Goal: Task Accomplishment & Management: Manage account settings

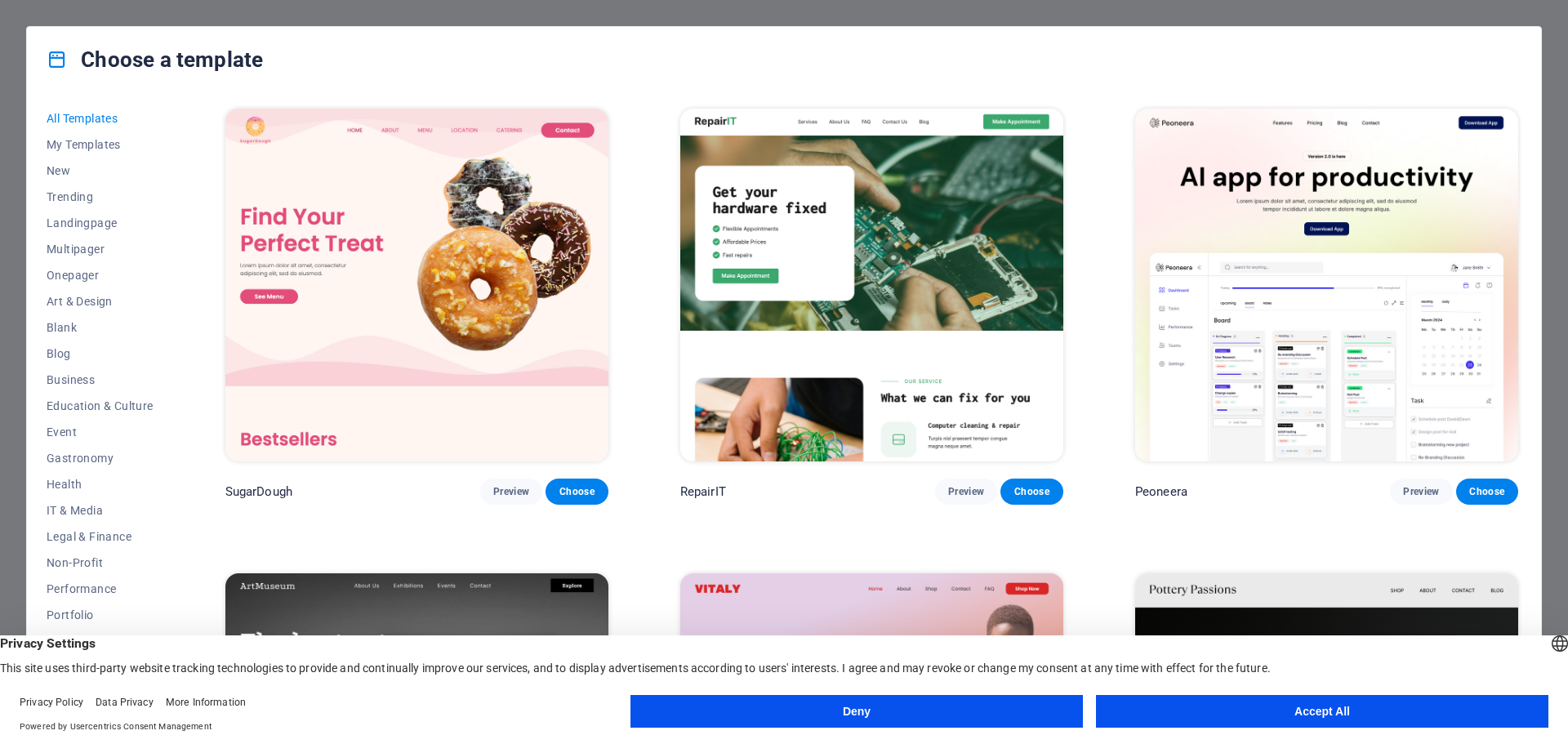
click at [1309, 718] on button "Accept All" at bounding box center [1322, 711] width 452 height 33
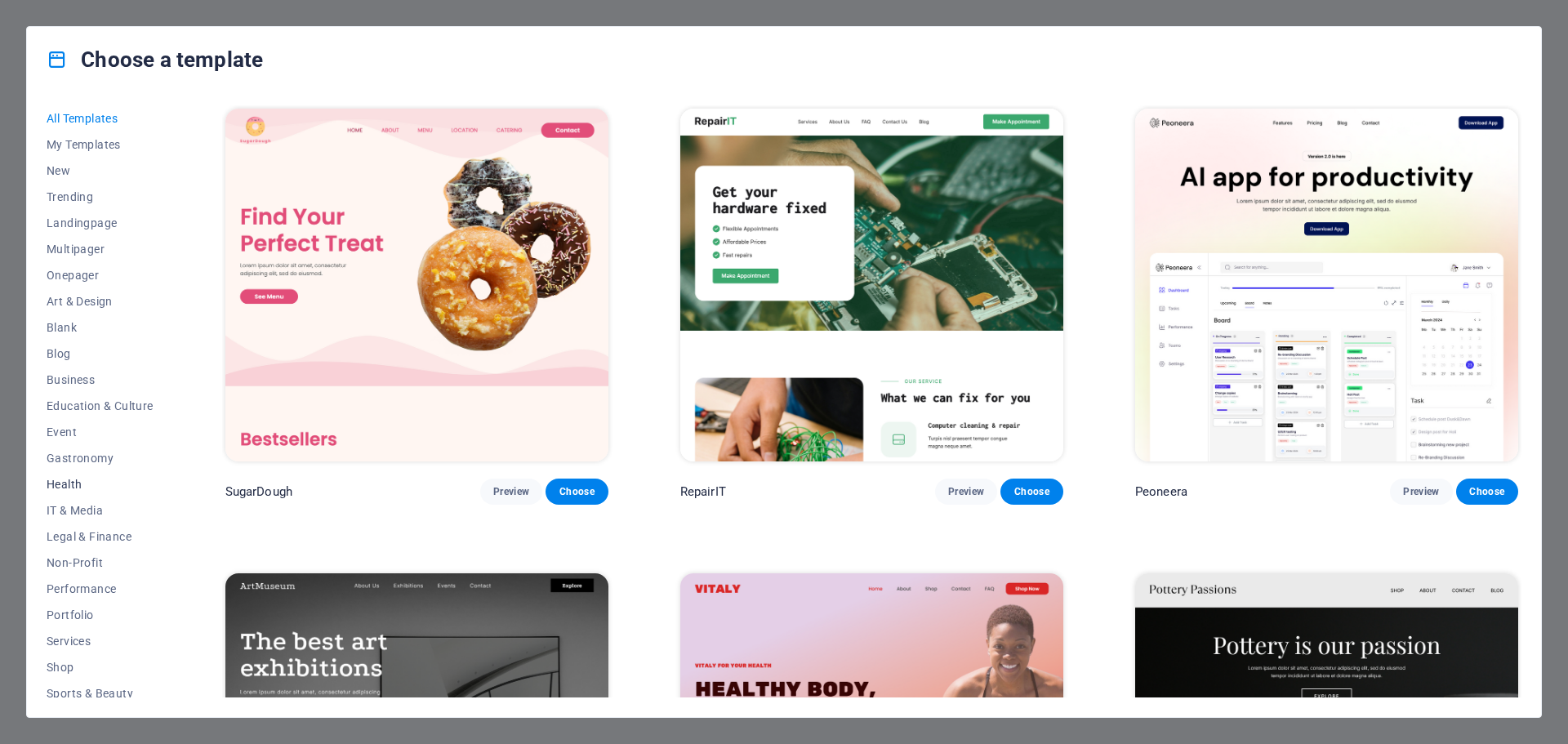
click at [79, 478] on span "Health" at bounding box center [100, 483] width 107 height 13
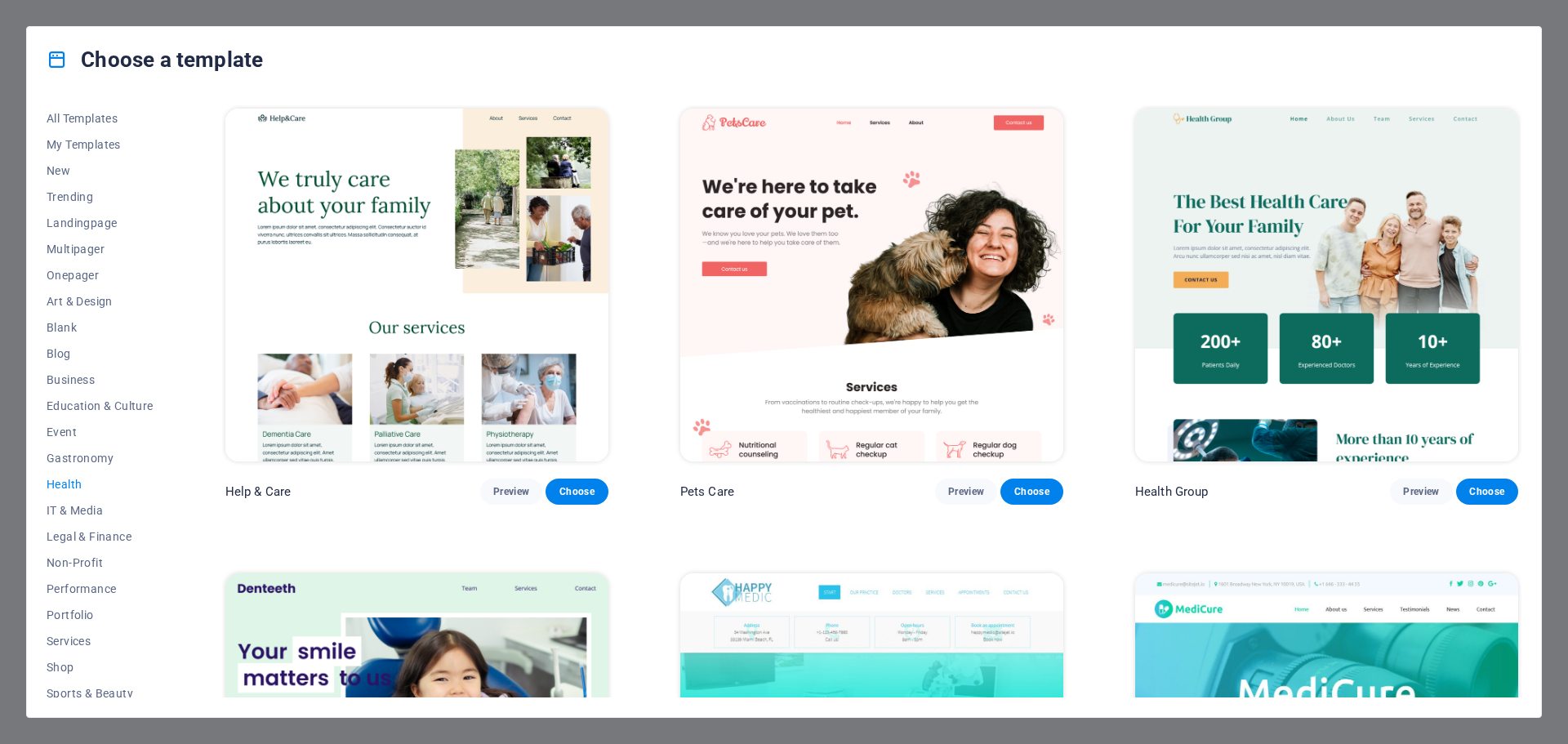
click at [1519, 191] on div "Help & Care Preview Choose Pets Care Preview Choose Health Group Preview Choose…" at bounding box center [872, 401] width 1300 height 592
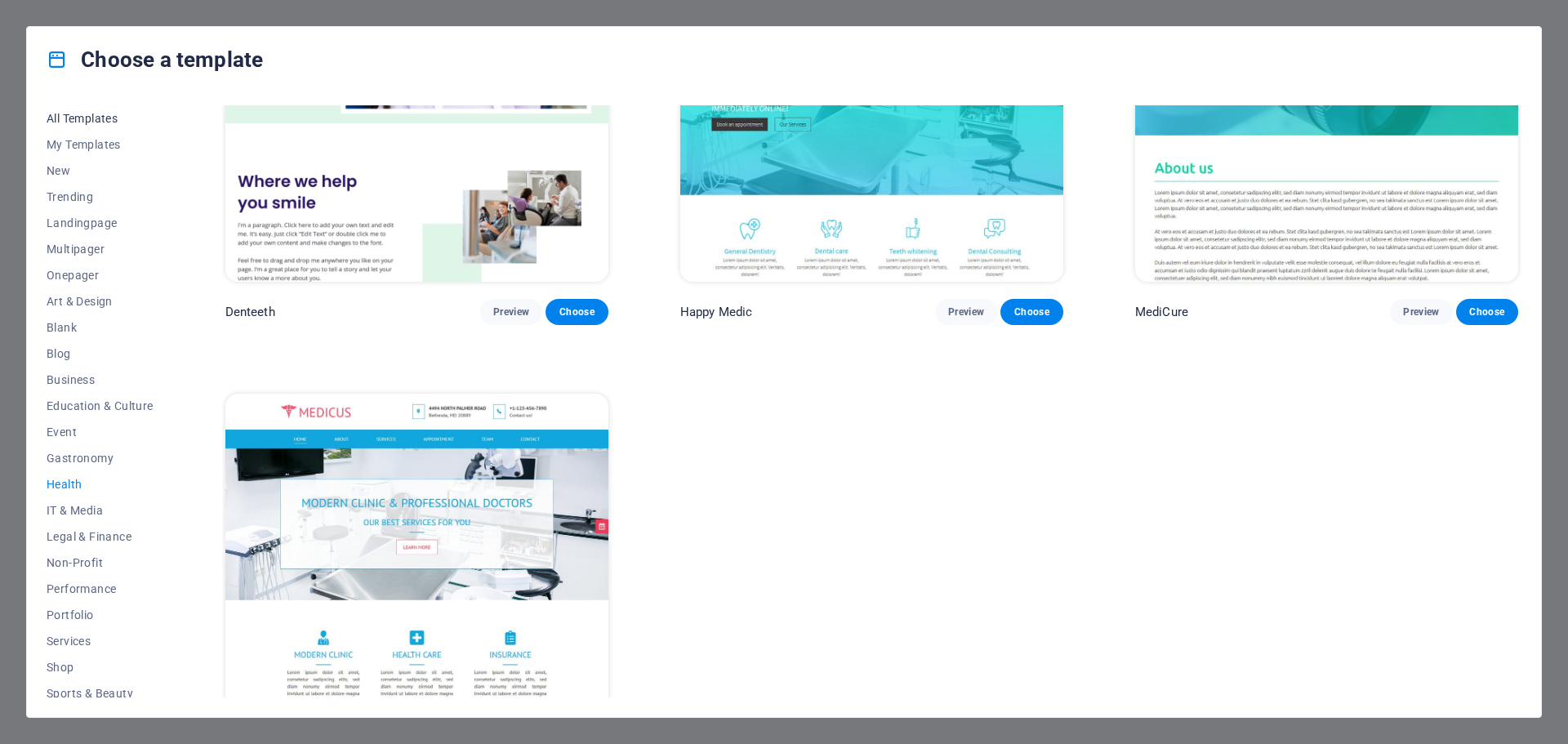
click at [110, 115] on span "All Templates" at bounding box center [100, 118] width 107 height 13
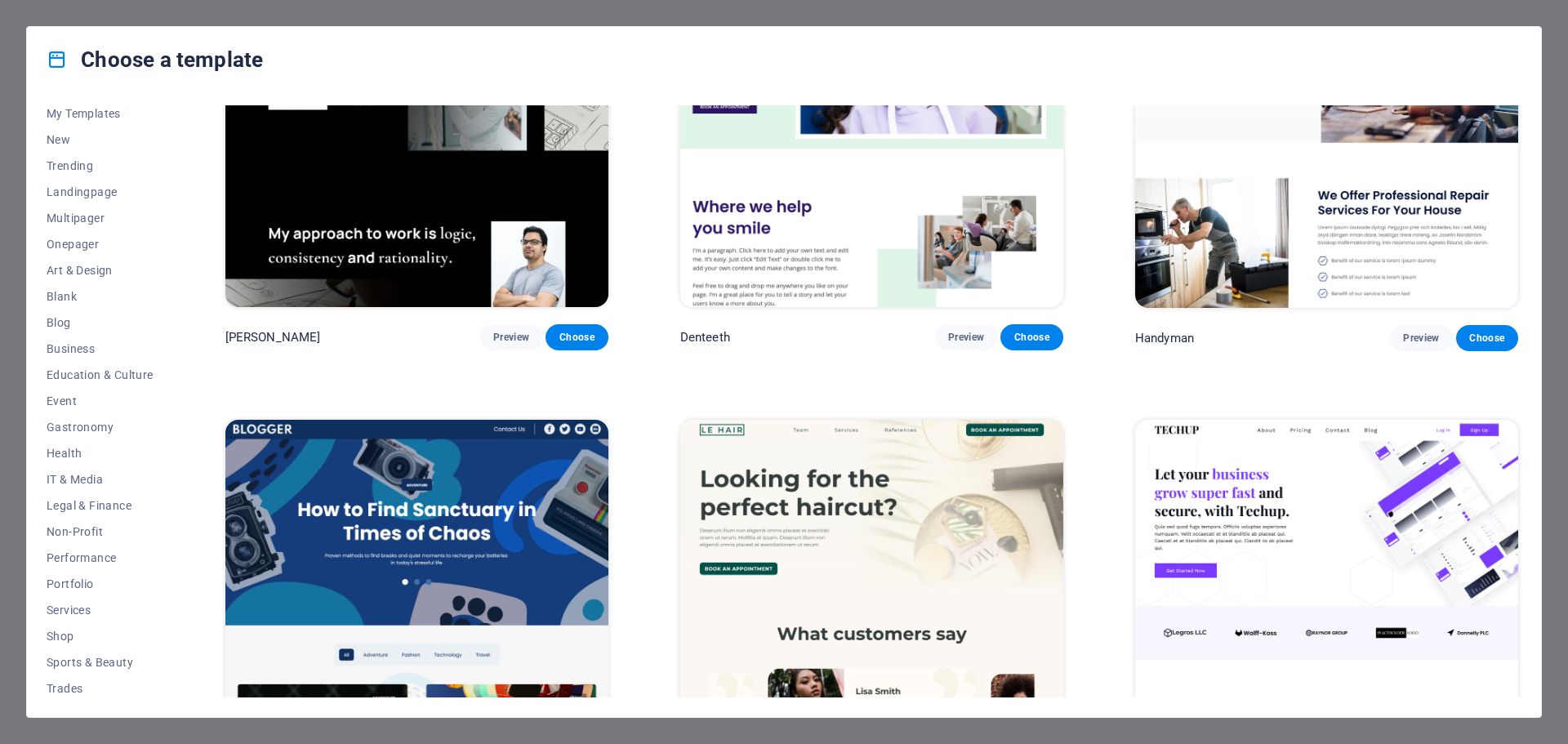
scroll to position [33, 0]
click at [1479, 92] on div "All Templates My Templates New Trending Landingpage Multipager Onepager Art & D…" at bounding box center [784, 405] width 1515 height 624
click at [89, 602] on span "Services" at bounding box center [100, 608] width 107 height 13
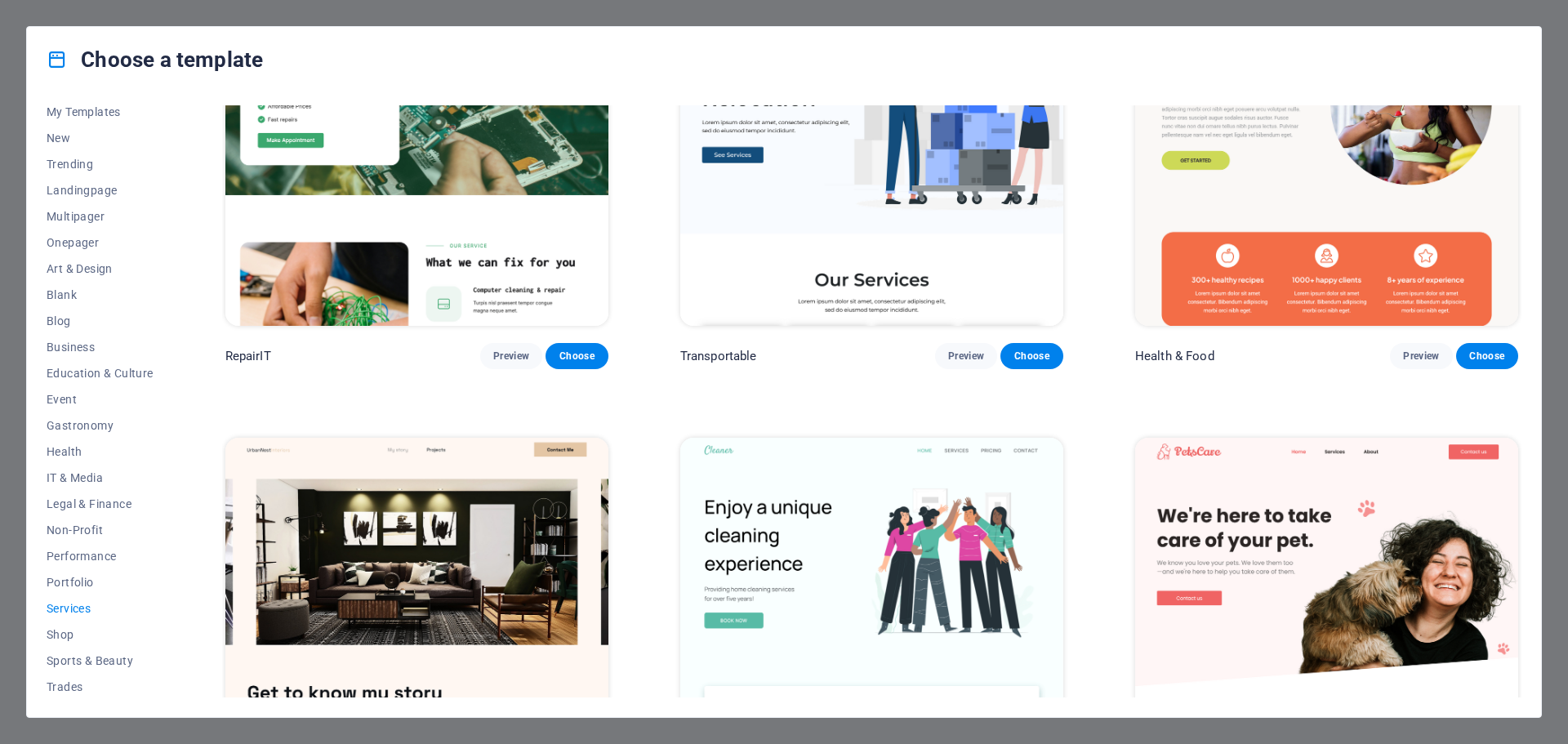
scroll to position [0, 0]
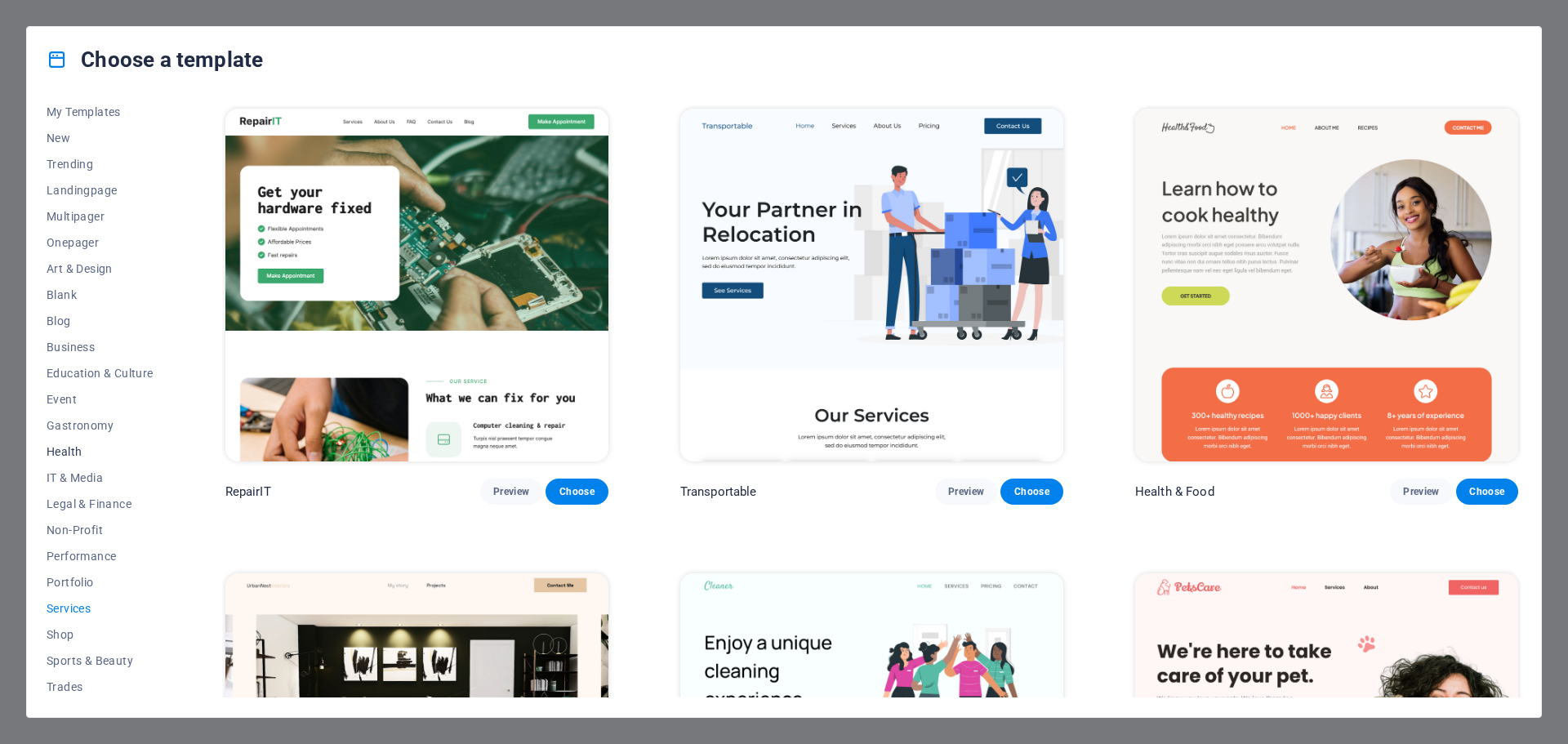
click at [80, 455] on span "Health" at bounding box center [100, 451] width 107 height 13
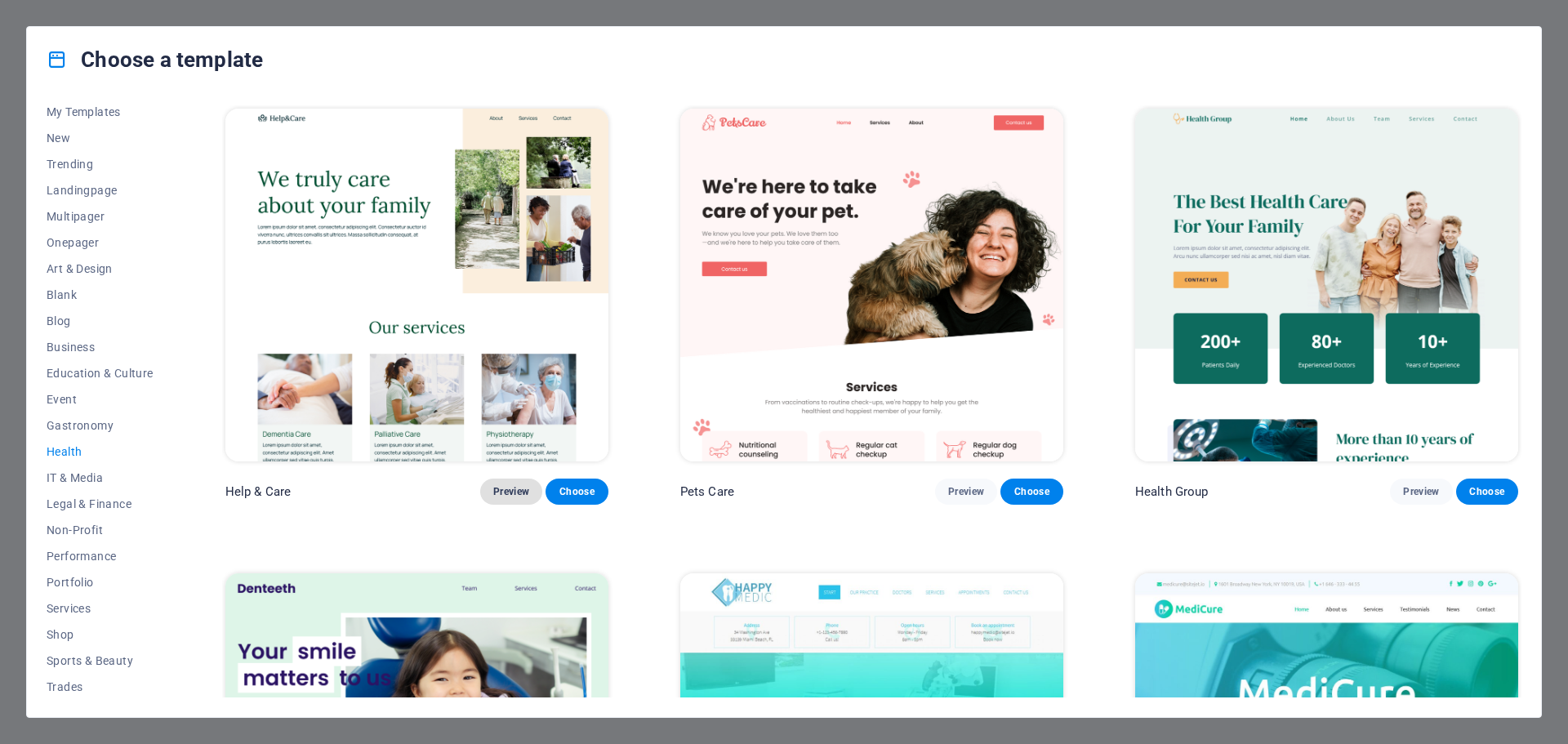
click at [520, 491] on span "Preview" at bounding box center [511, 491] width 36 height 13
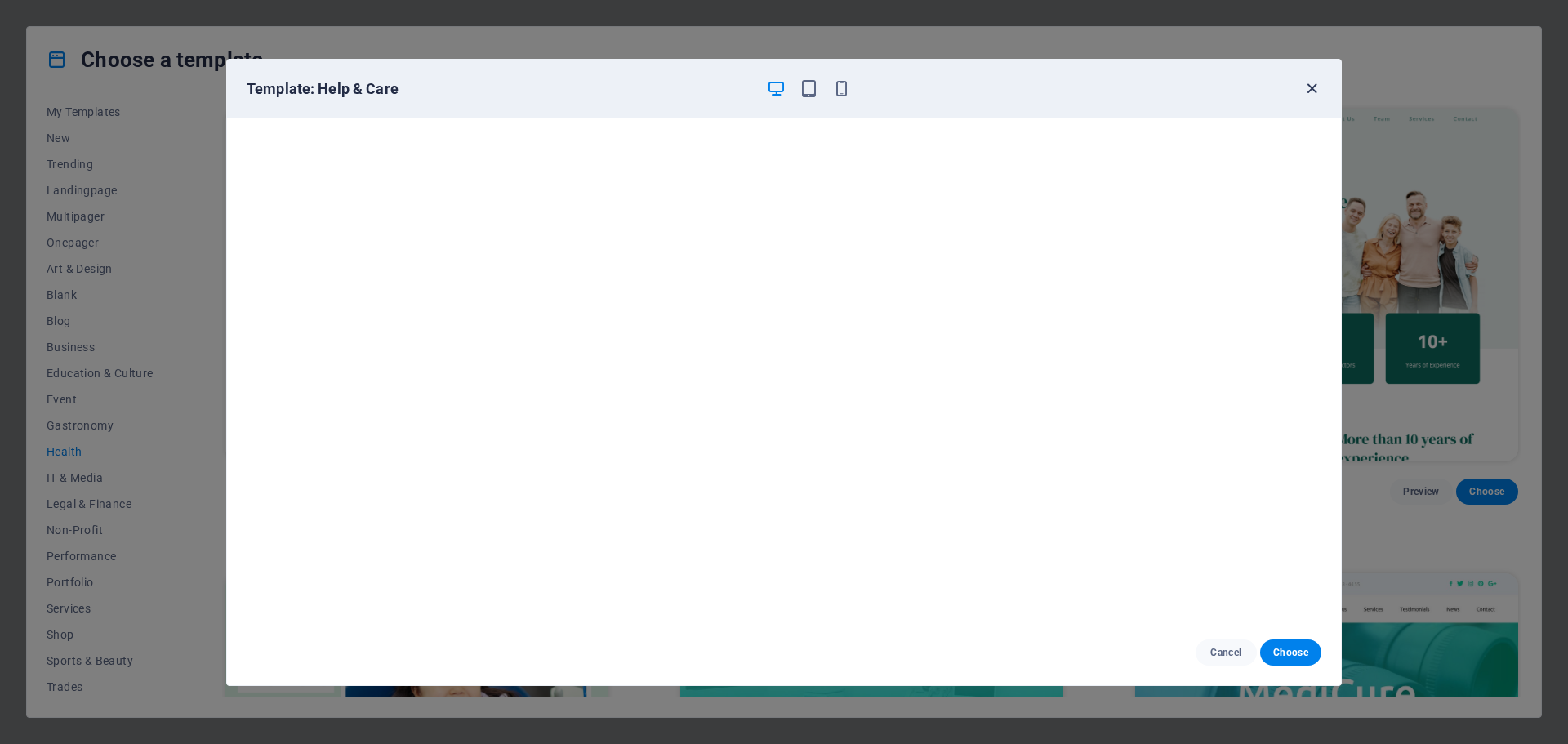
click at [1313, 85] on icon "button" at bounding box center [1311, 88] width 18 height 18
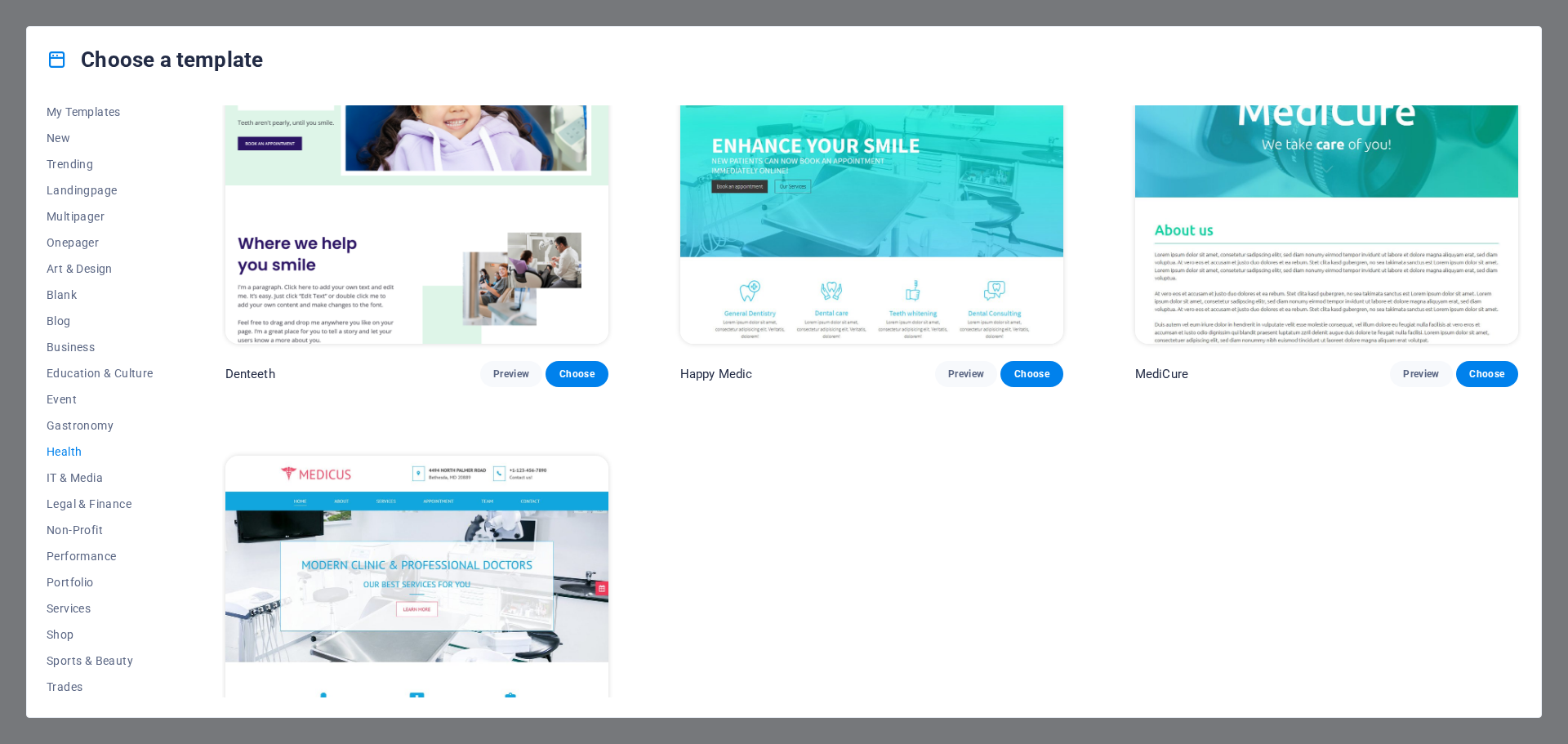
scroll to position [585, 0]
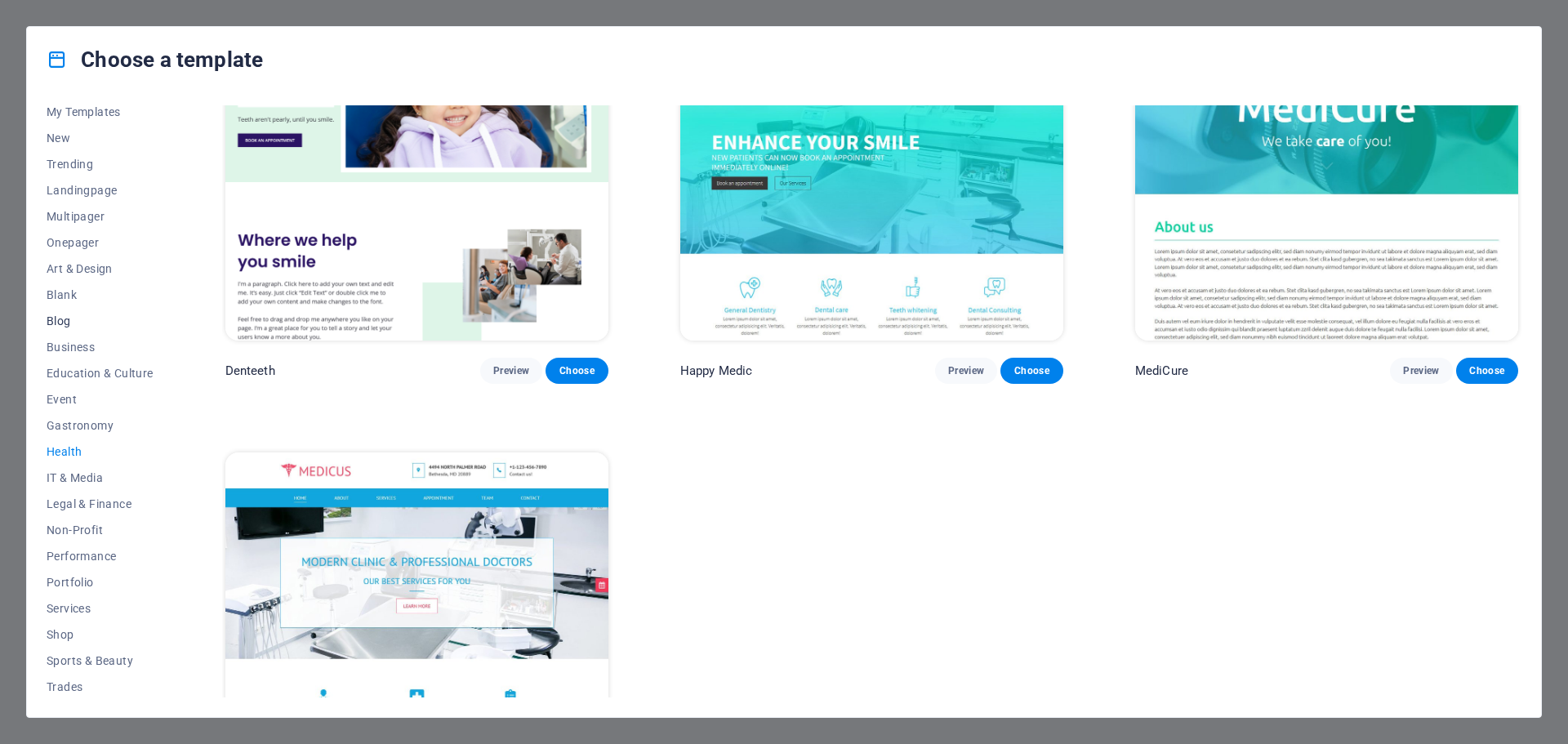
click at [62, 315] on span "Blog" at bounding box center [100, 320] width 107 height 13
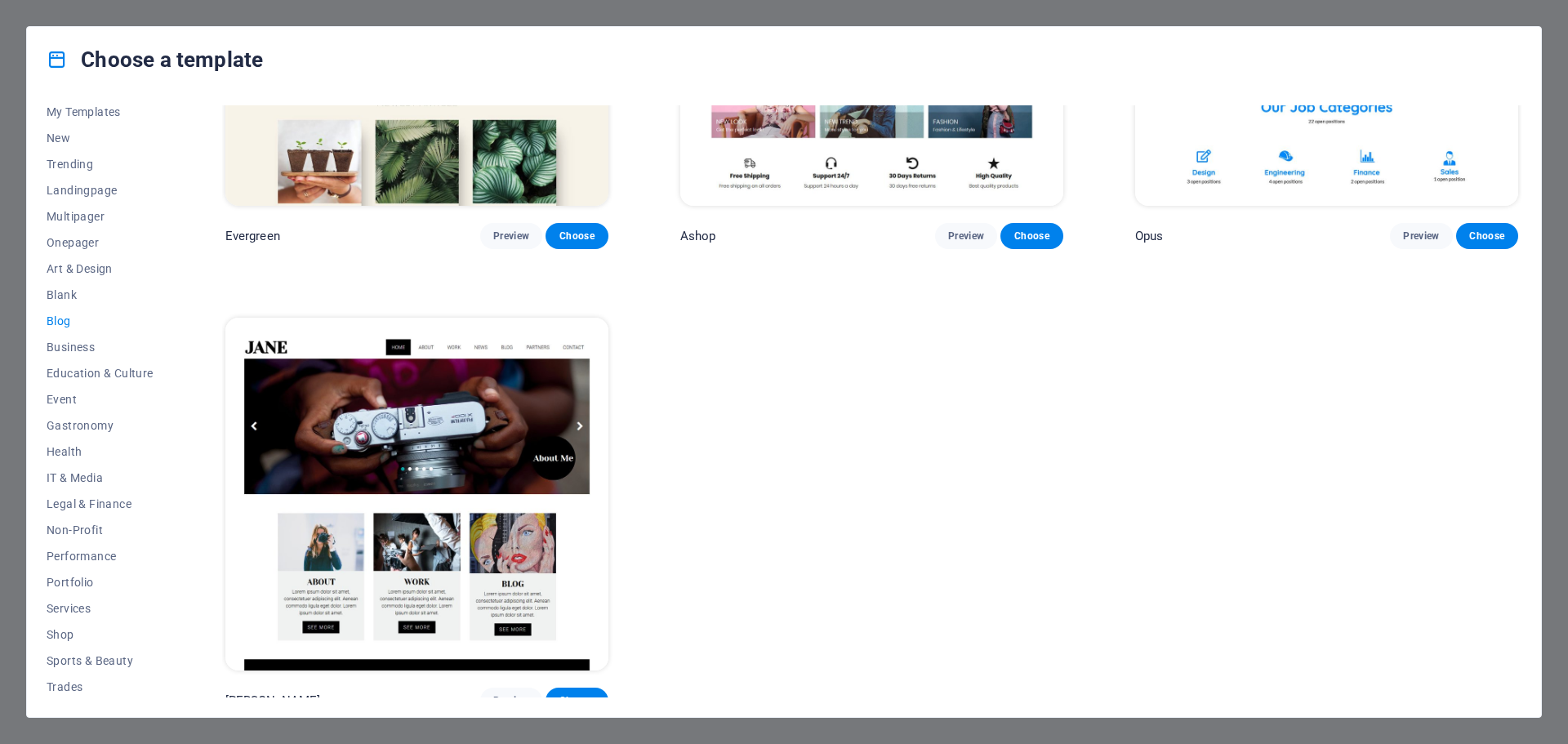
scroll to position [0, 0]
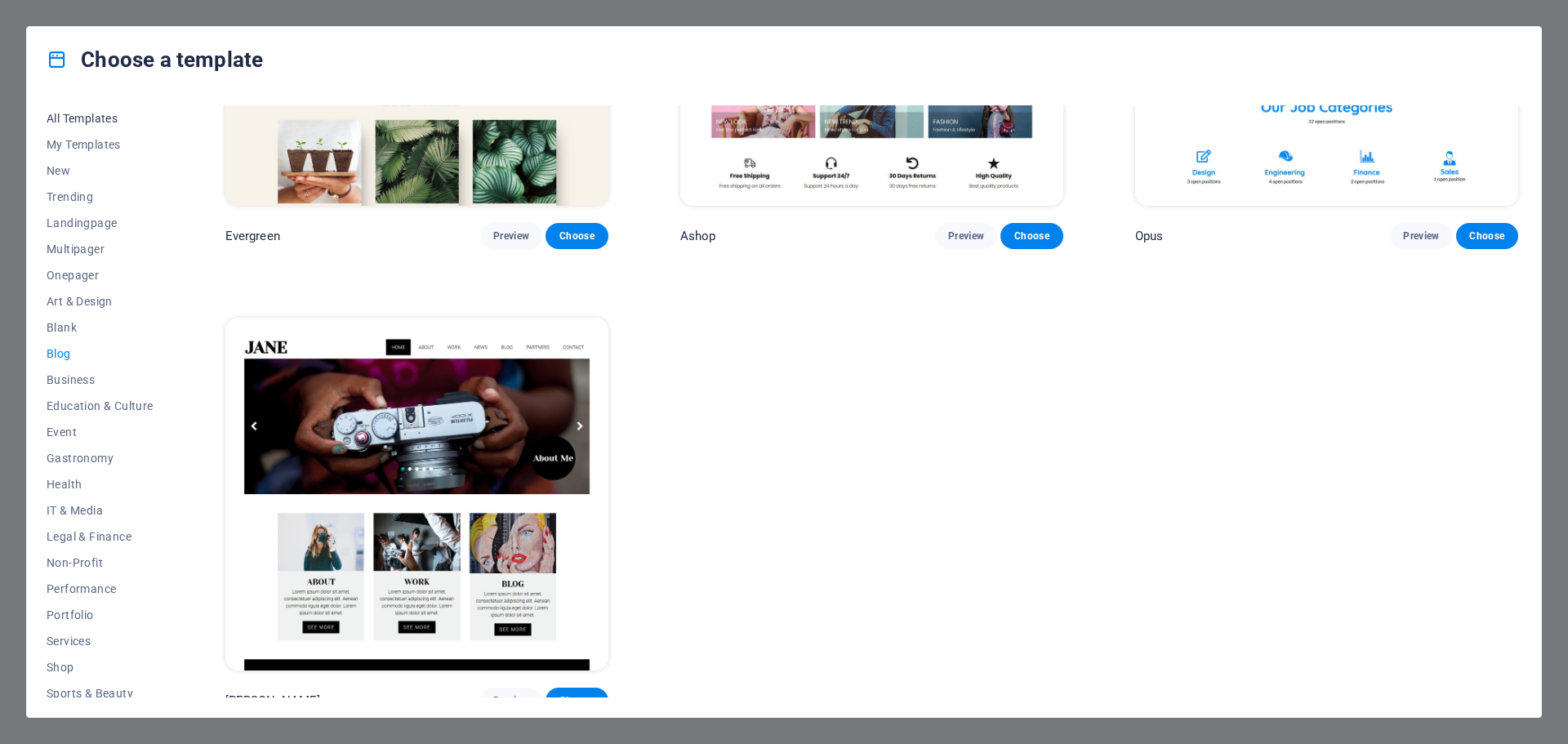
click at [89, 122] on span "All Templates" at bounding box center [100, 118] width 107 height 13
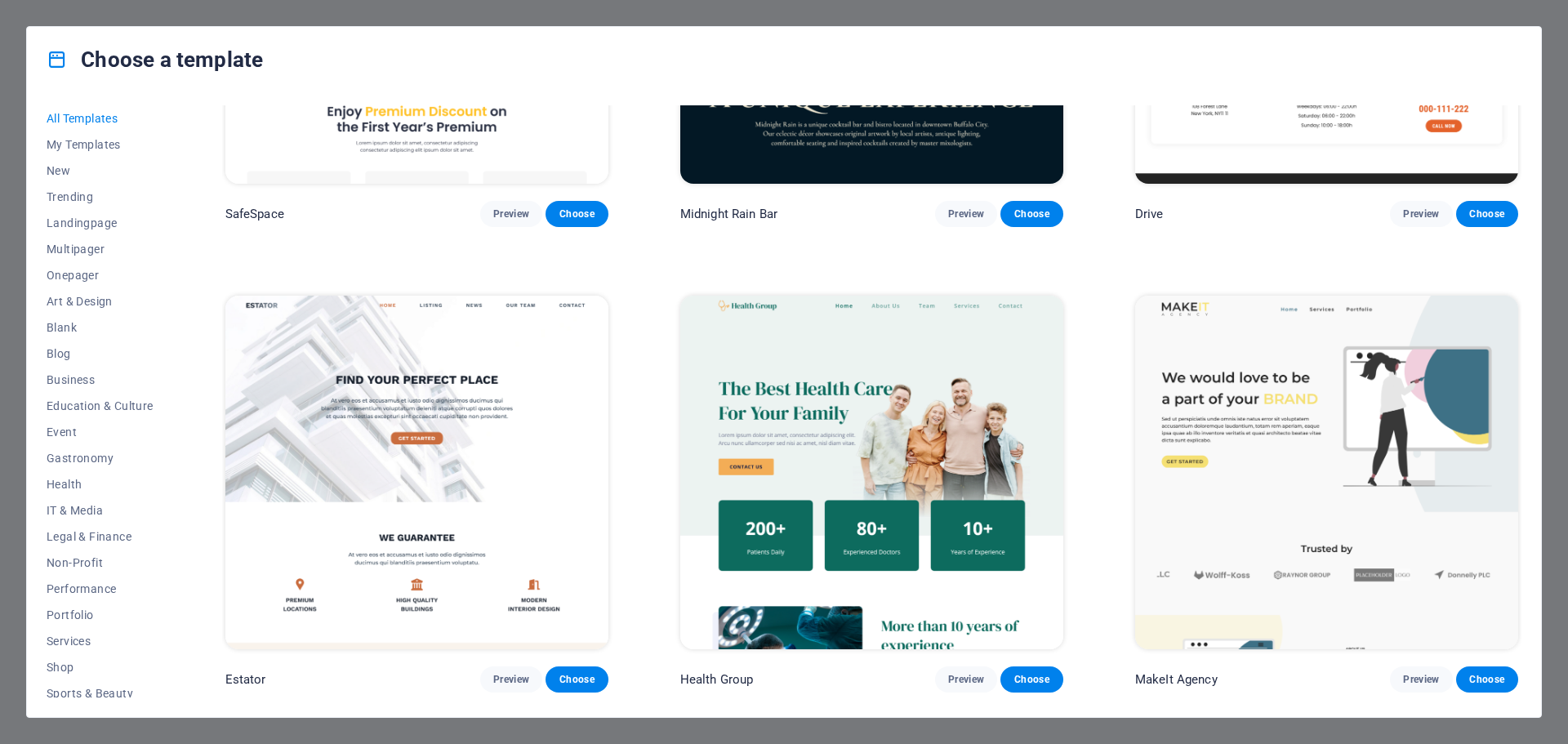
scroll to position [4964, 0]
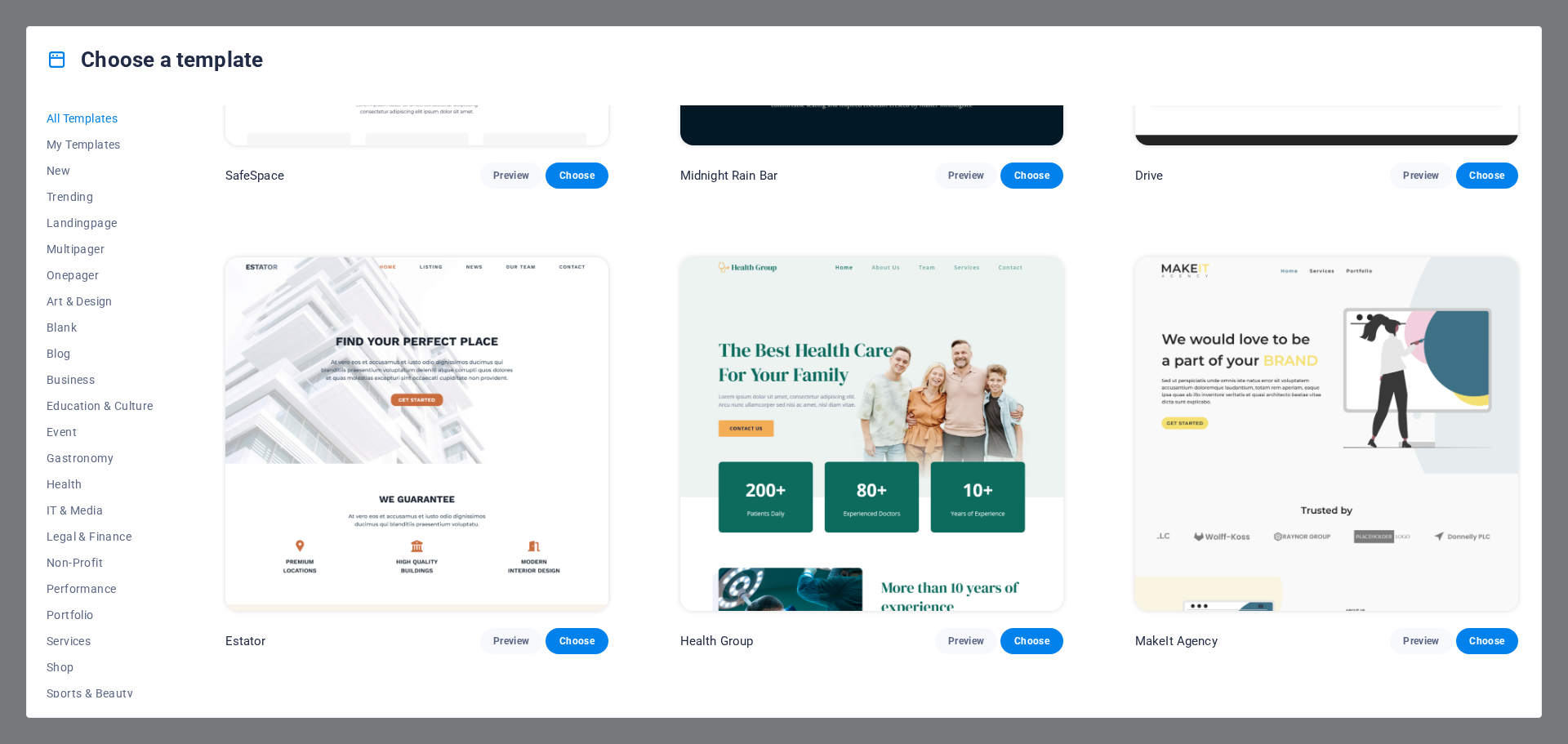
drag, startPoint x: 1521, startPoint y: 216, endPoint x: 1525, endPoint y: 232, distance: 16.5
click at [1525, 232] on div "All Templates My Templates New Trending Landingpage Multipager Onepager Art & D…" at bounding box center [784, 405] width 1515 height 624
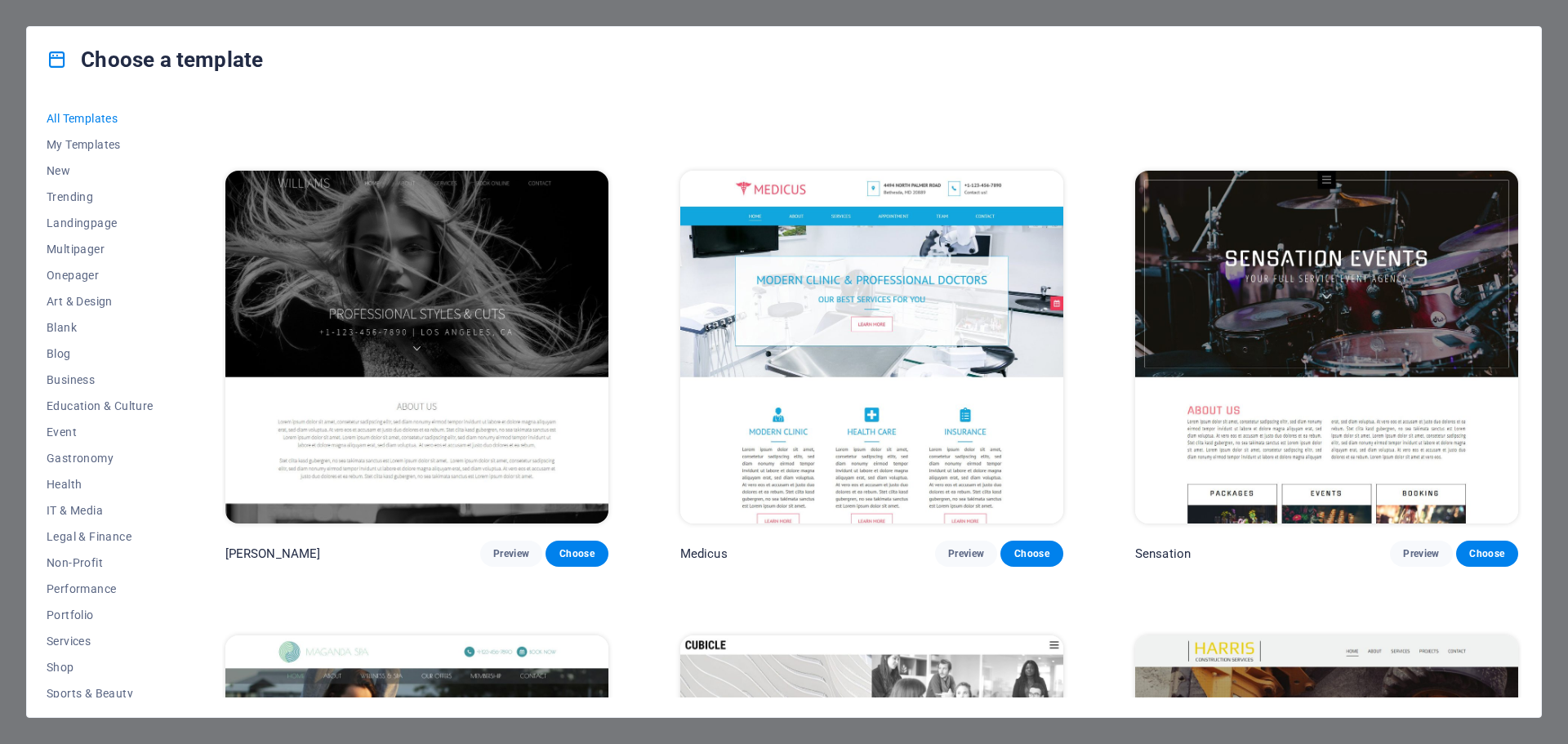
scroll to position [21394, 0]
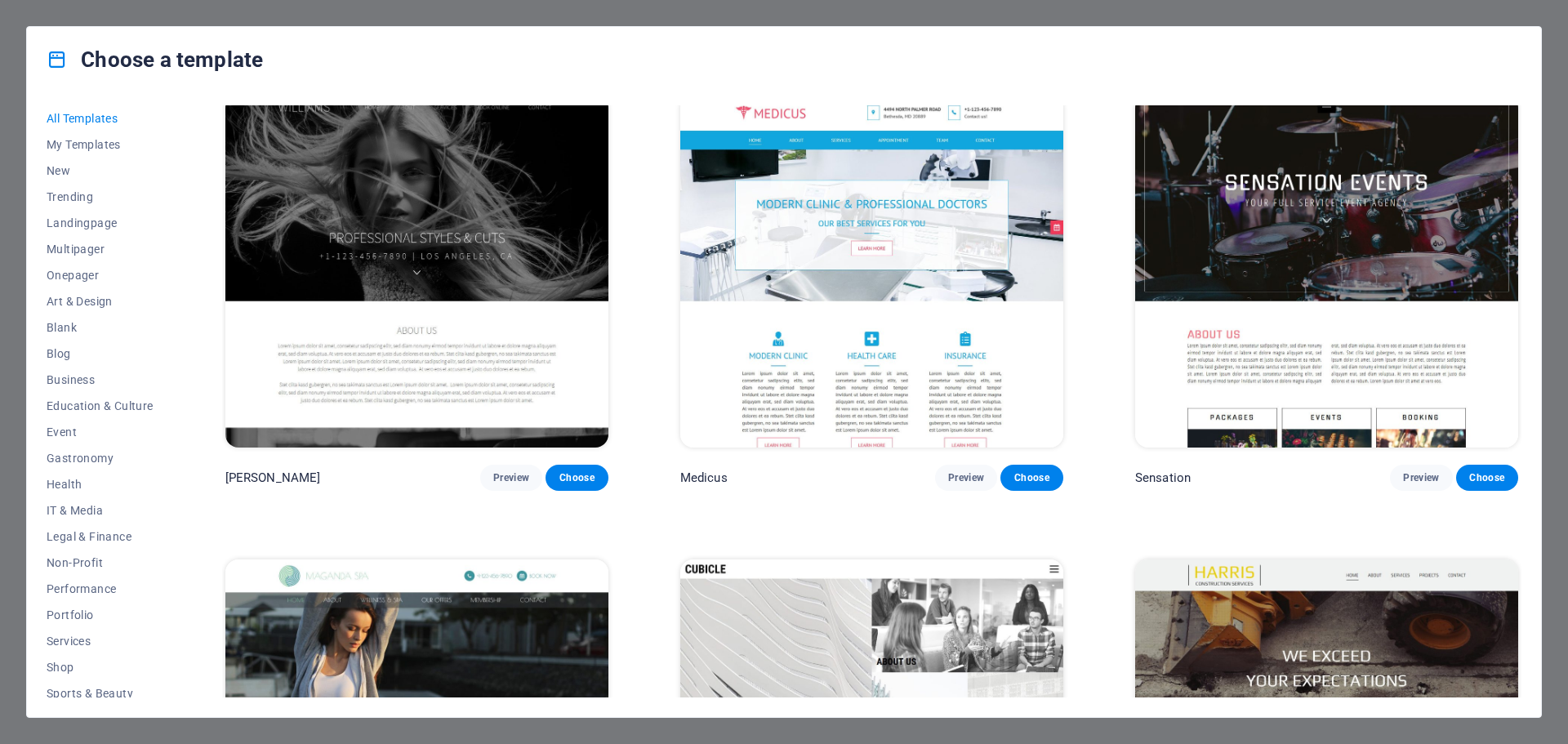
click at [1517, 576] on div "All Templates My Templates New Trending Landingpage Multipager Onepager Art & D…" at bounding box center [784, 405] width 1515 height 624
click at [1519, 579] on div "SugarDough Preview Choose RepairIT Preview Choose Peoneera Preview Choose Art M…" at bounding box center [872, 401] width 1300 height 592
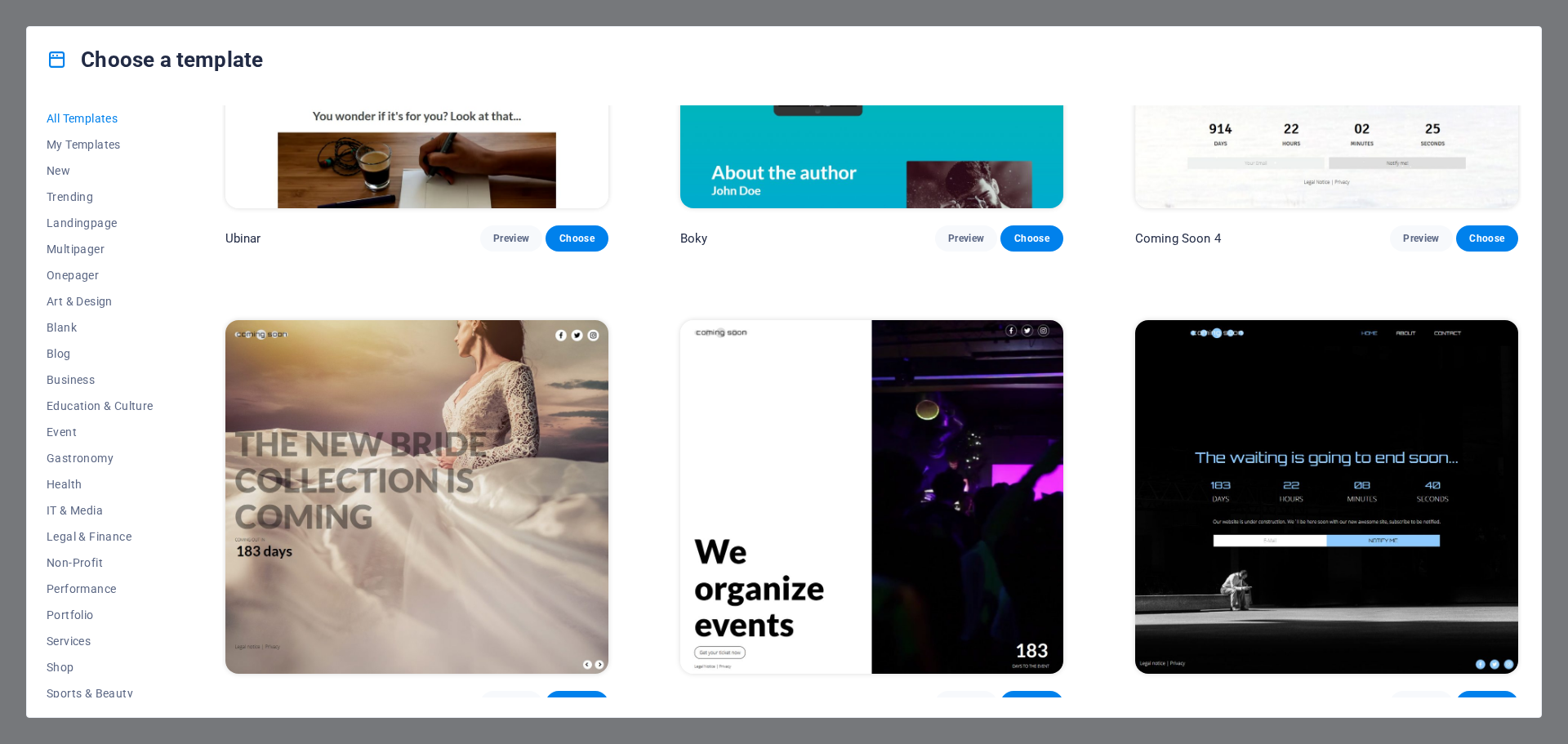
scroll to position [26319, 0]
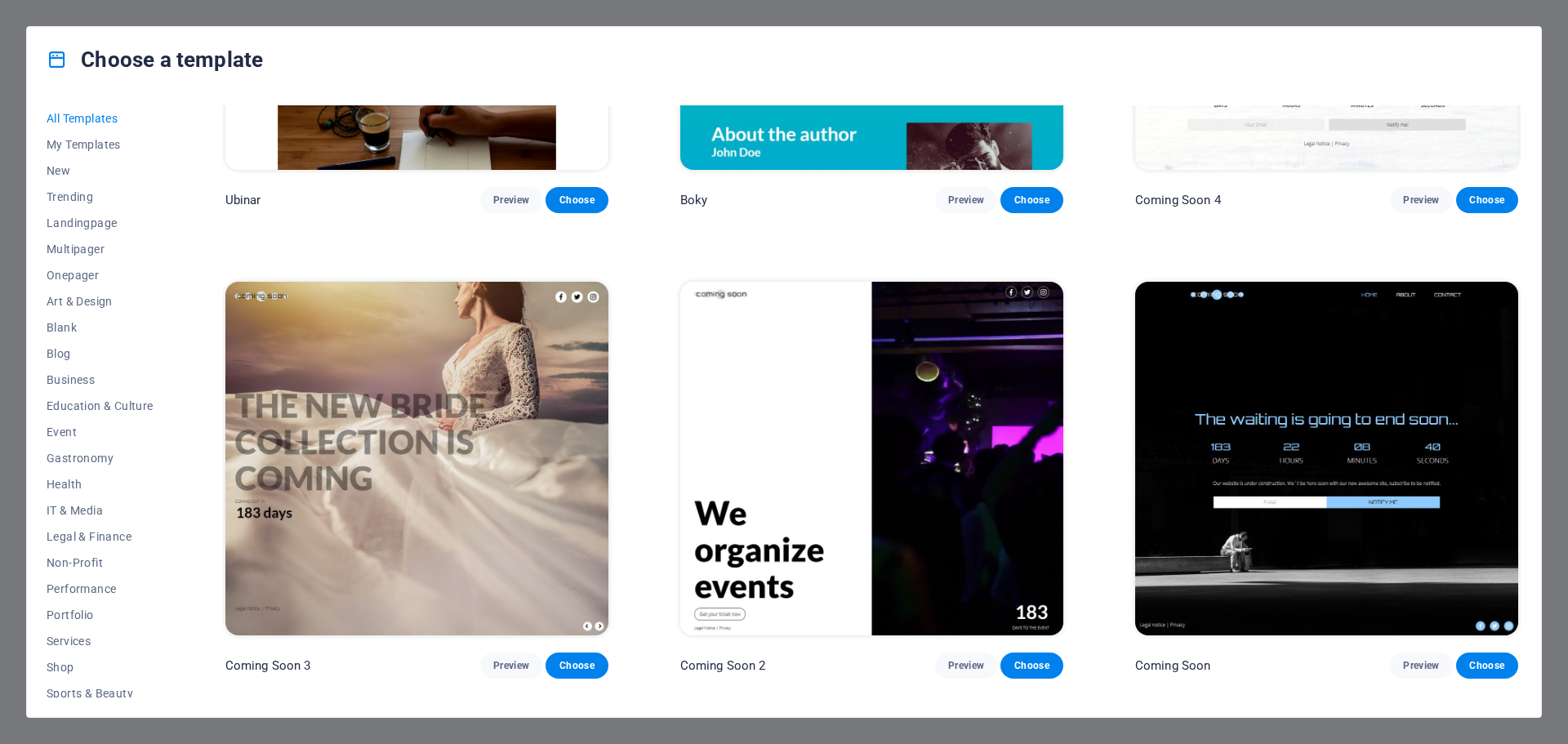
click at [1520, 685] on div "All Templates My Templates New Trending Landingpage Multipager Onepager Art & D…" at bounding box center [784, 405] width 1515 height 624
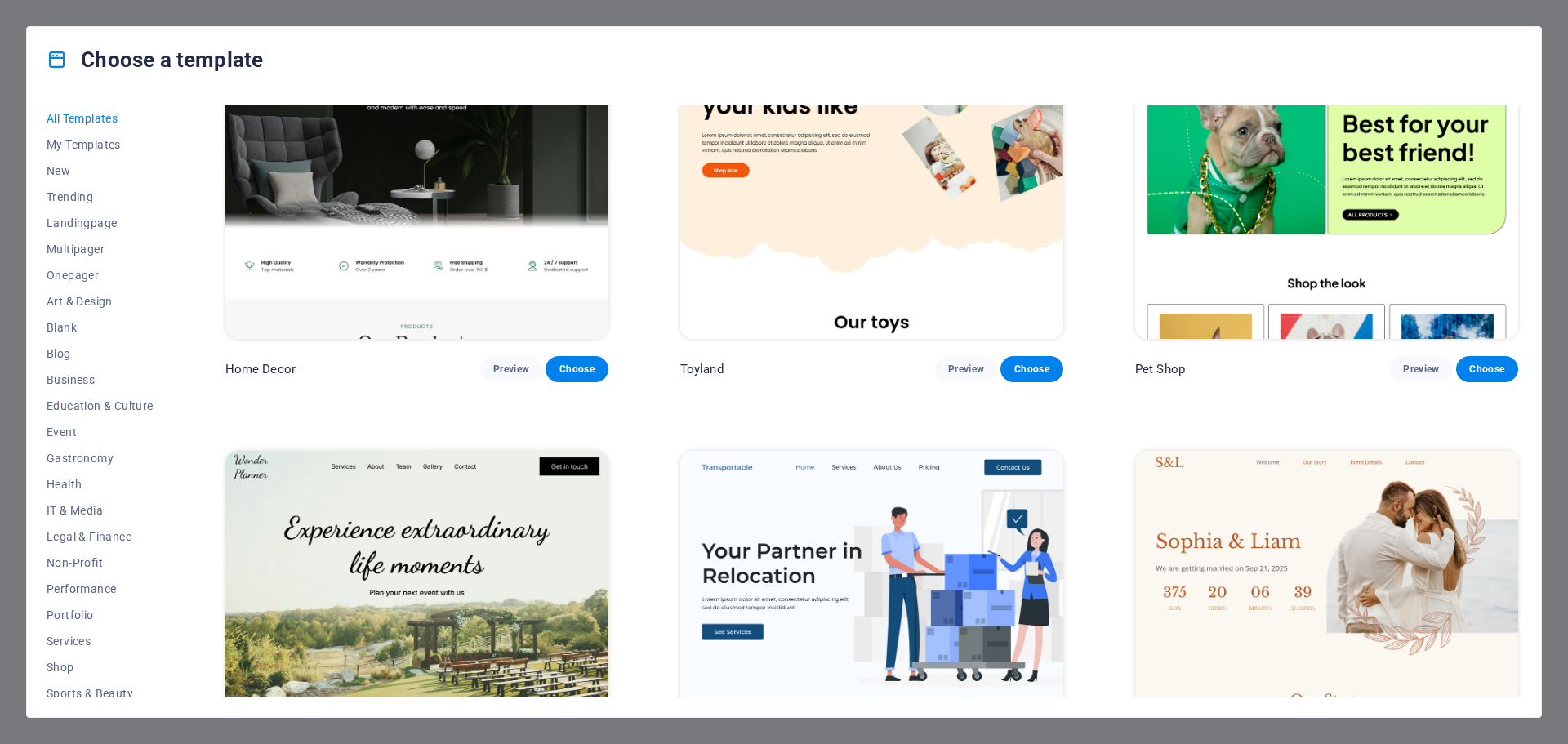
scroll to position [978, 0]
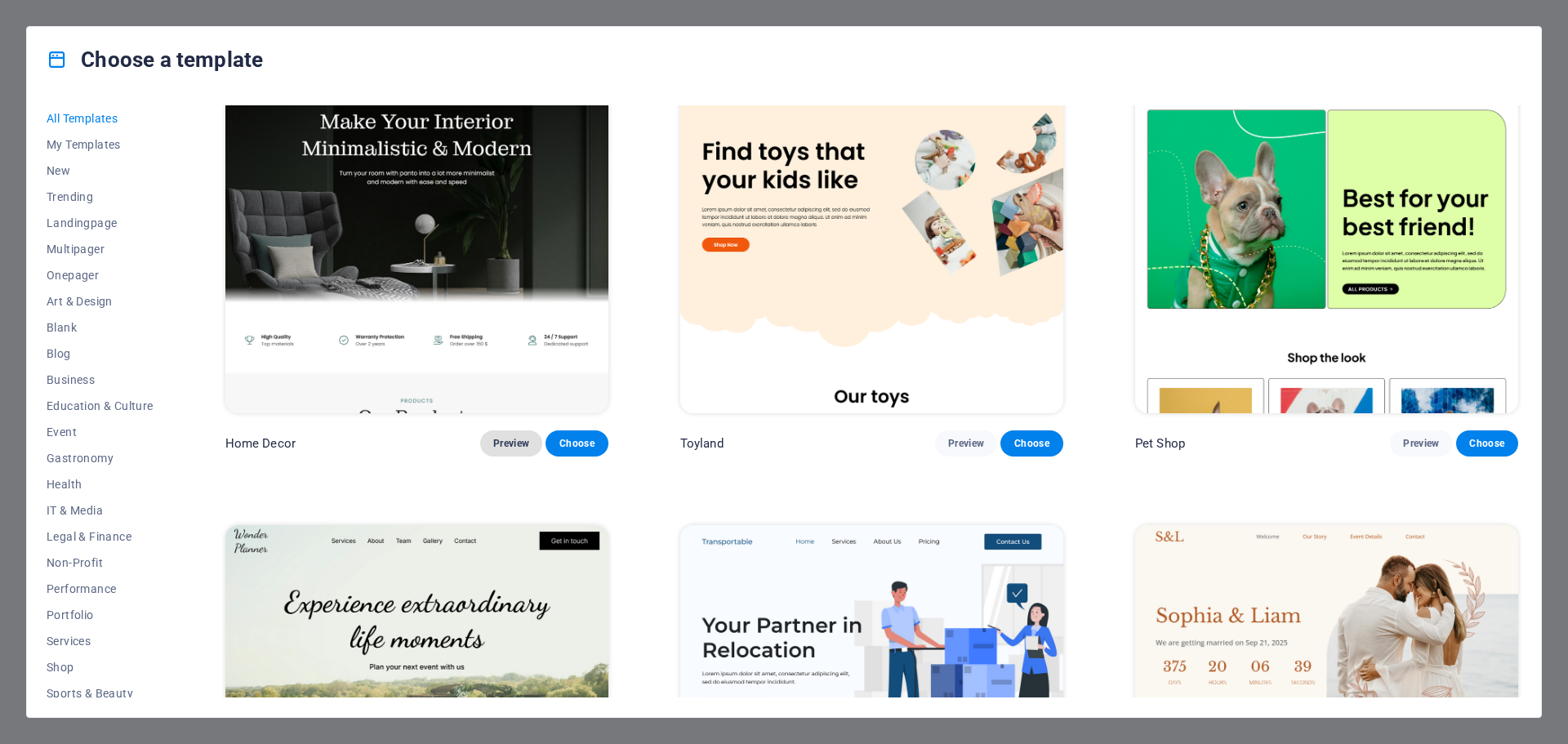
click at [506, 430] on button "Preview" at bounding box center [512, 443] width 62 height 26
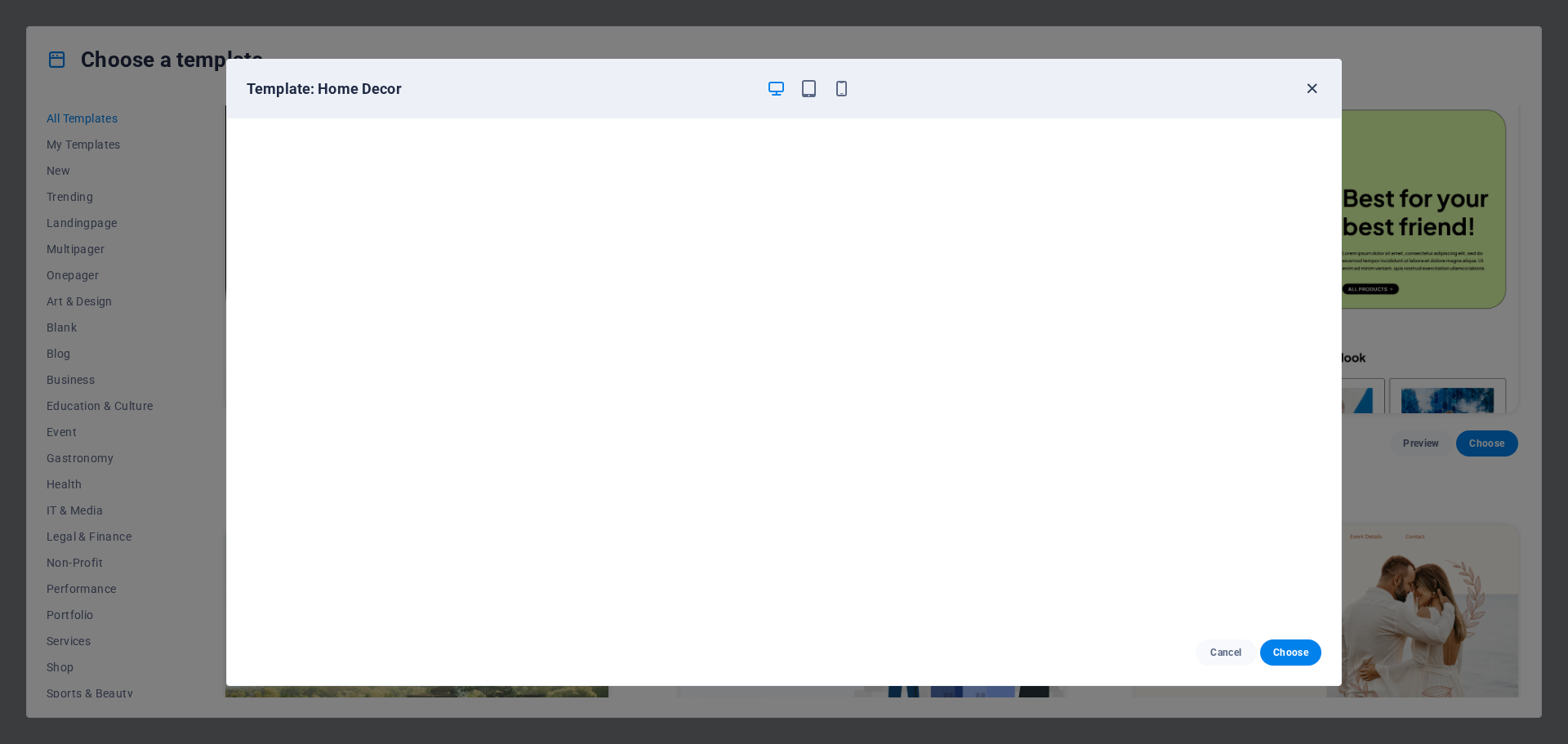
click at [1316, 90] on icon "button" at bounding box center [1311, 88] width 18 height 18
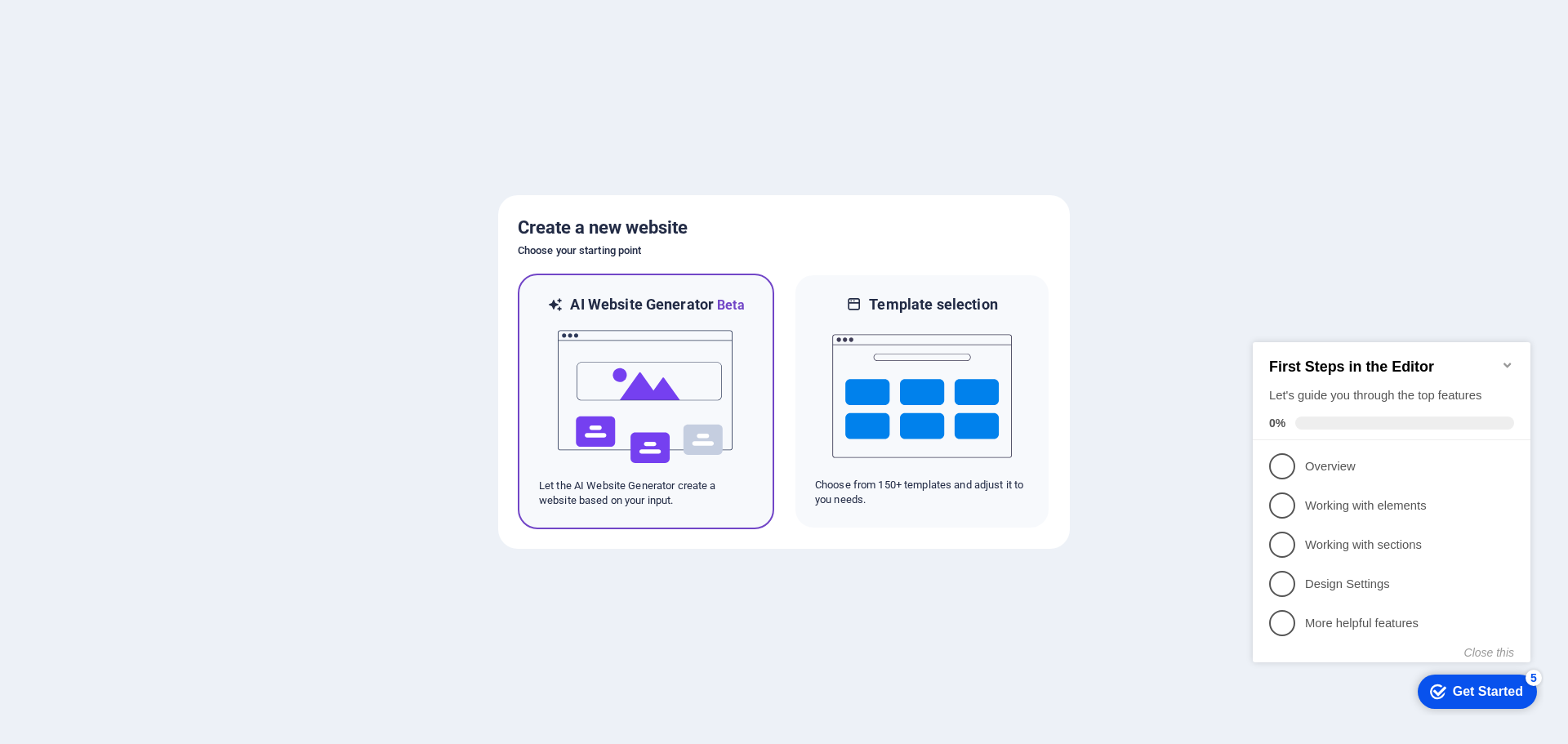
click at [683, 403] on img at bounding box center [646, 397] width 180 height 163
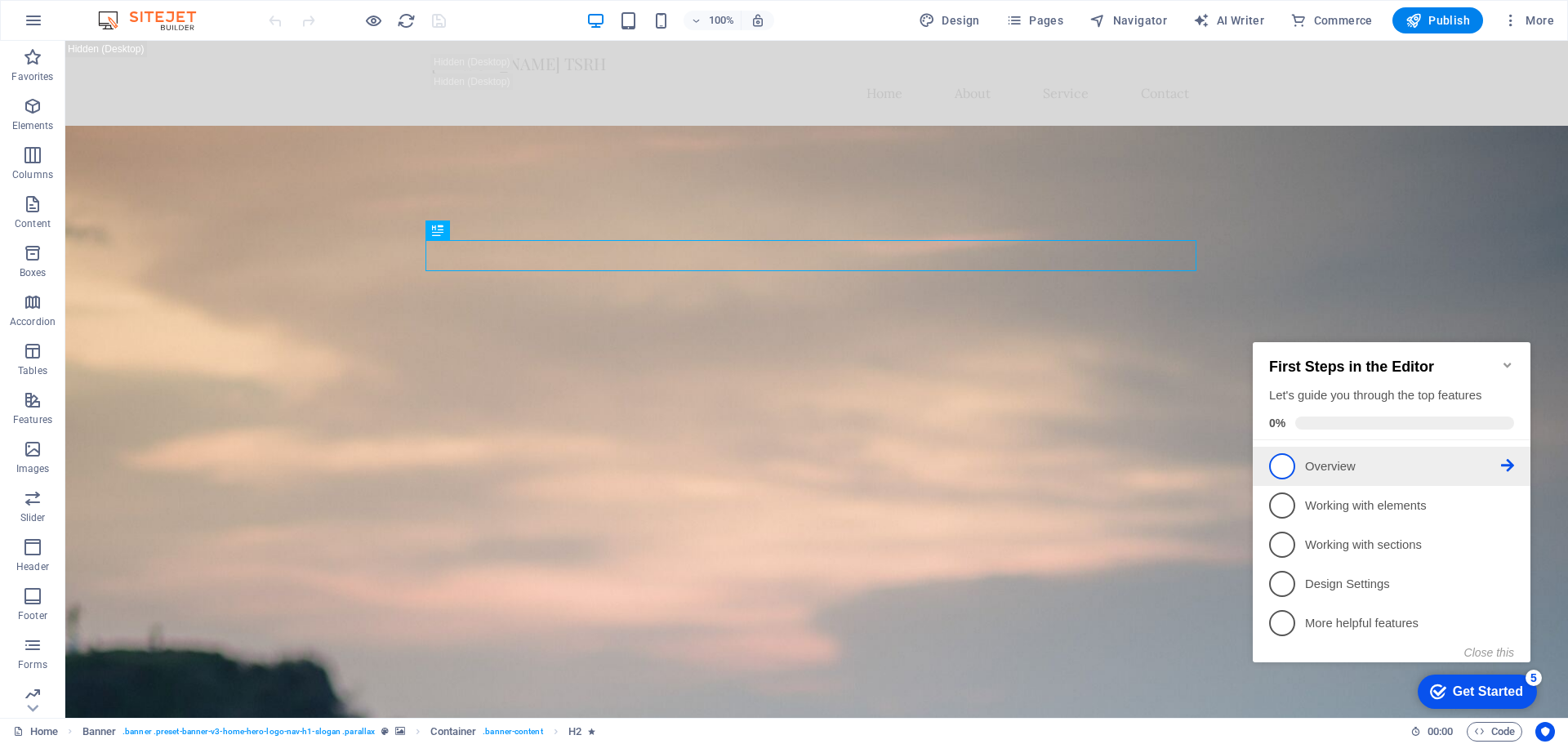
click at [1286, 464] on span "1" at bounding box center [1282, 466] width 26 height 26
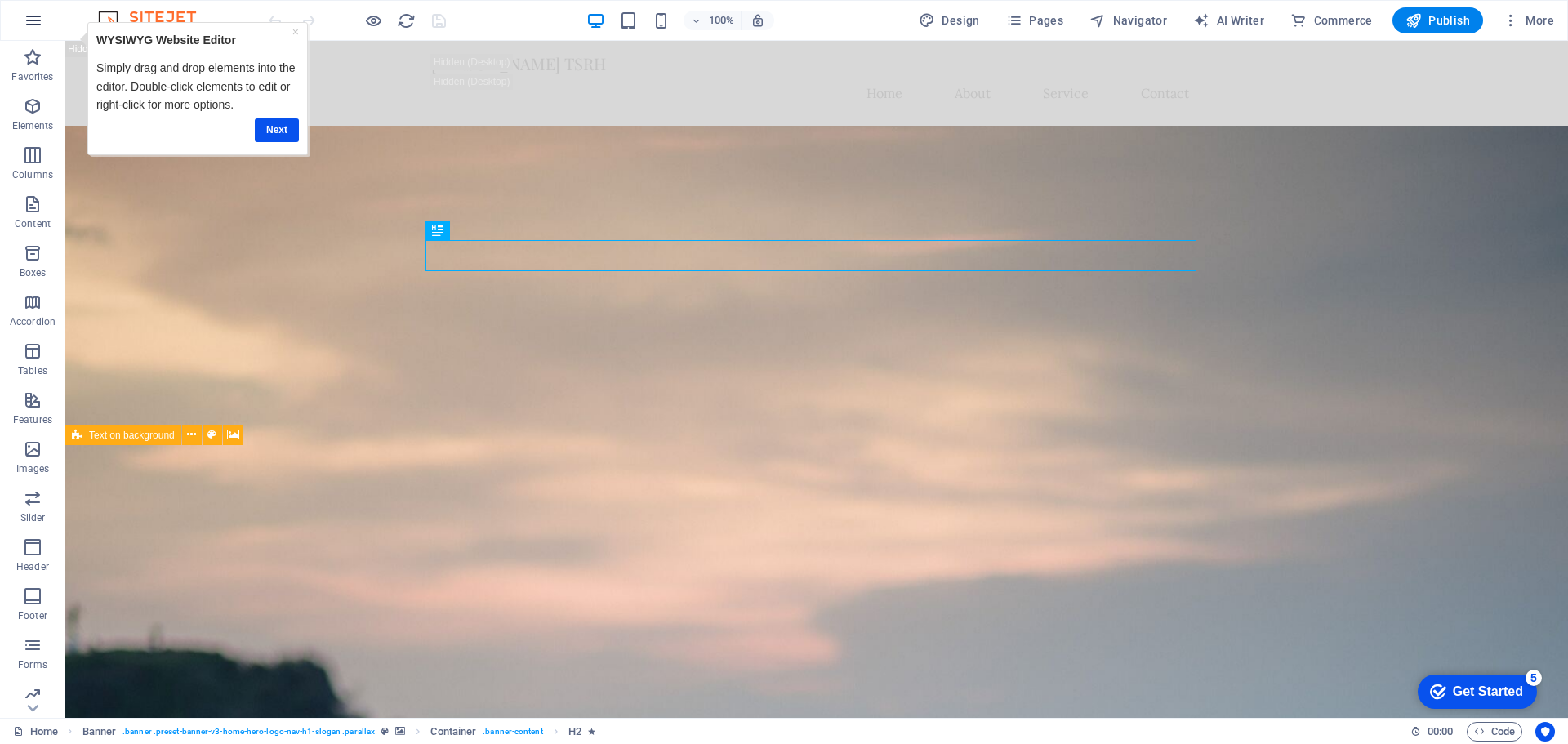
click at [43, 28] on icon "button" at bounding box center [33, 20] width 19 height 19
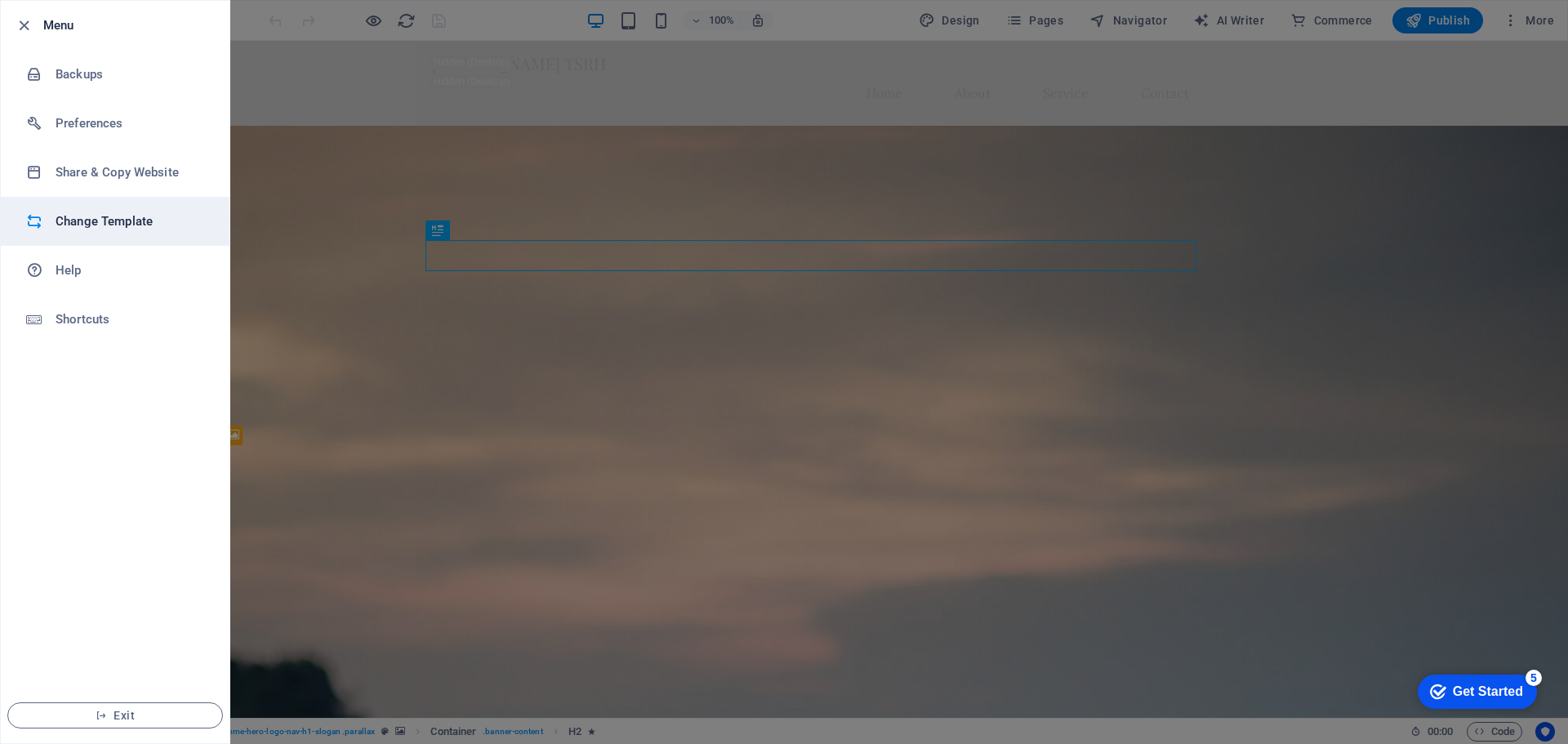
click at [104, 224] on h6 "Change Template" at bounding box center [130, 221] width 151 height 19
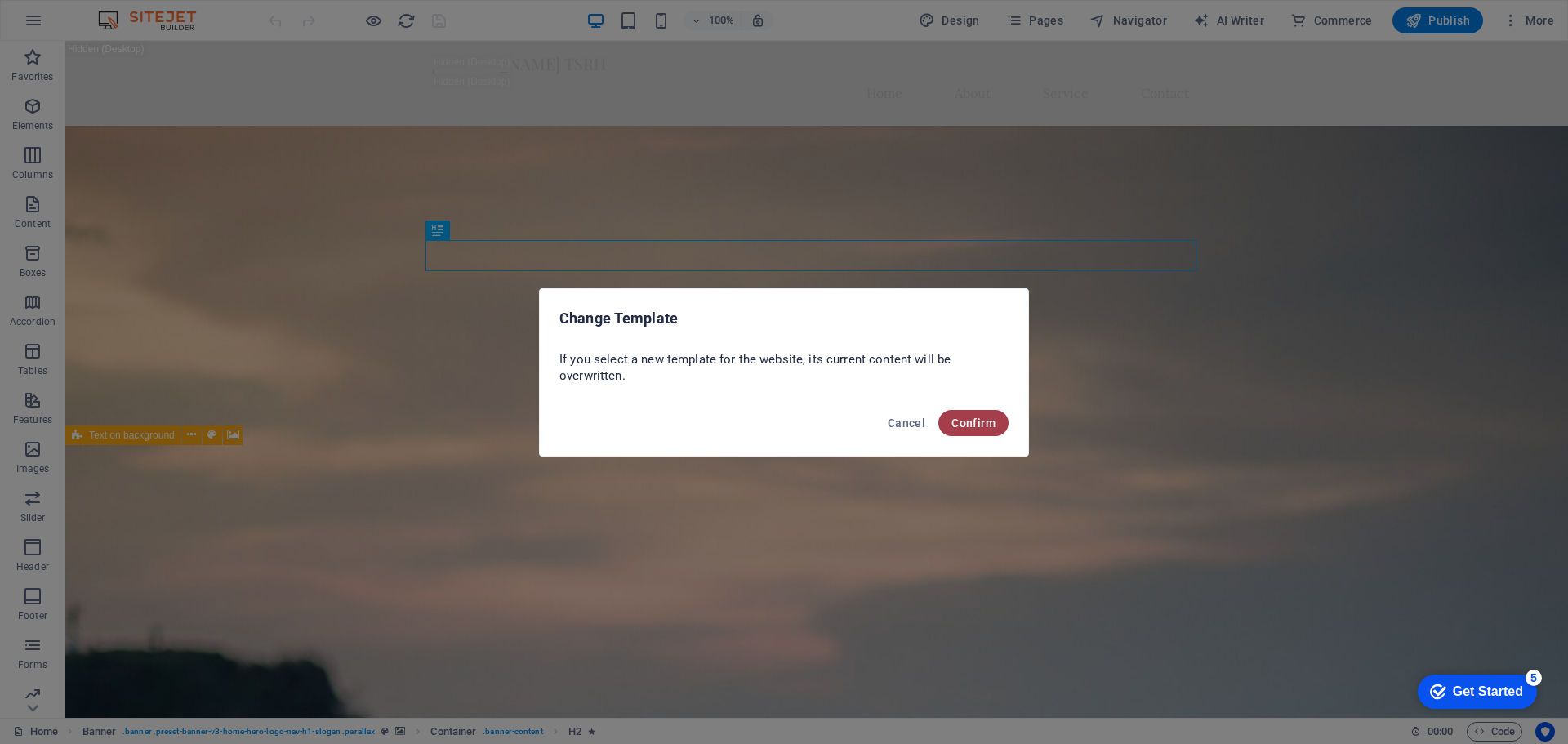
click at [970, 424] on span "Confirm" at bounding box center [973, 422] width 44 height 13
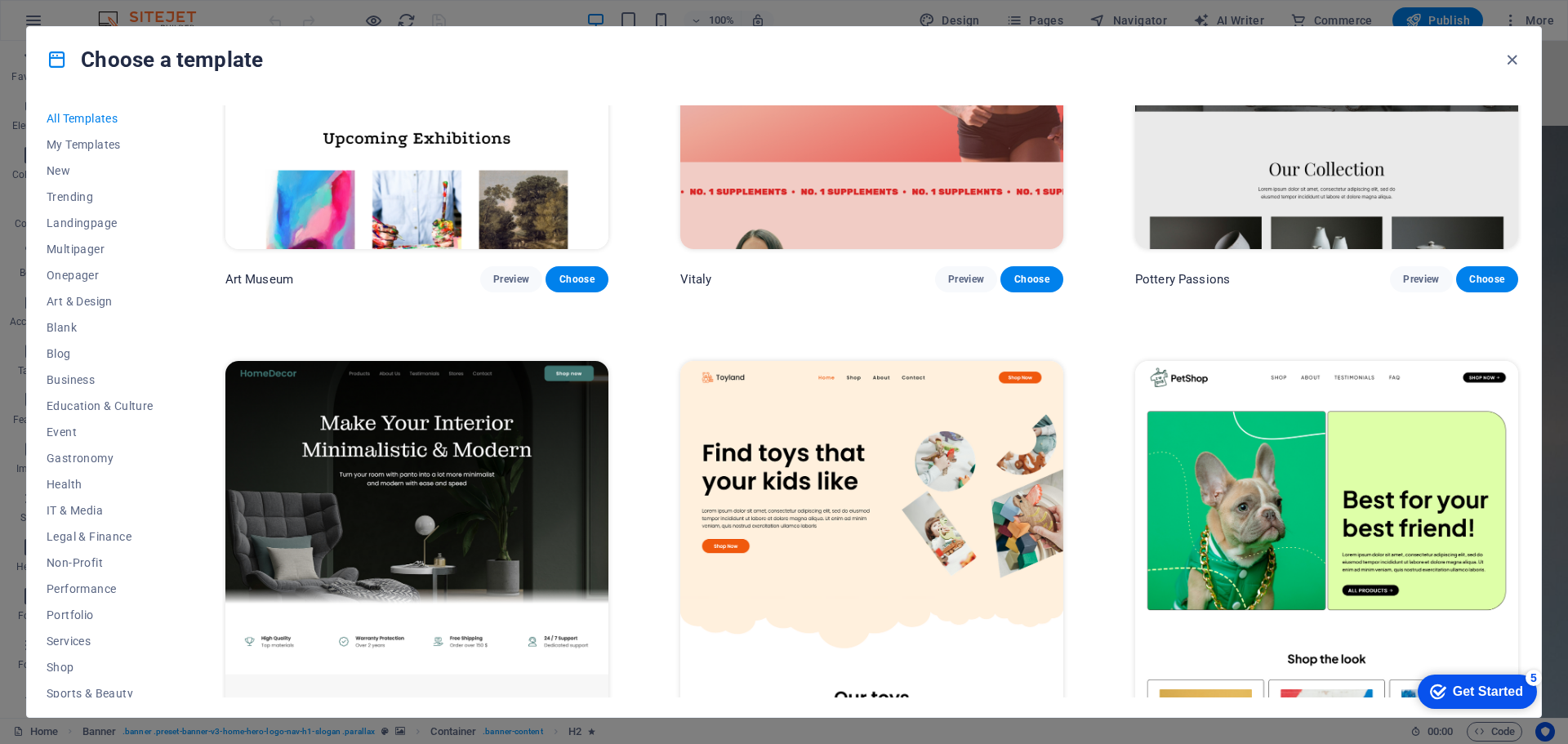
scroll to position [715, 0]
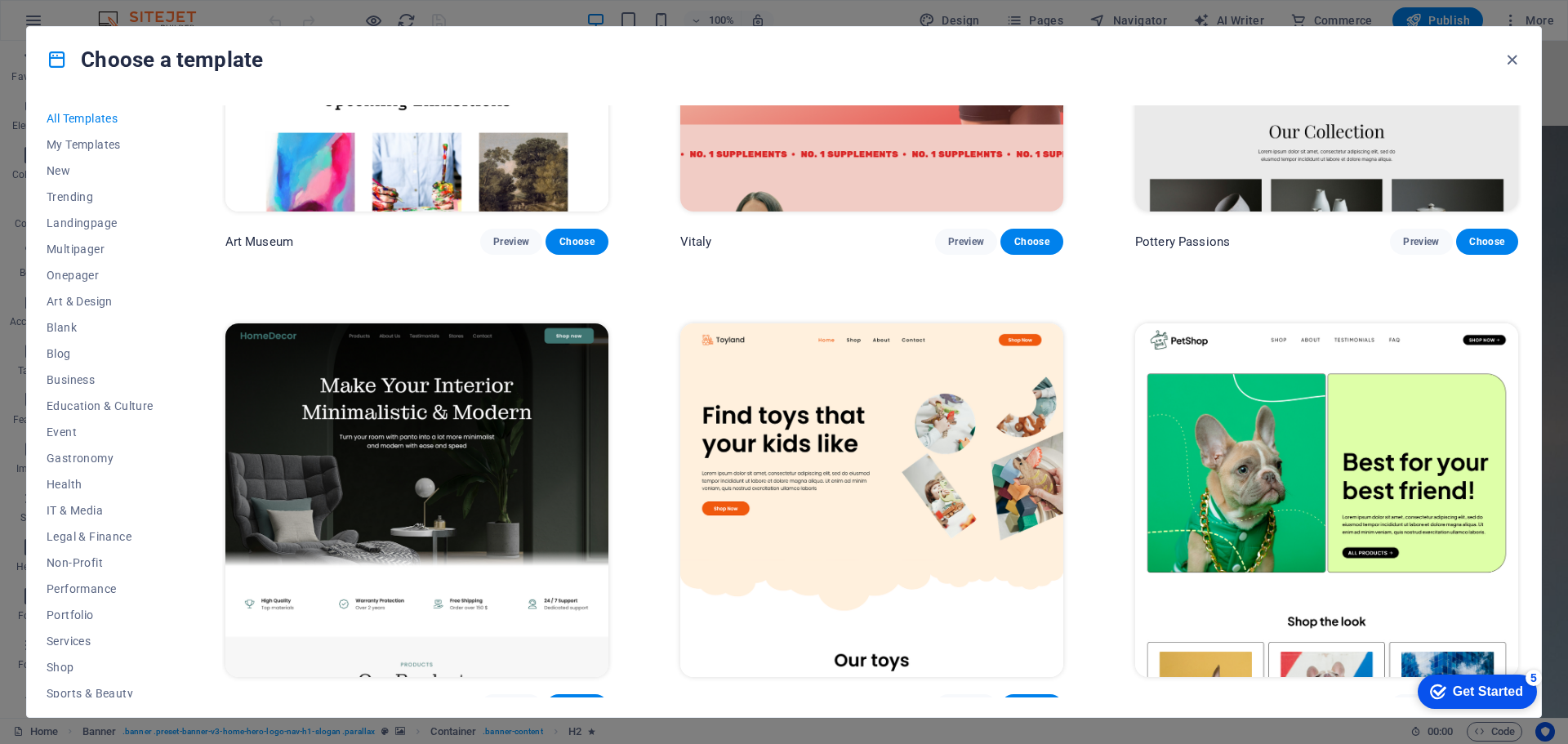
click at [485, 406] on img at bounding box center [417, 499] width 383 height 353
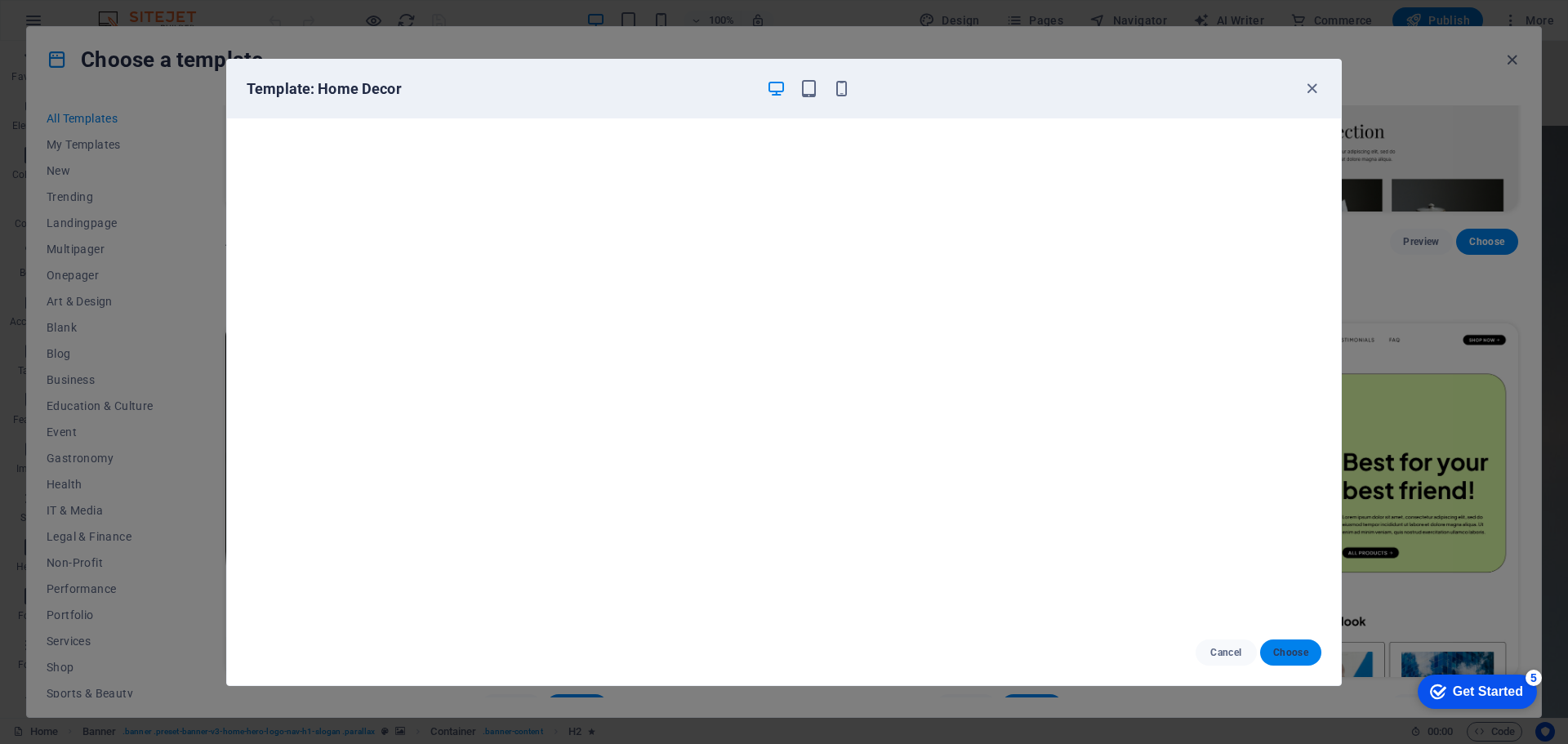
click at [1290, 652] on span "Choose" at bounding box center [1291, 652] width 35 height 13
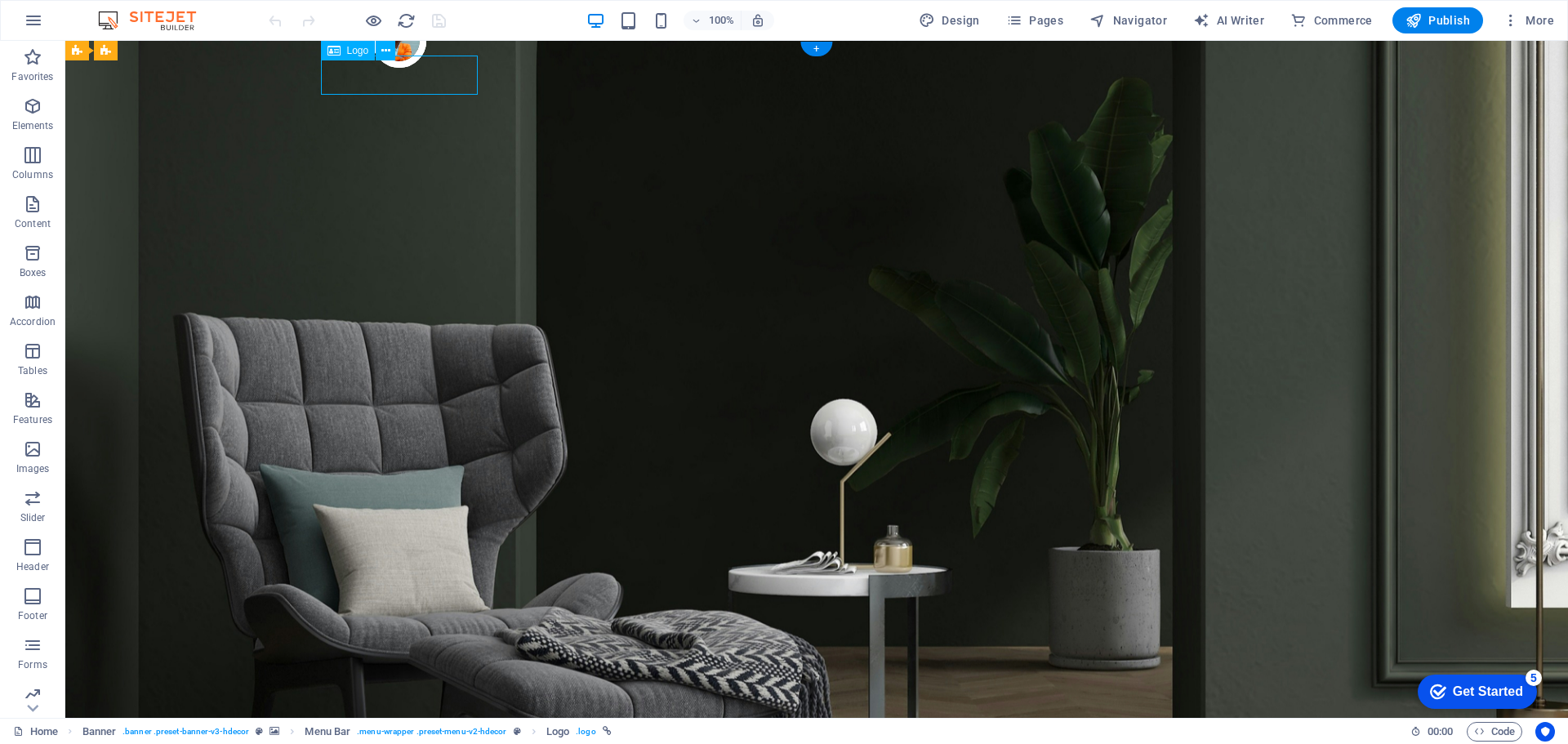
select select "px"
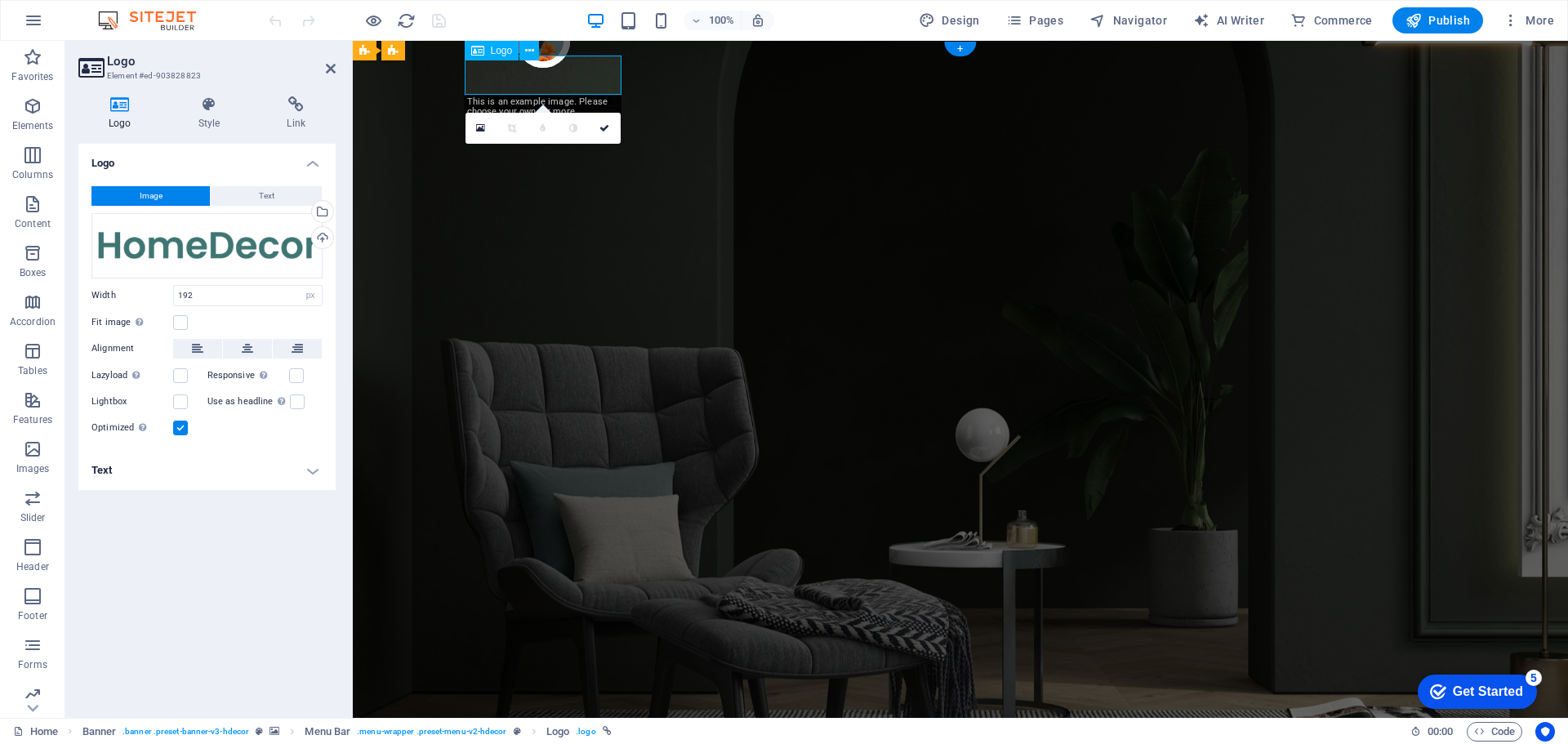
click at [256, 236] on div "Drag files here, click to choose files or select files from Files or our free s…" at bounding box center [207, 245] width 232 height 65
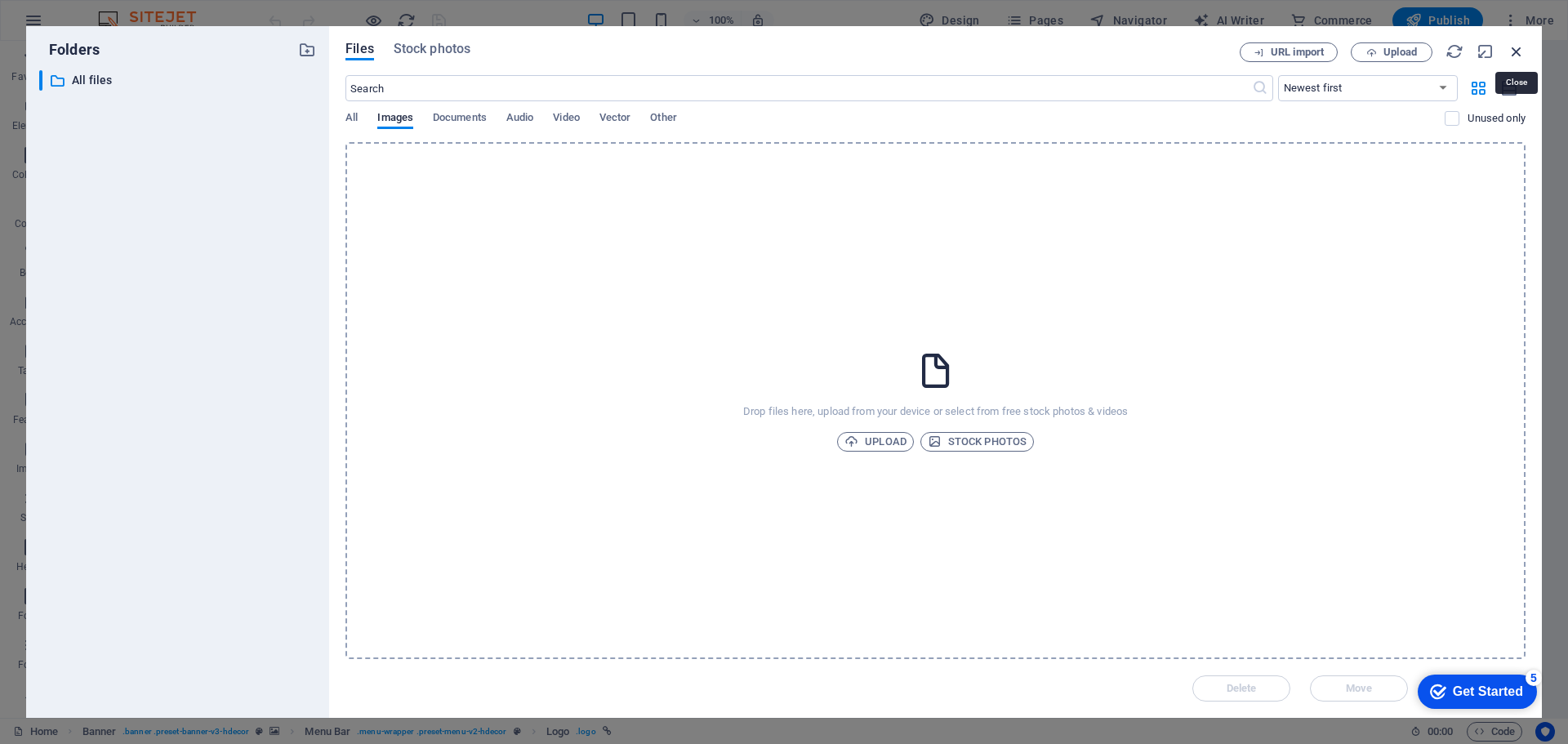
click at [1513, 48] on icon "button" at bounding box center [1516, 52] width 18 height 18
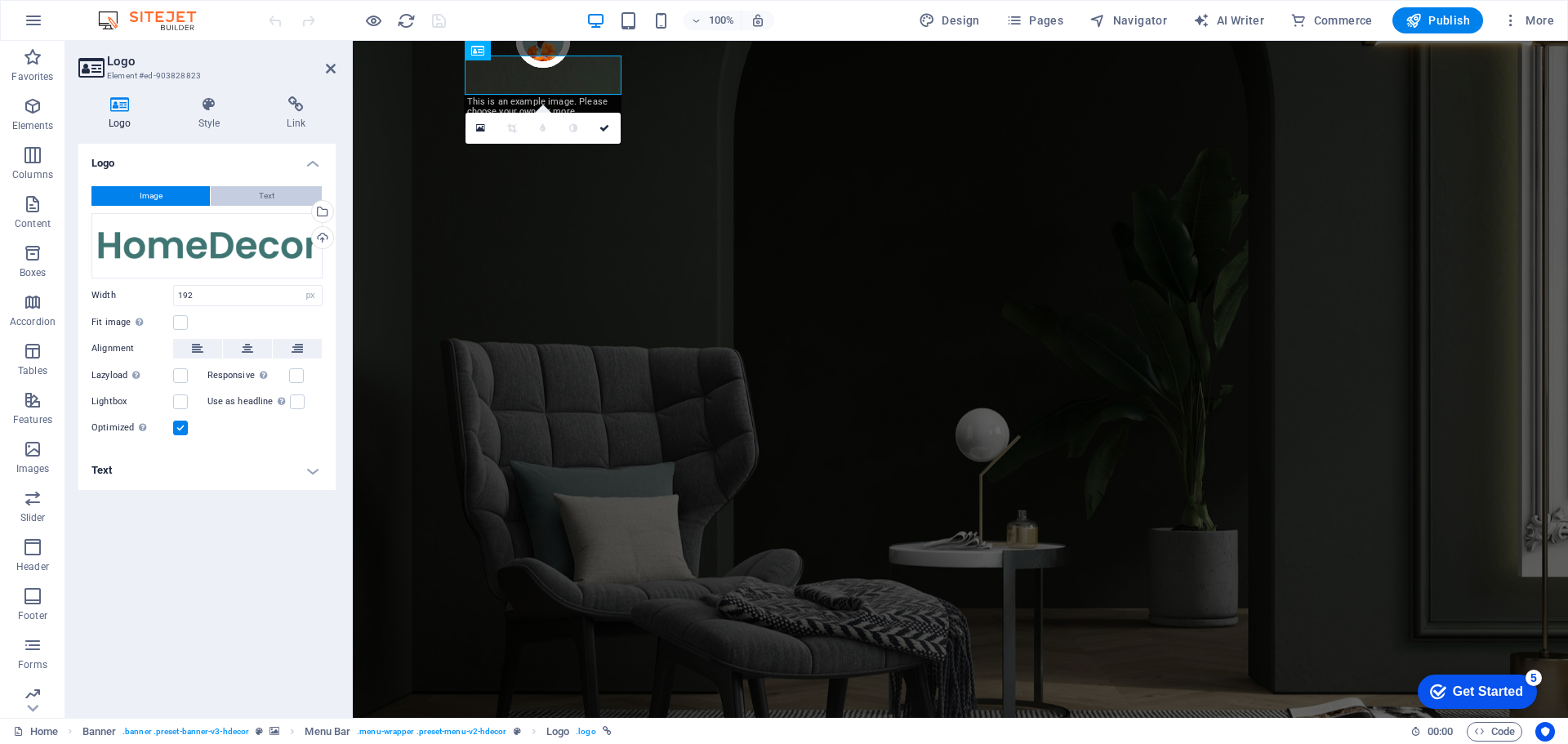
click at [272, 196] on span "Text" at bounding box center [267, 195] width 16 height 19
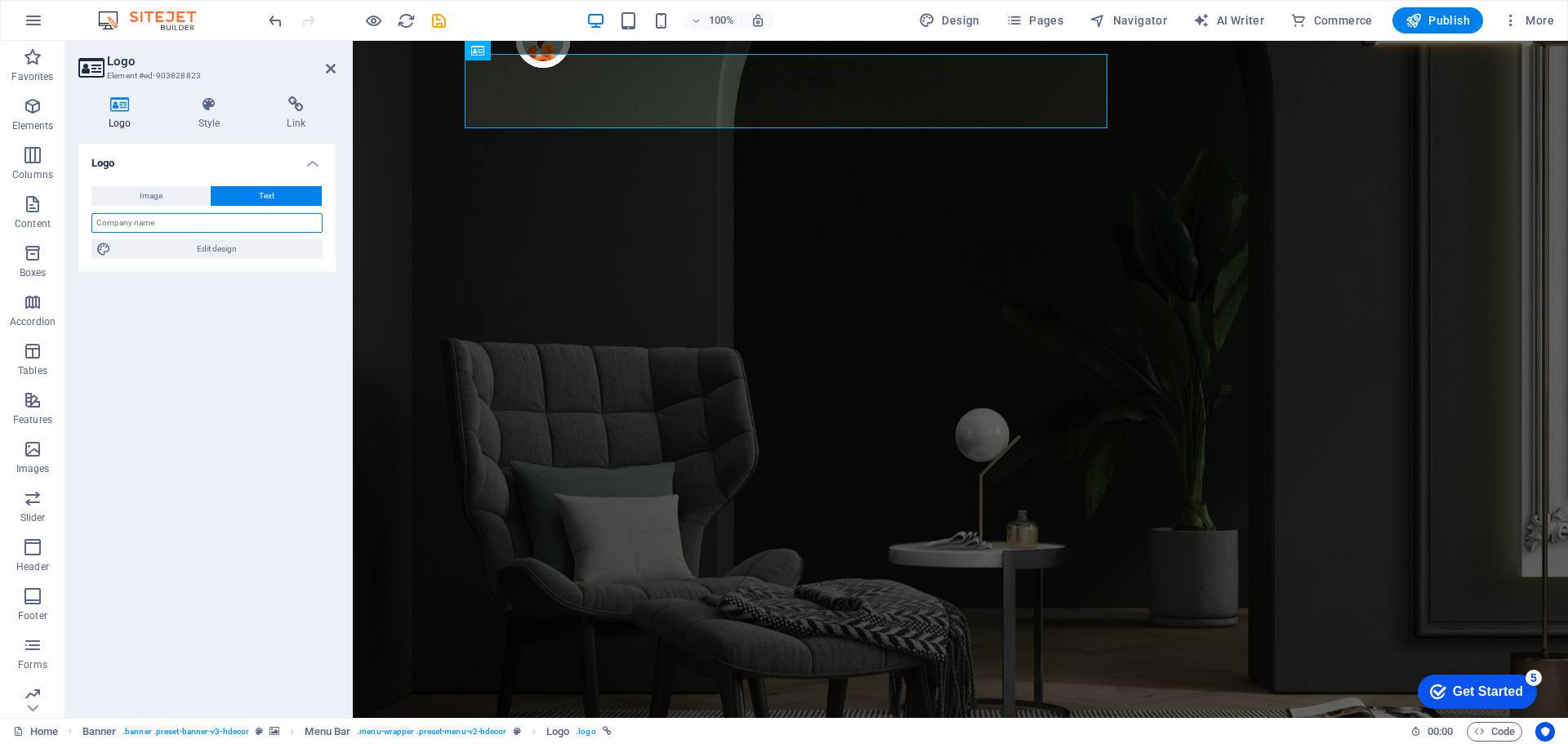
click at [252, 227] on input "text" at bounding box center [207, 223] width 232 height 19
type input "[PERSON_NAME] TSRH"
click at [231, 248] on span "Edit design" at bounding box center [216, 249] width 201 height 19
select select "px"
select select "400"
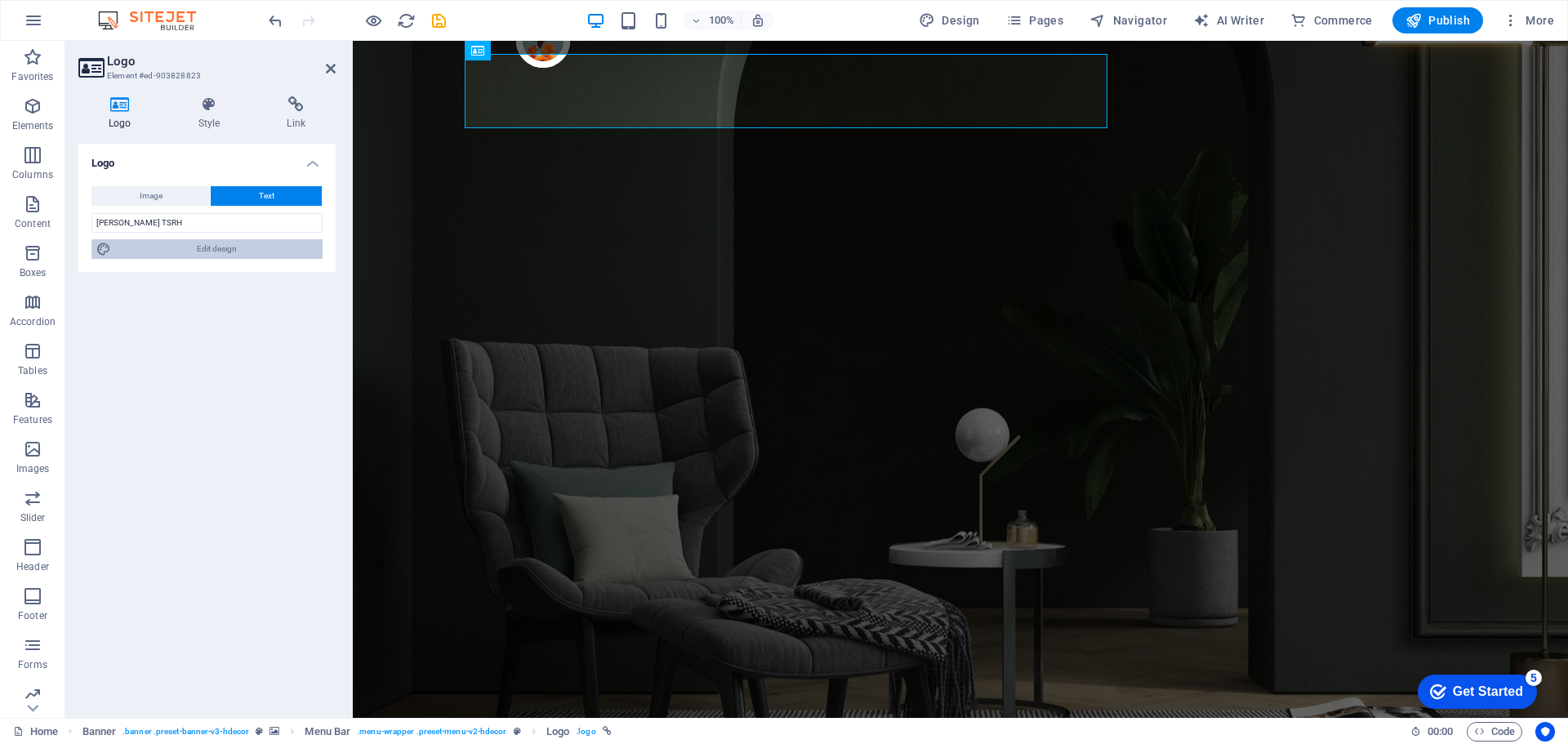
select select "px"
select select "rem"
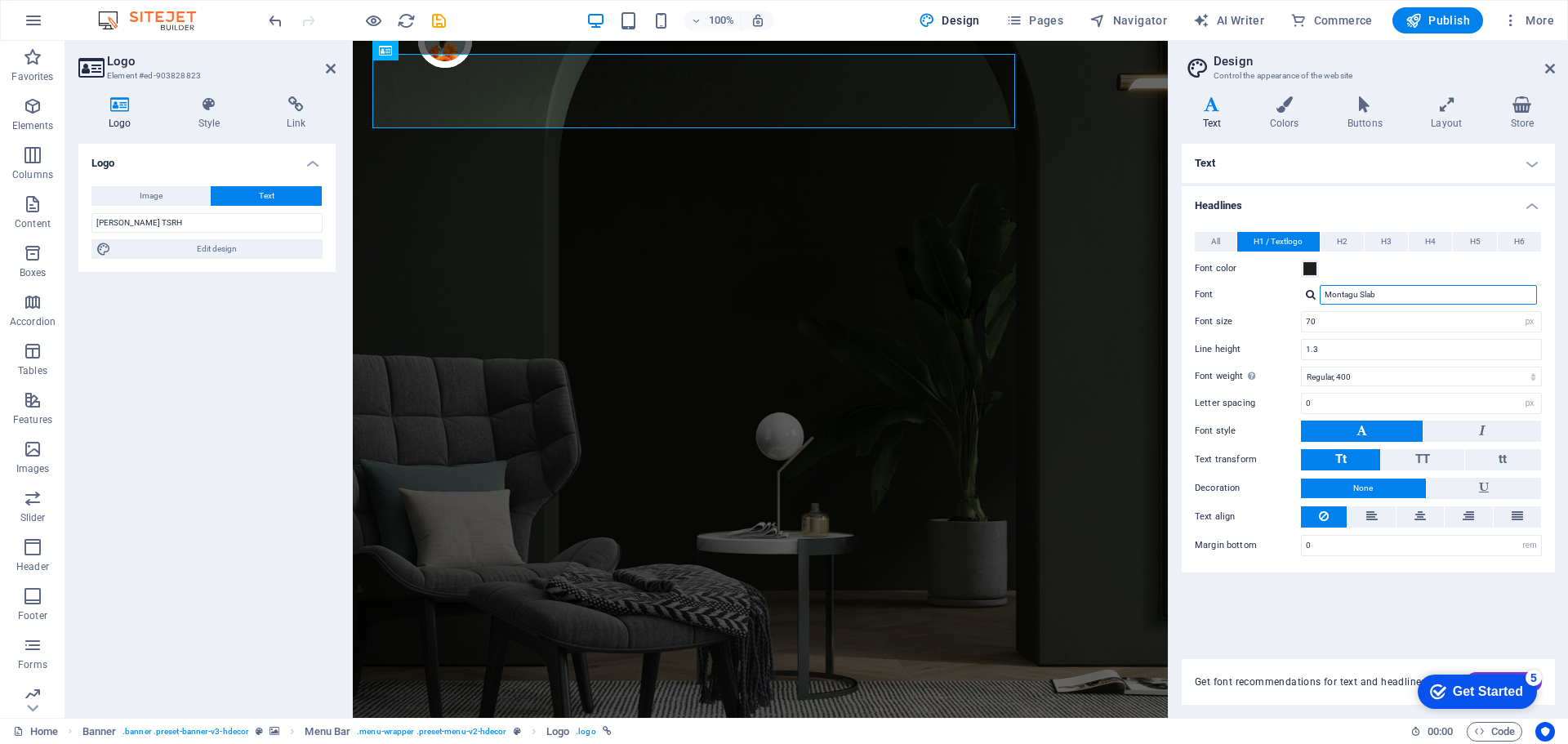
click at [1363, 291] on input "Montagu Slab" at bounding box center [1428, 295] width 217 height 19
click at [1311, 291] on div at bounding box center [1310, 294] width 10 height 11
click at [1348, 337] on div "Poppins" at bounding box center [1432, 337] width 216 height 18
type input "Poppins"
click at [1315, 298] on div at bounding box center [1310, 294] width 10 height 11
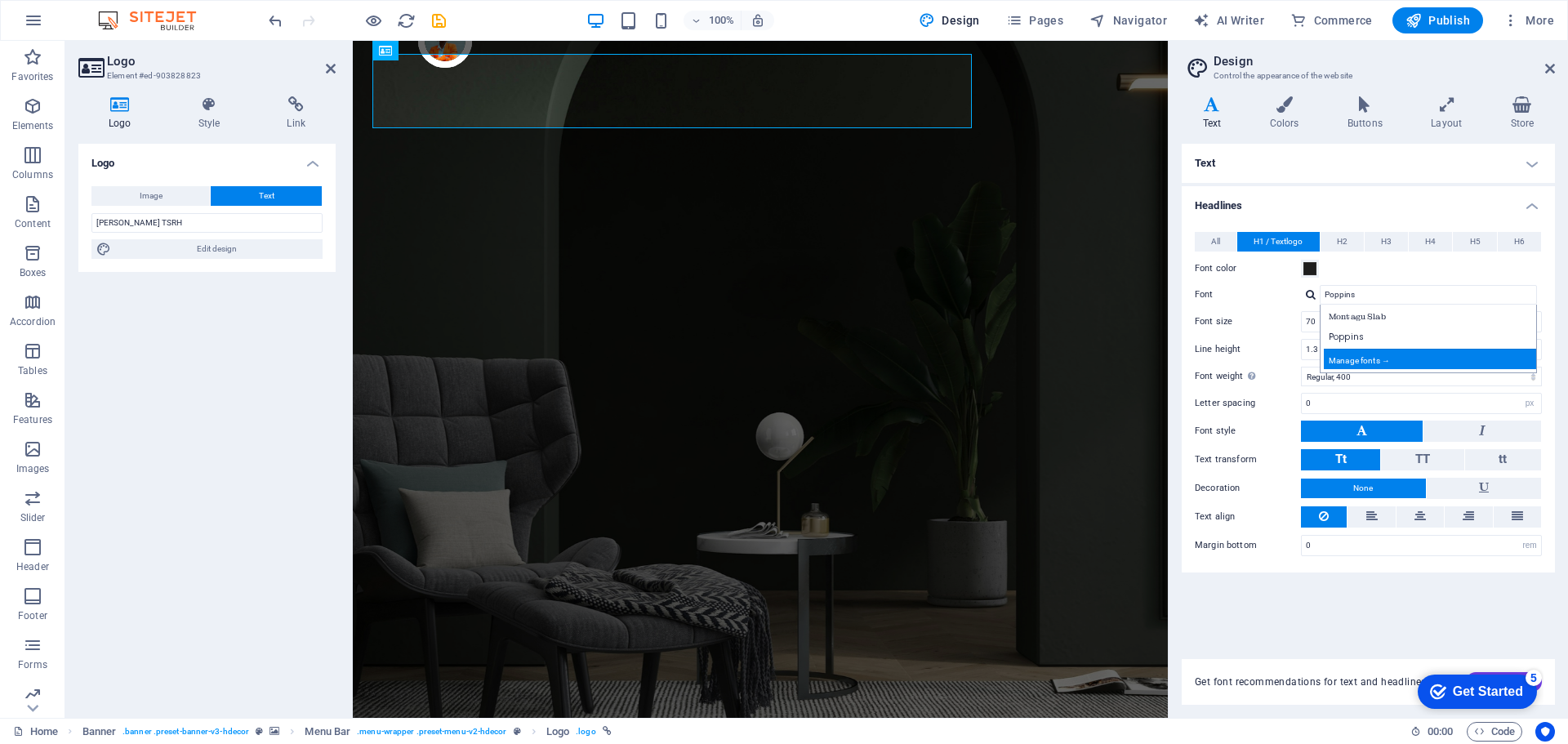
click at [1355, 359] on div "Manage fonts →" at bounding box center [1432, 359] width 216 height 20
select select "popularity"
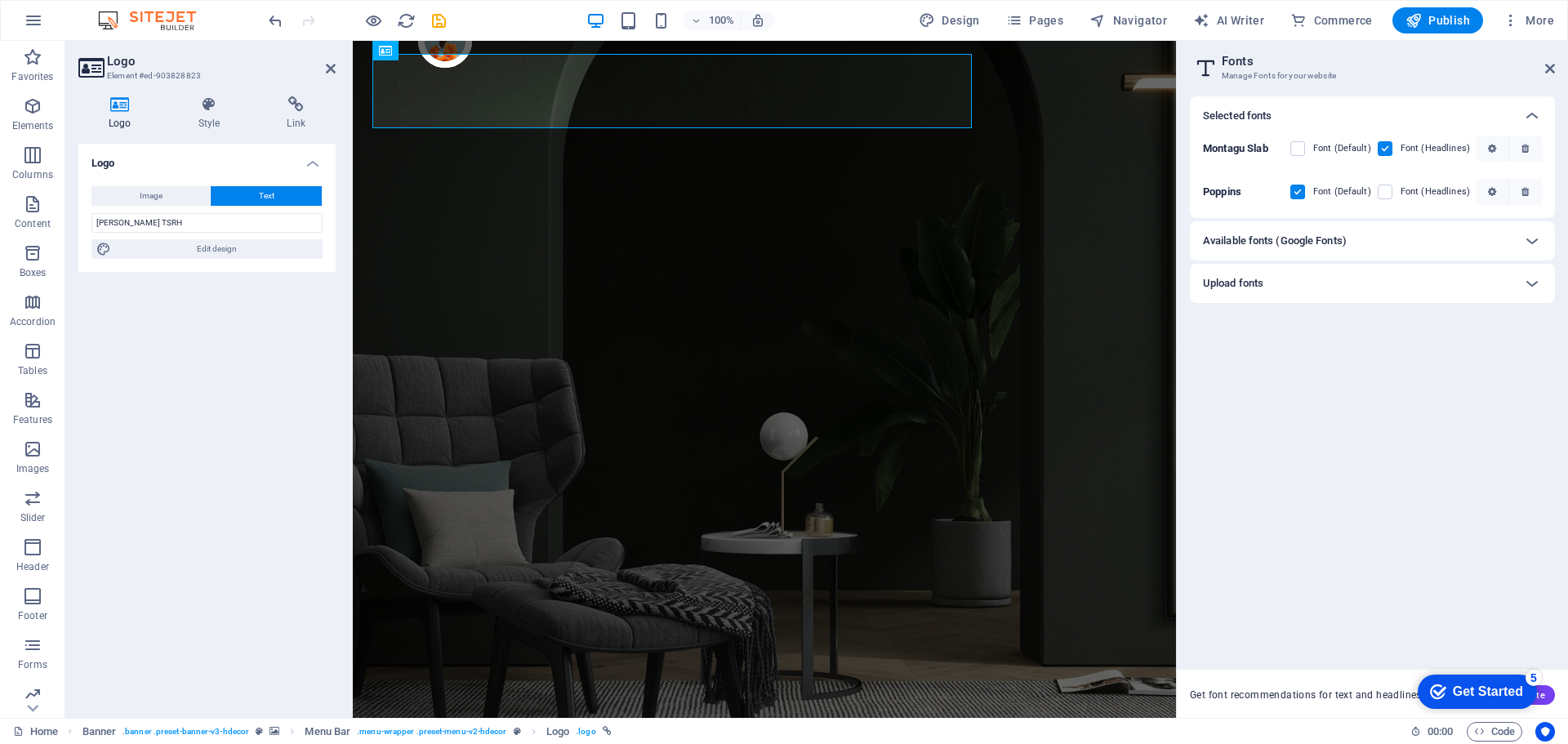
click at [1265, 242] on h6 "Available fonts (Google Fonts)" at bounding box center [1275, 241] width 144 height 19
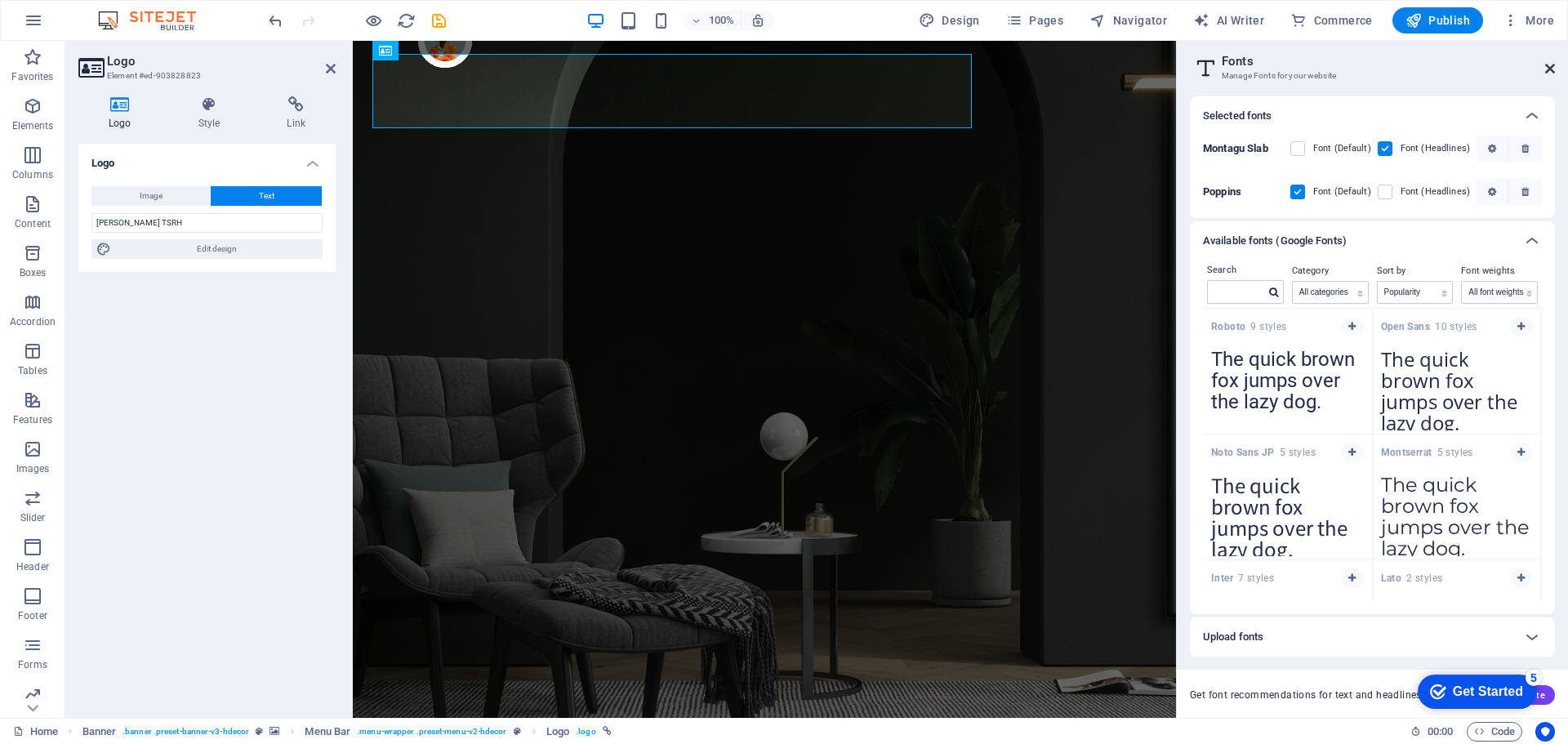
click at [1550, 68] on icon at bounding box center [1550, 68] width 10 height 13
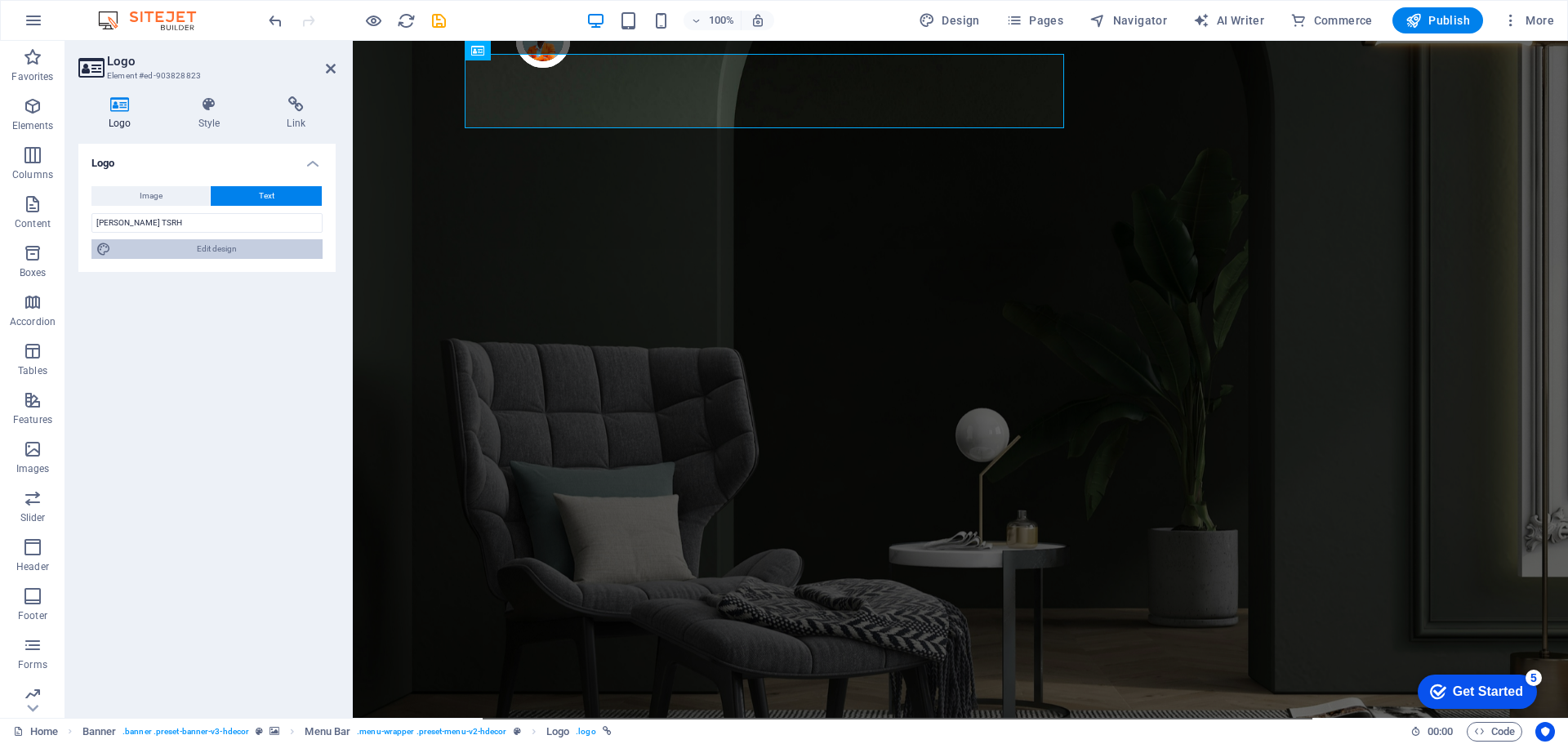
click at [266, 256] on span "Edit design" at bounding box center [216, 249] width 201 height 19
select select "px"
select select "400"
select select "px"
select select "rem"
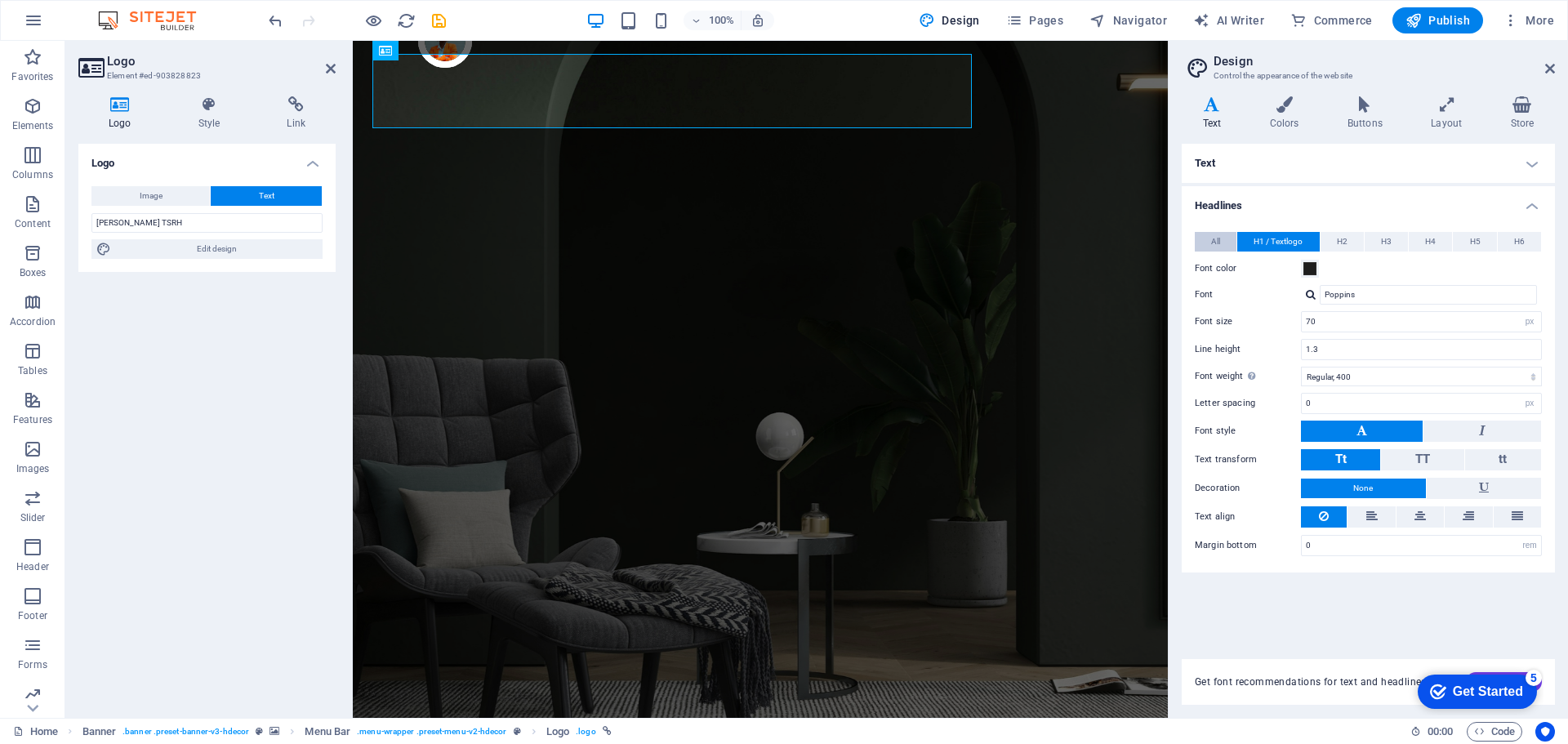
click at [1223, 246] on button "All" at bounding box center [1215, 241] width 42 height 19
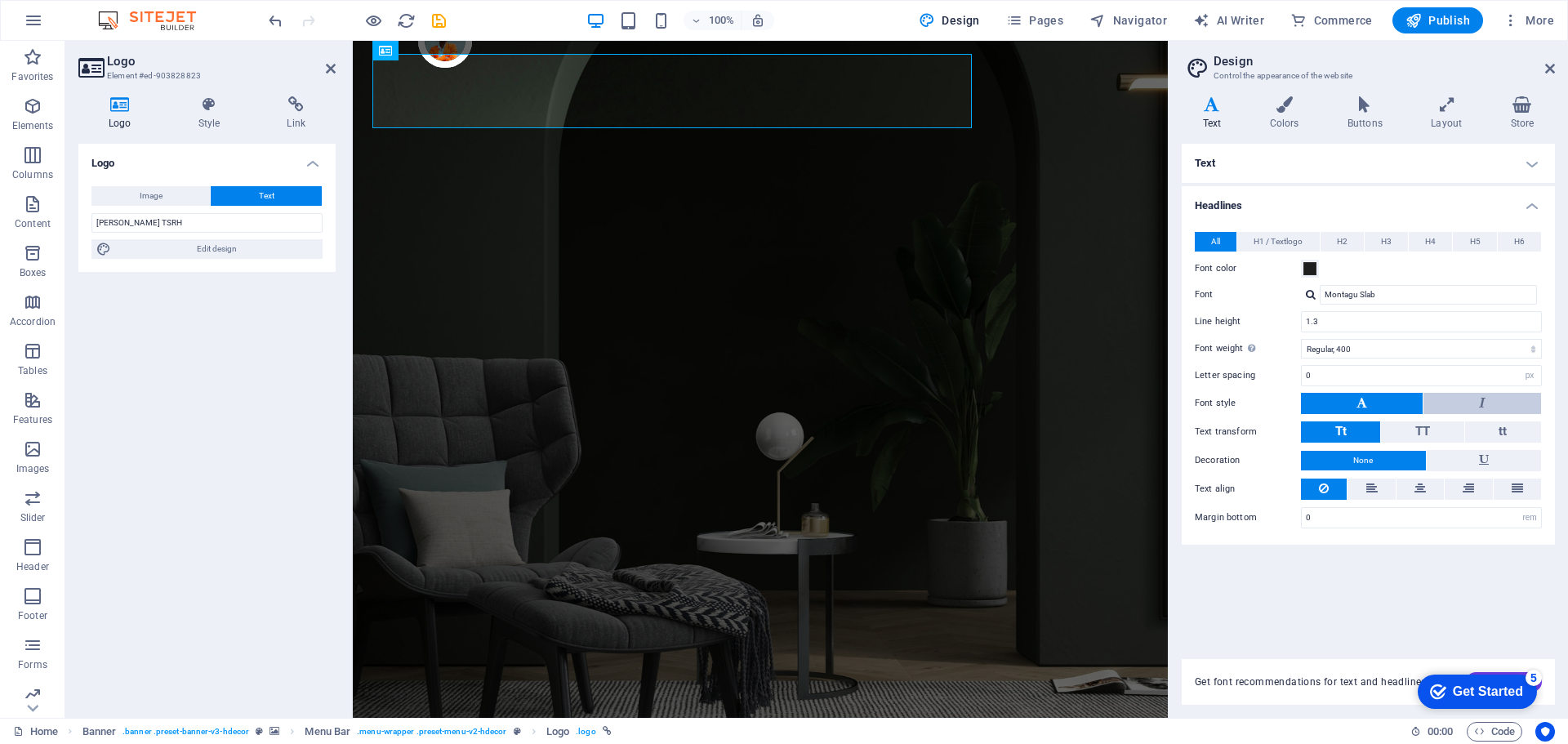
click at [1467, 393] on button at bounding box center [1481, 404] width 118 height 21
click at [1399, 393] on button at bounding box center [1361, 404] width 122 height 21
click at [1362, 294] on input "Montagu Slab" at bounding box center [1428, 295] width 217 height 19
drag, startPoint x: 1391, startPoint y: 297, endPoint x: 1296, endPoint y: 297, distance: 95.0
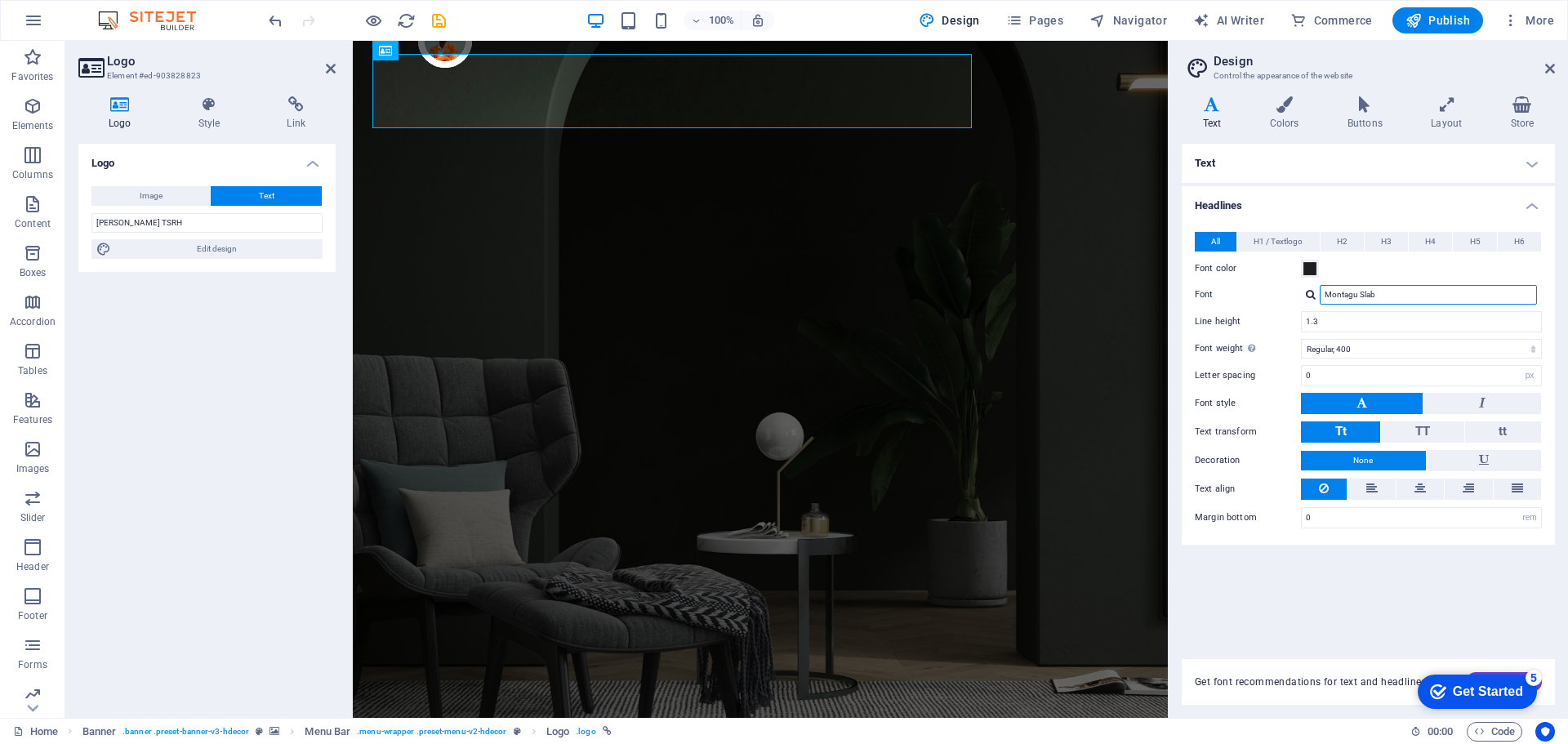
click at [1296, 297] on div "Font Montagu Slab" at bounding box center [1368, 295] width 347 height 19
type input "p"
type input "a"
click at [1341, 318] on div "Montagu Slab" at bounding box center [1432, 317] width 216 height 18
type input "Montagu Slab"
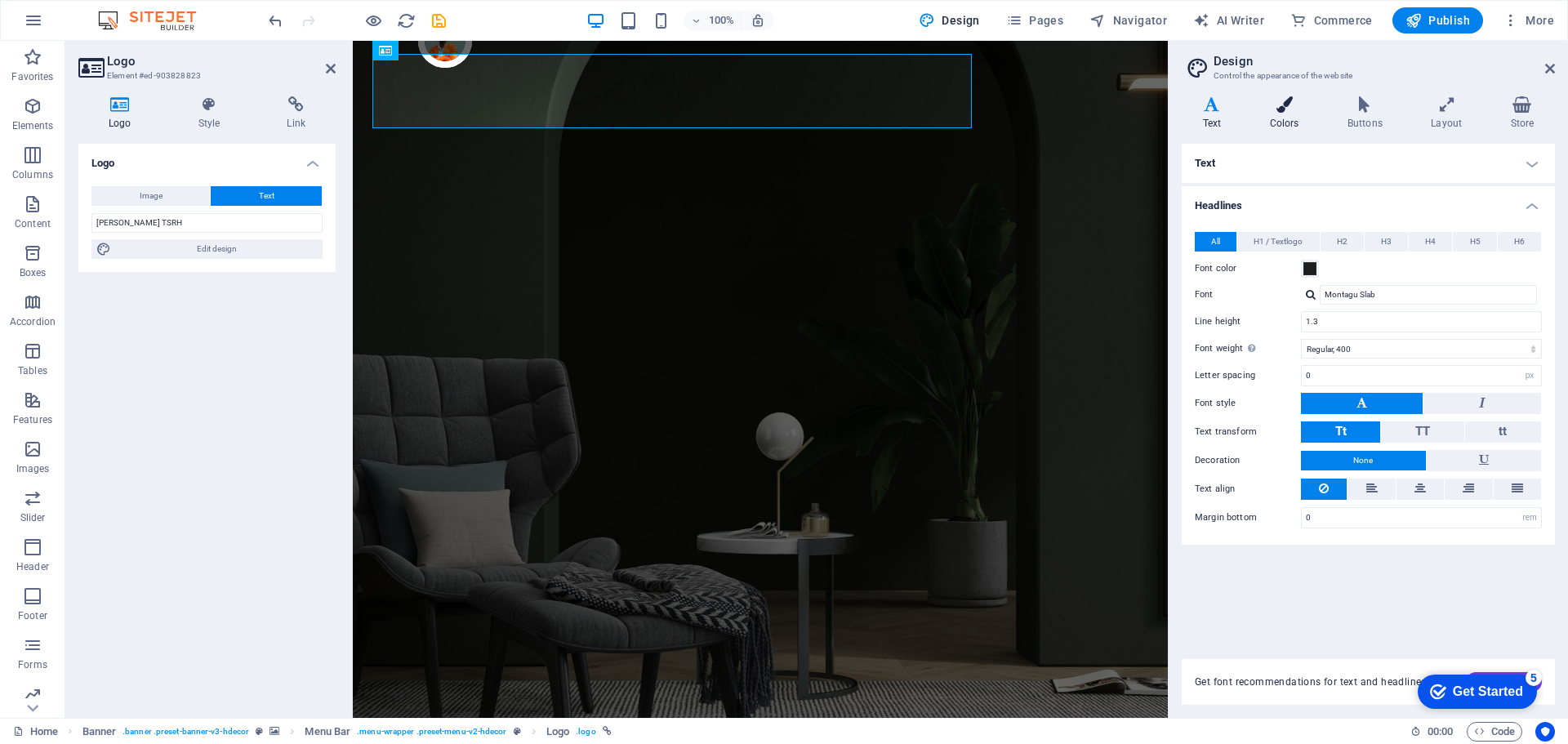
click at [1282, 116] on h4 "Colors" at bounding box center [1288, 113] width 78 height 34
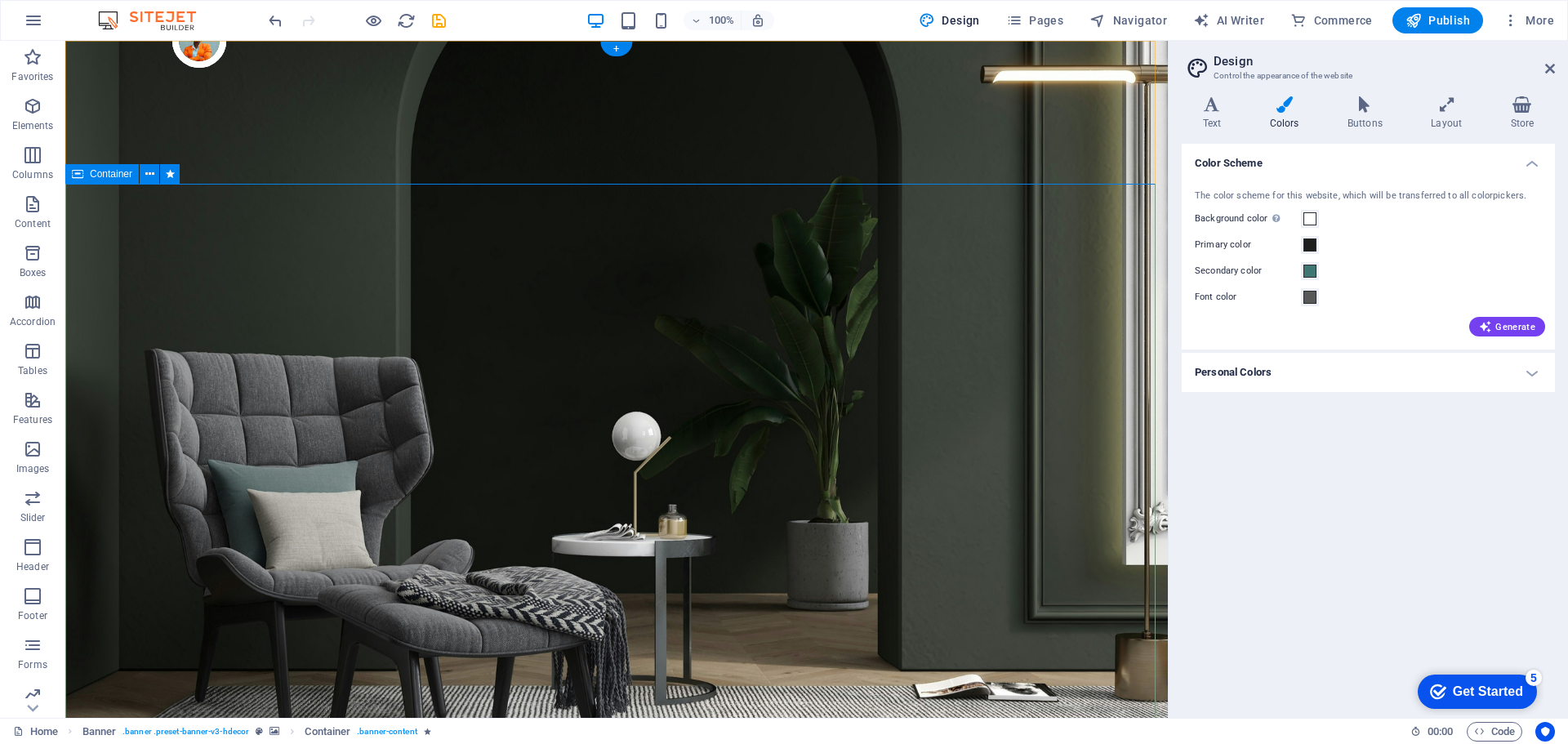
click at [39, 13] on icon "button" at bounding box center [33, 20] width 19 height 19
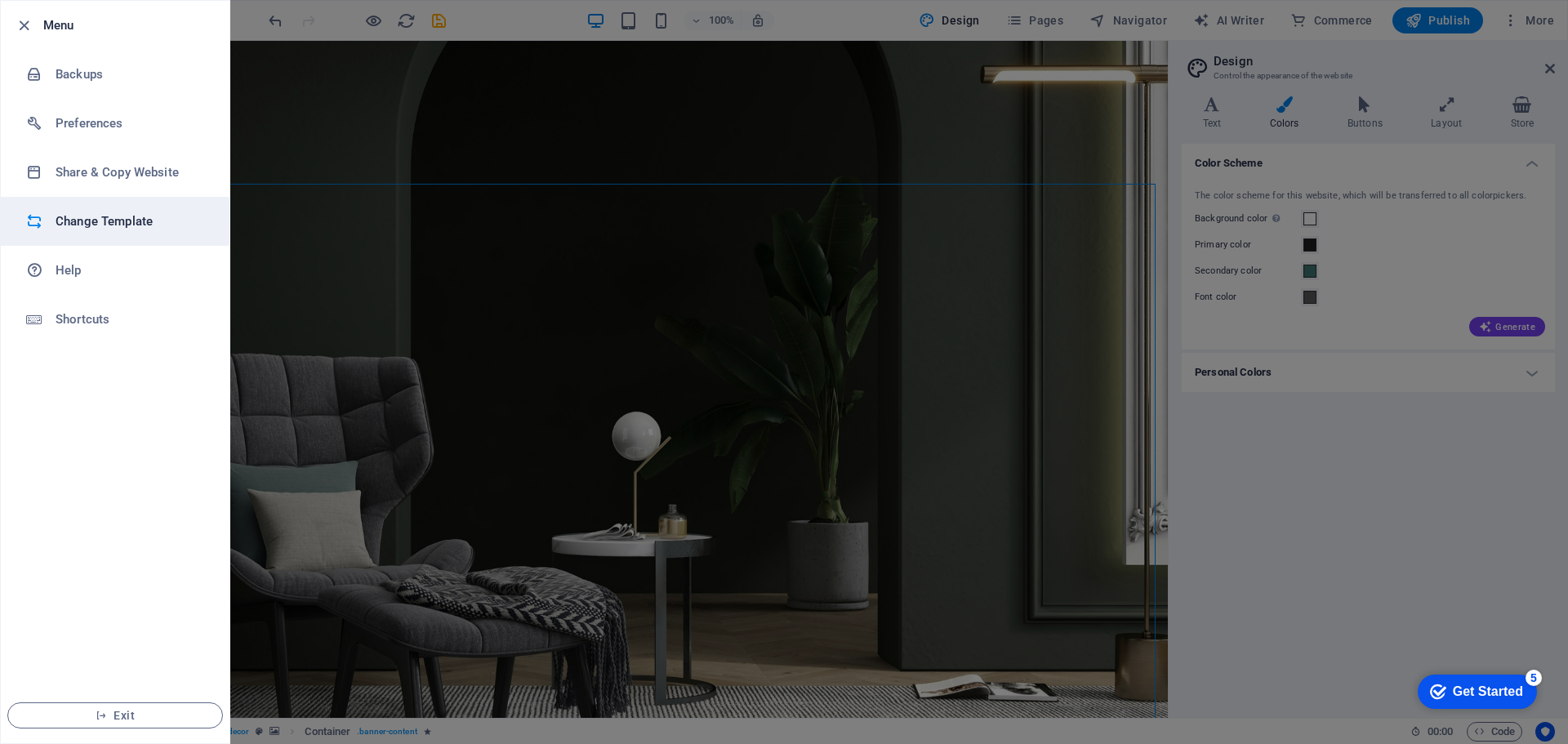
click at [89, 226] on h6 "Change Template" at bounding box center [130, 221] width 151 height 19
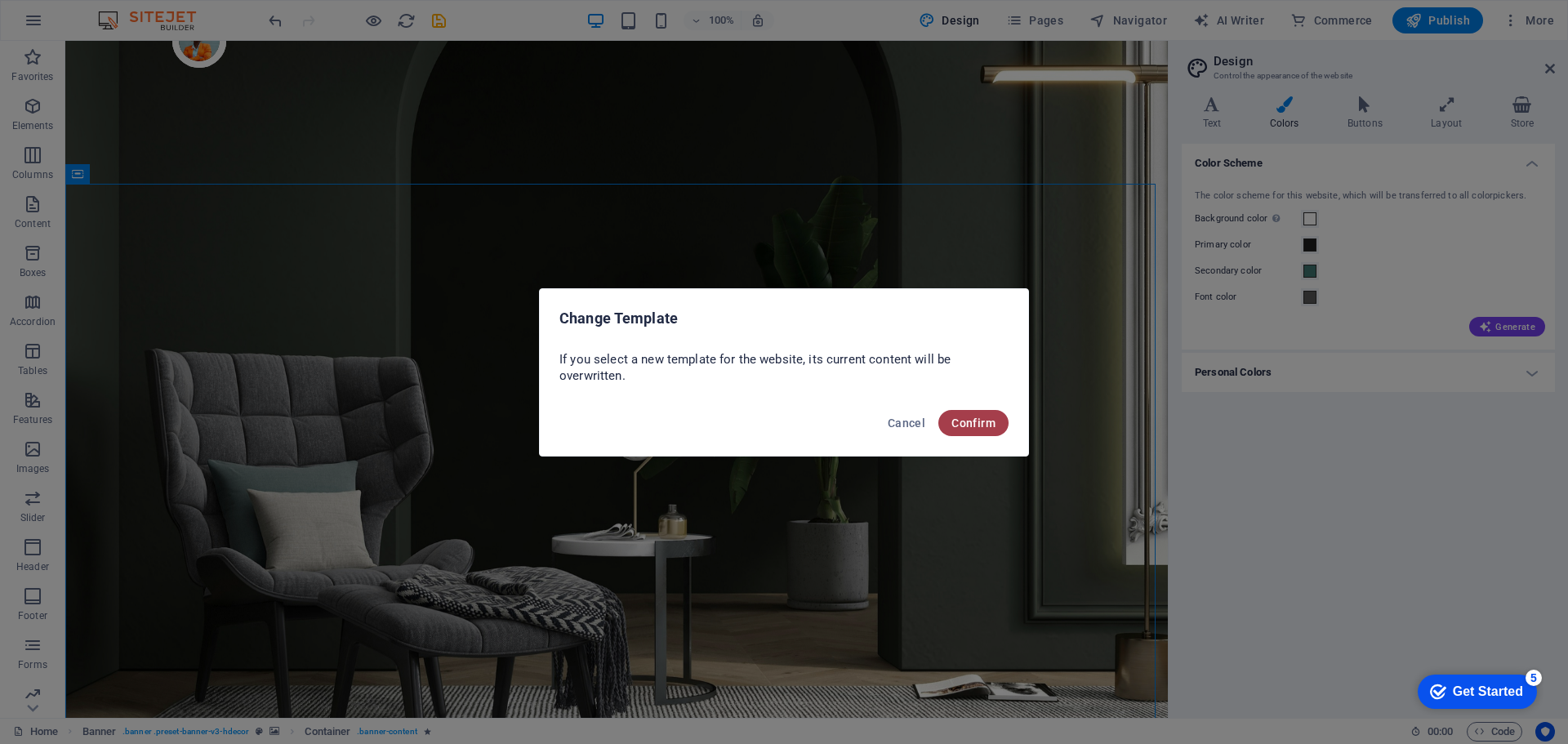
click at [988, 422] on span "Confirm" at bounding box center [973, 422] width 44 height 13
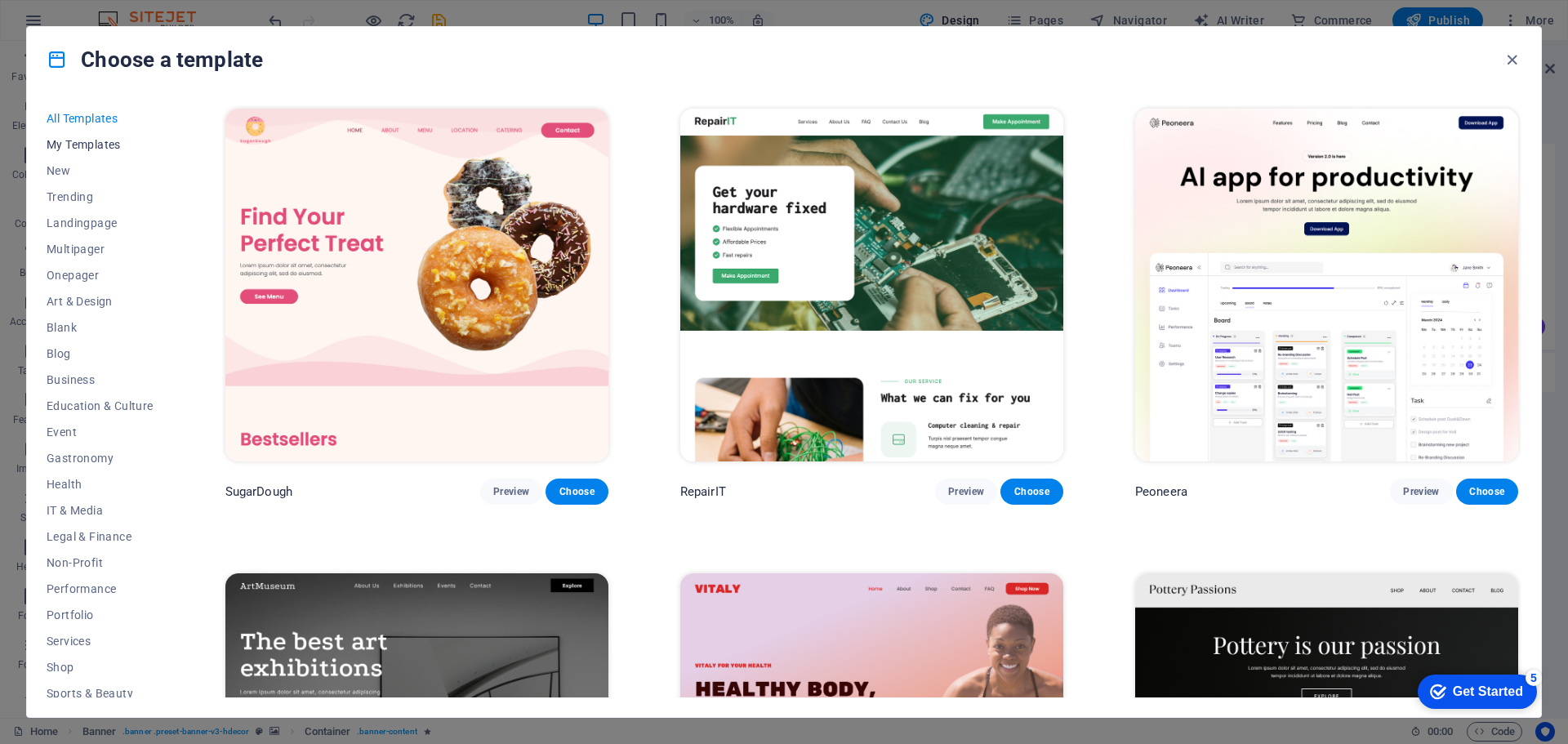
click at [90, 138] on span "My Templates" at bounding box center [100, 144] width 107 height 13
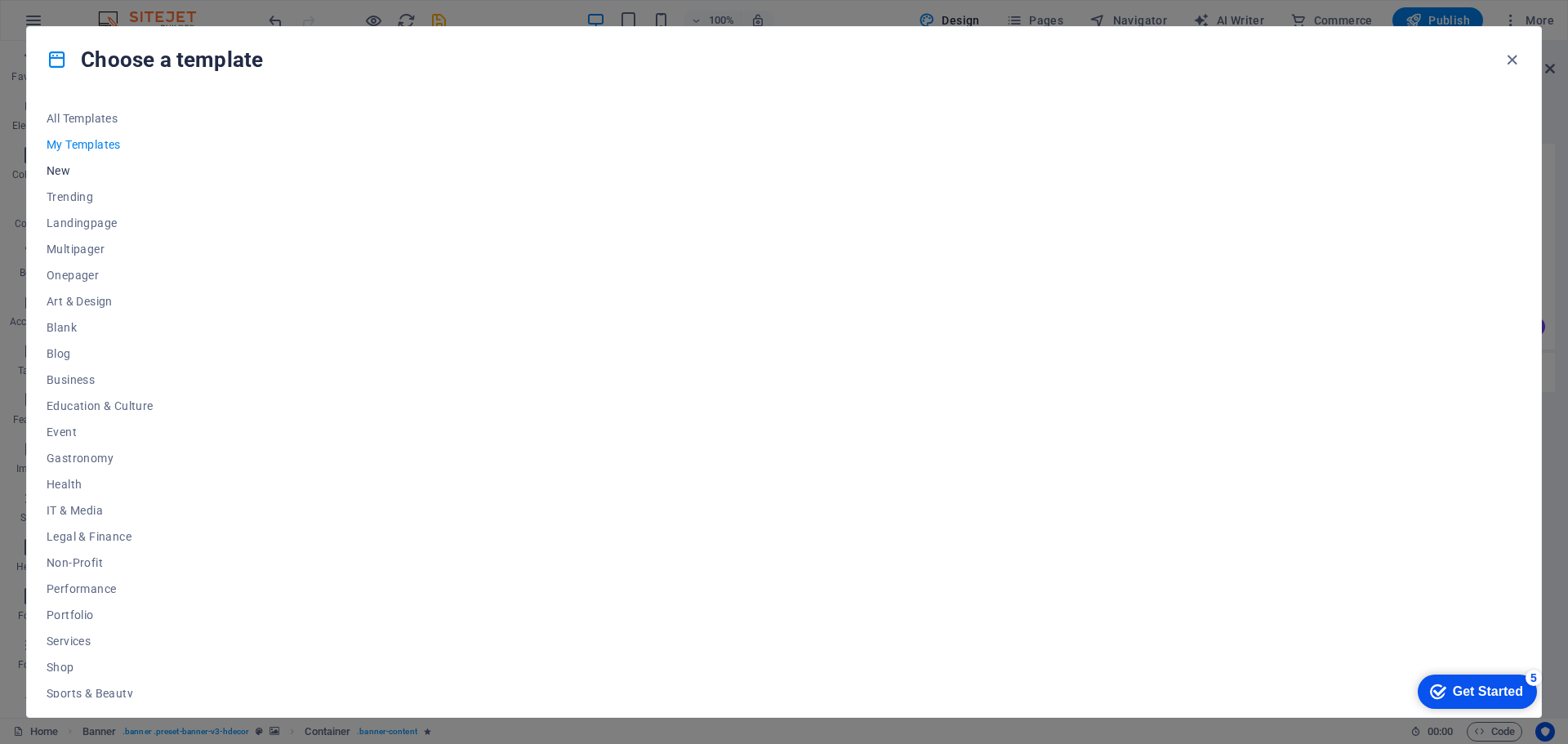
click at [55, 173] on span "New" at bounding box center [100, 170] width 107 height 13
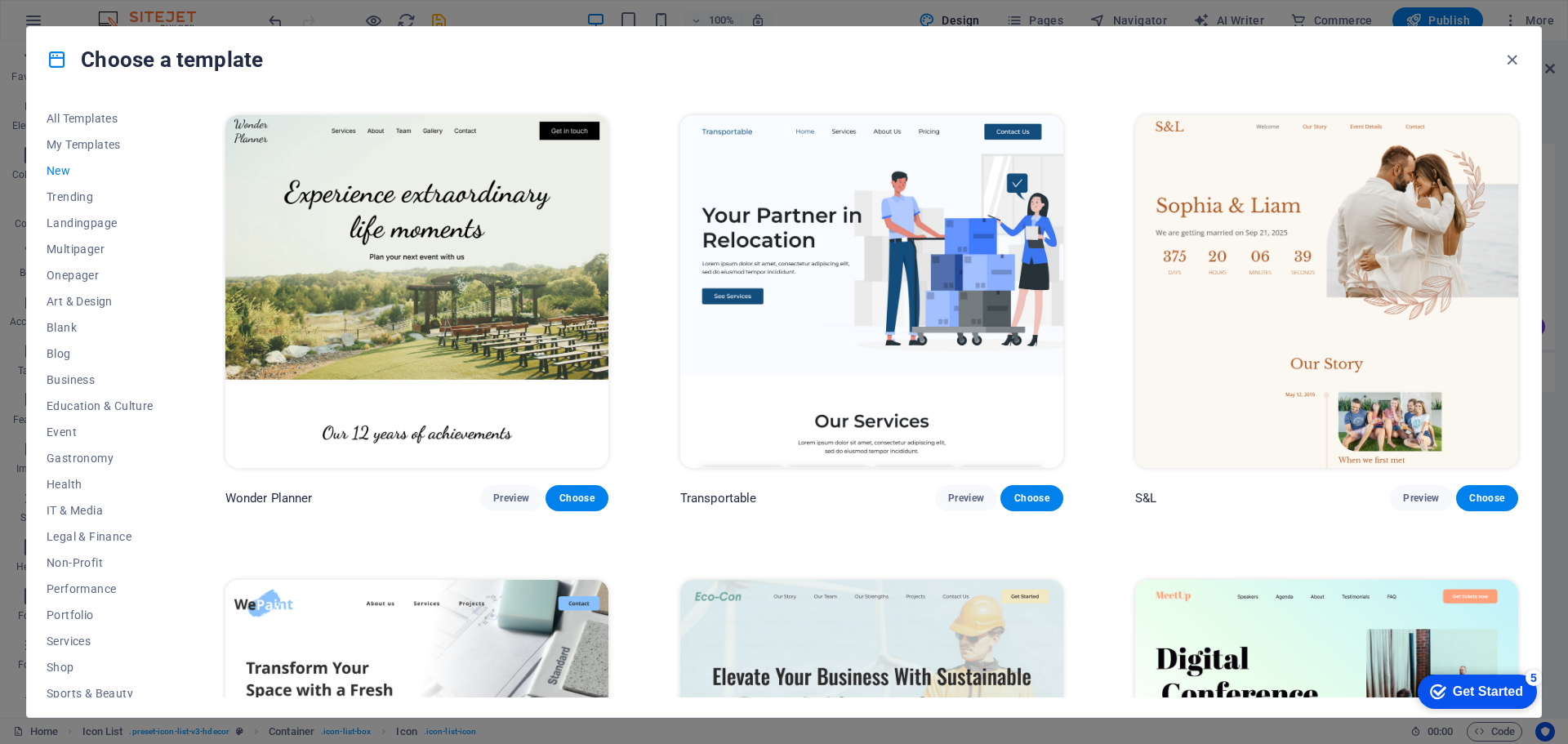
scroll to position [1368, 0]
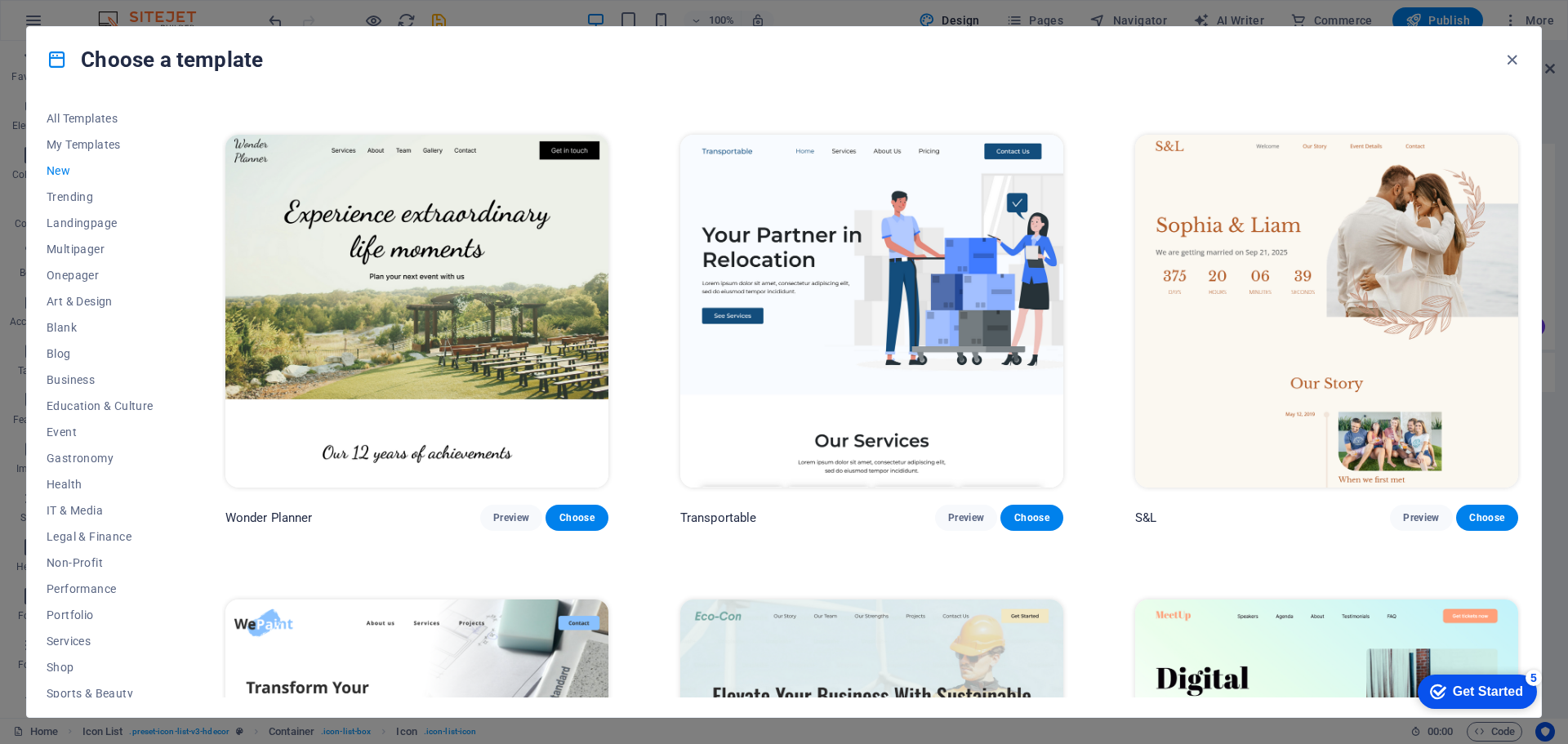
click at [410, 254] on img at bounding box center [417, 311] width 383 height 353
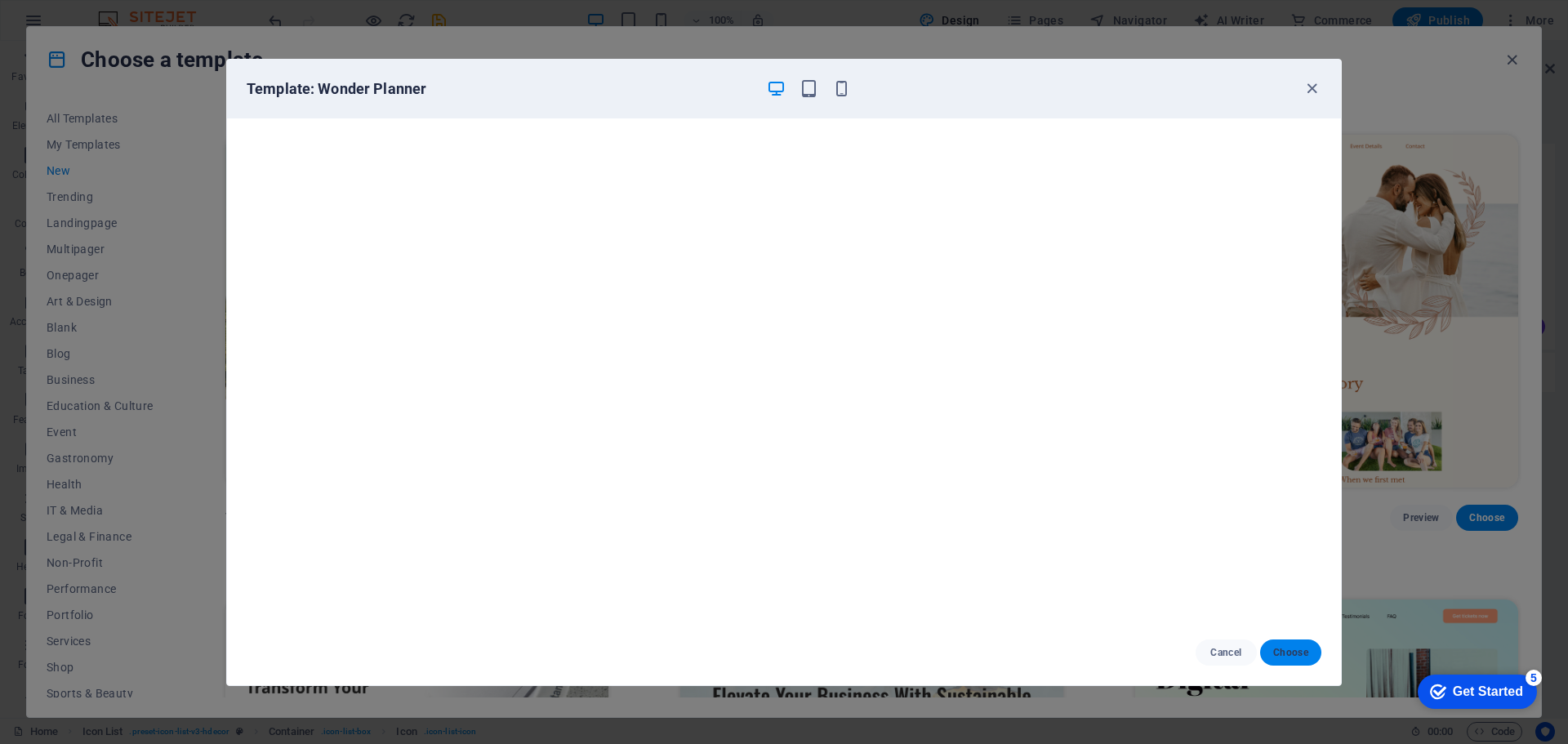
click at [1303, 649] on span "Choose" at bounding box center [1291, 652] width 35 height 13
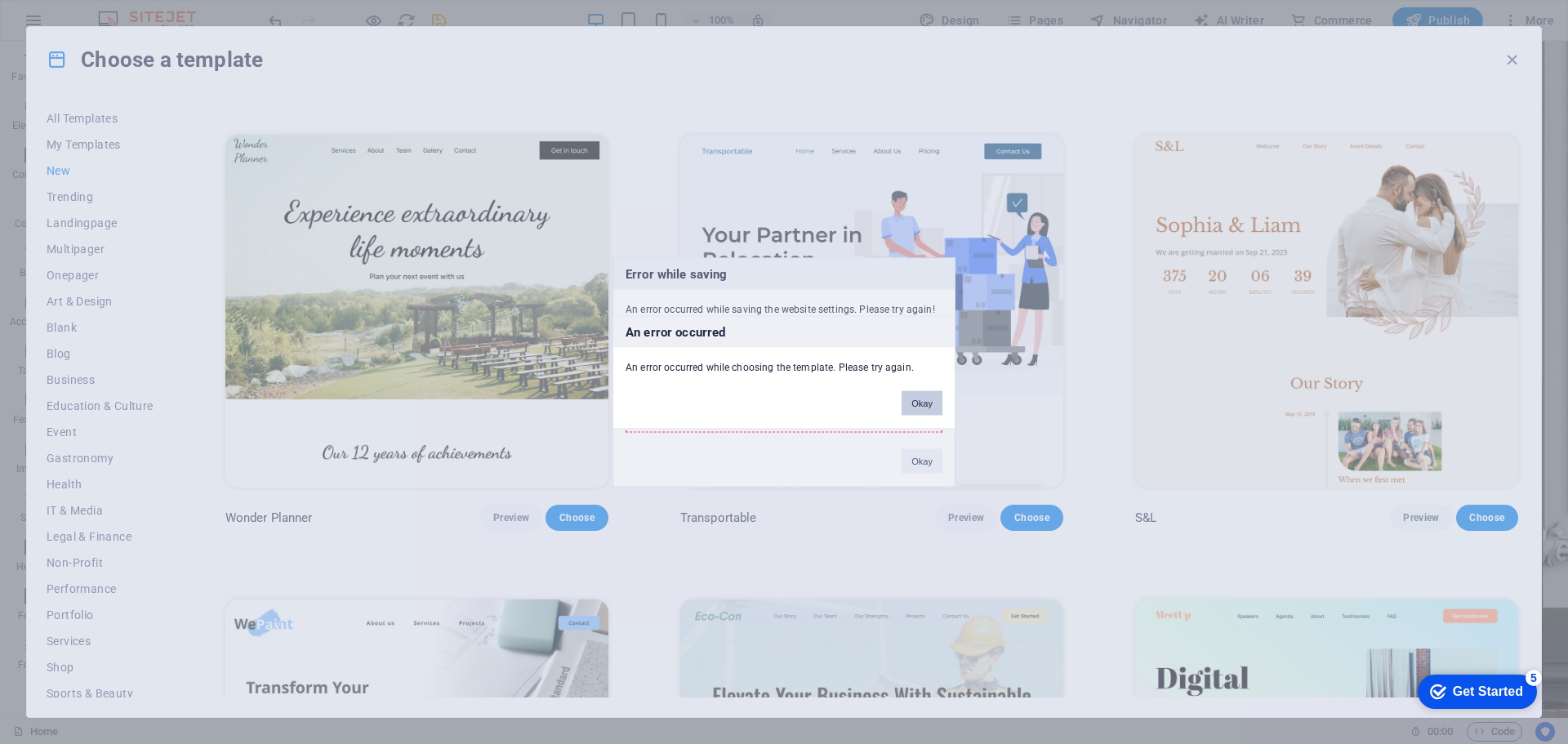
click at [929, 395] on button "Okay" at bounding box center [922, 402] width 41 height 24
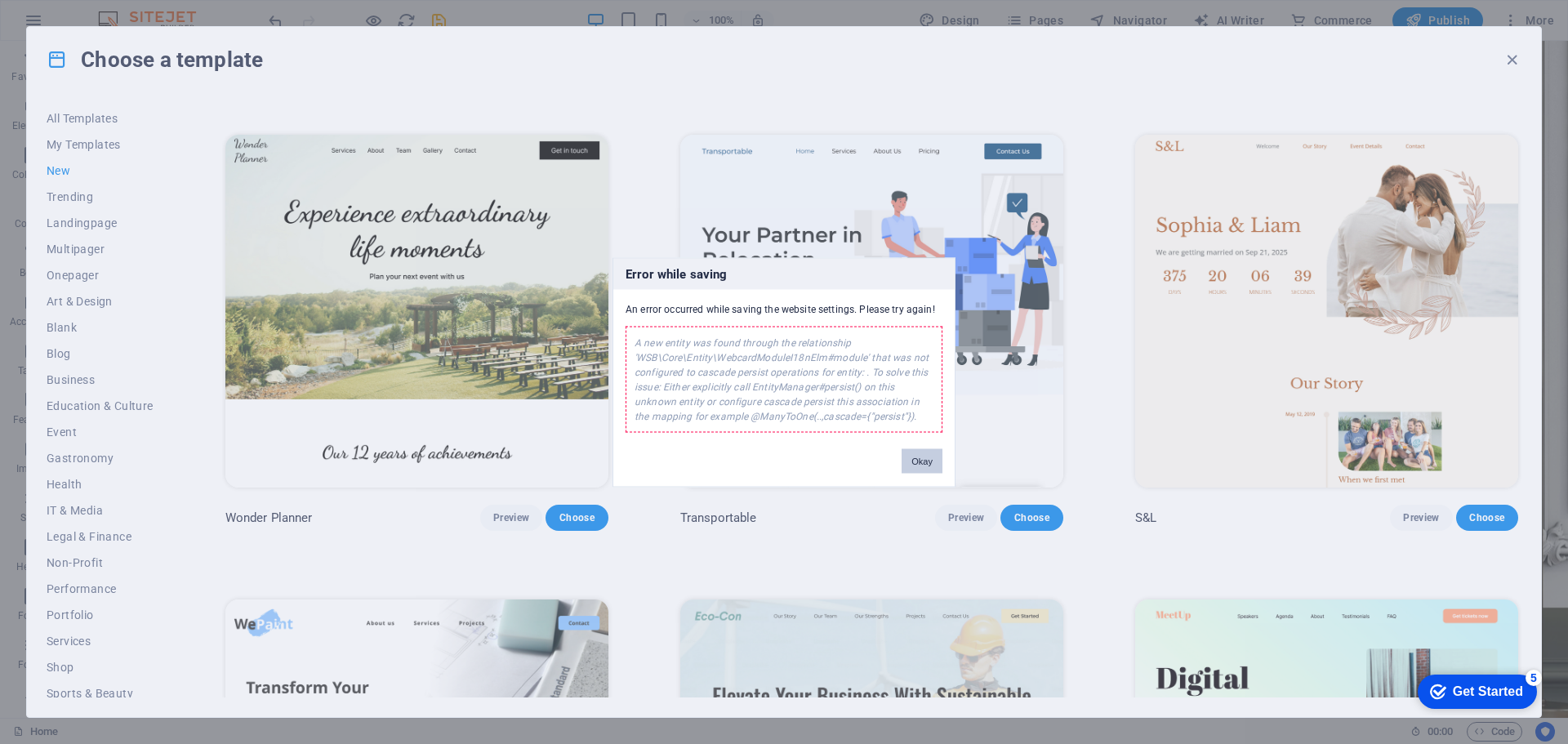
click at [914, 466] on button "Okay" at bounding box center [922, 460] width 41 height 24
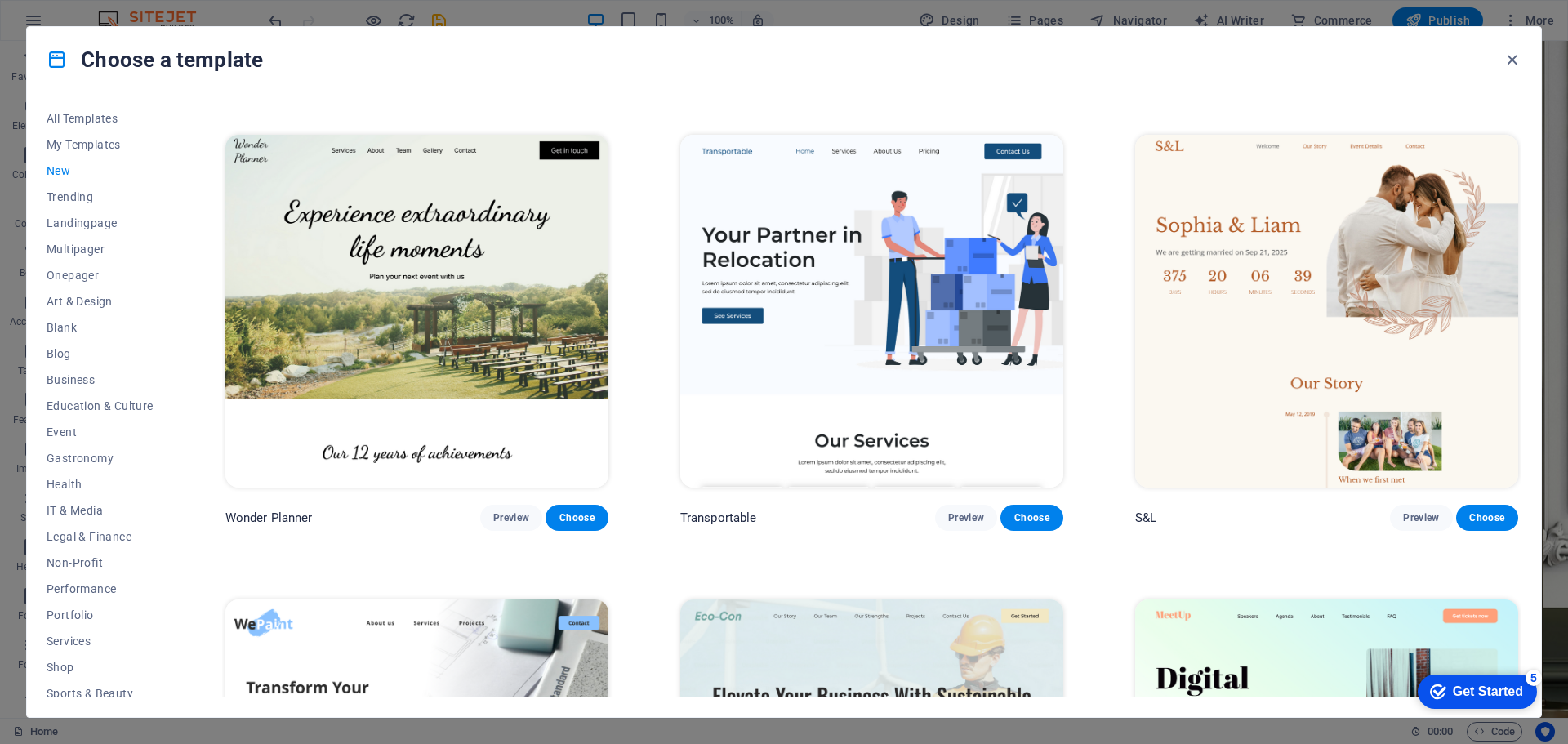
click at [544, 431] on img at bounding box center [417, 311] width 383 height 353
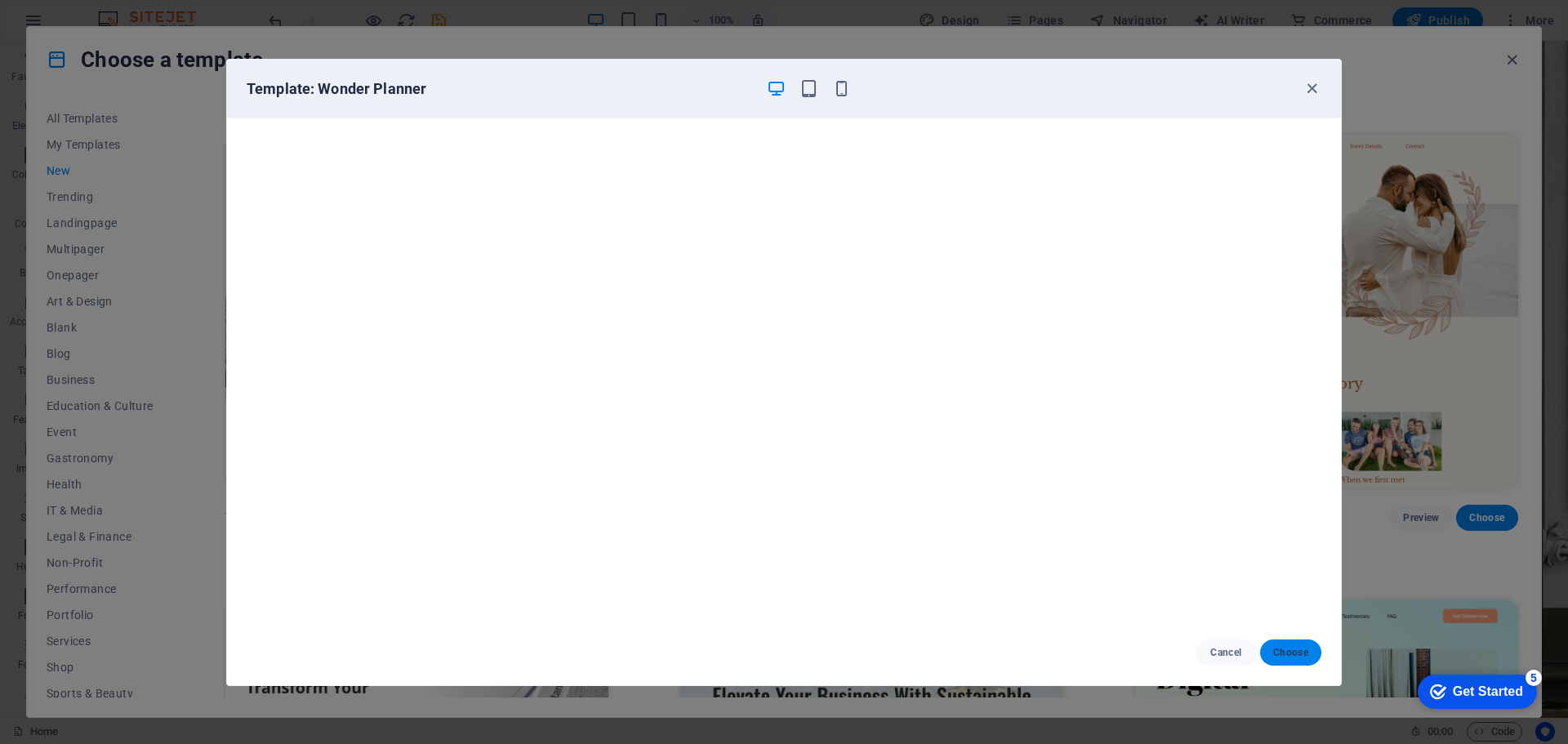
click at [1296, 655] on span "Choose" at bounding box center [1291, 652] width 35 height 13
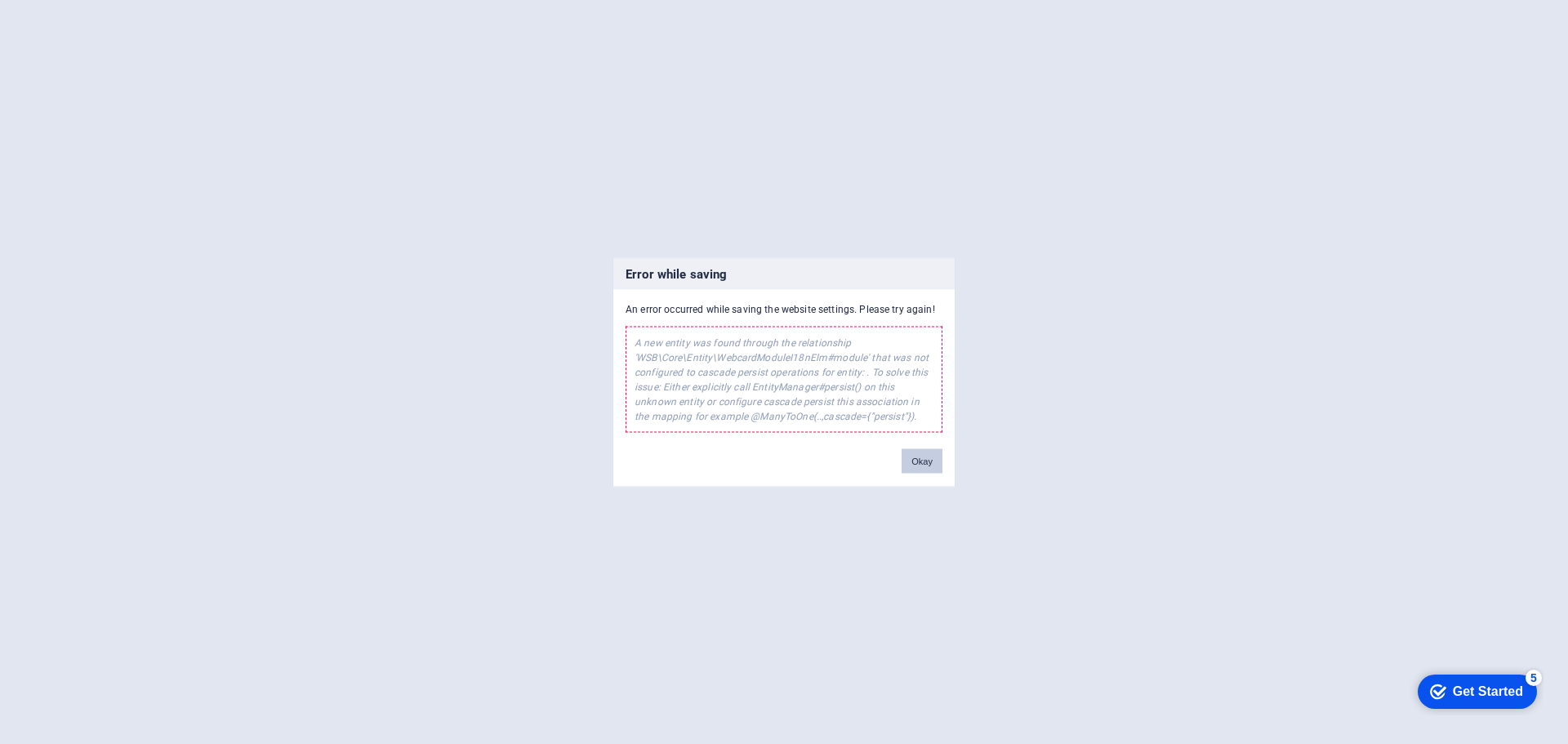
click at [932, 459] on button "Okay" at bounding box center [922, 460] width 41 height 24
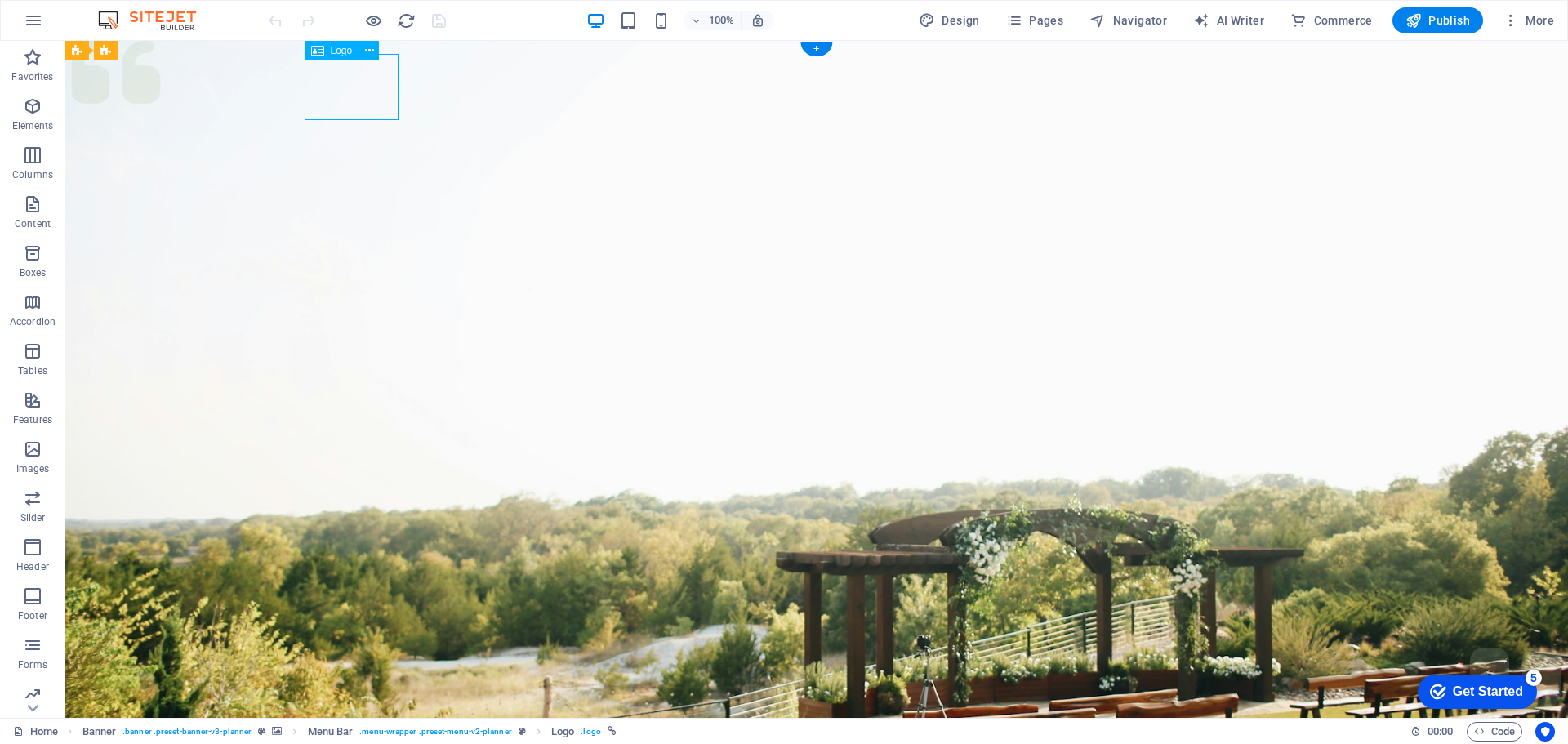
select select "px"
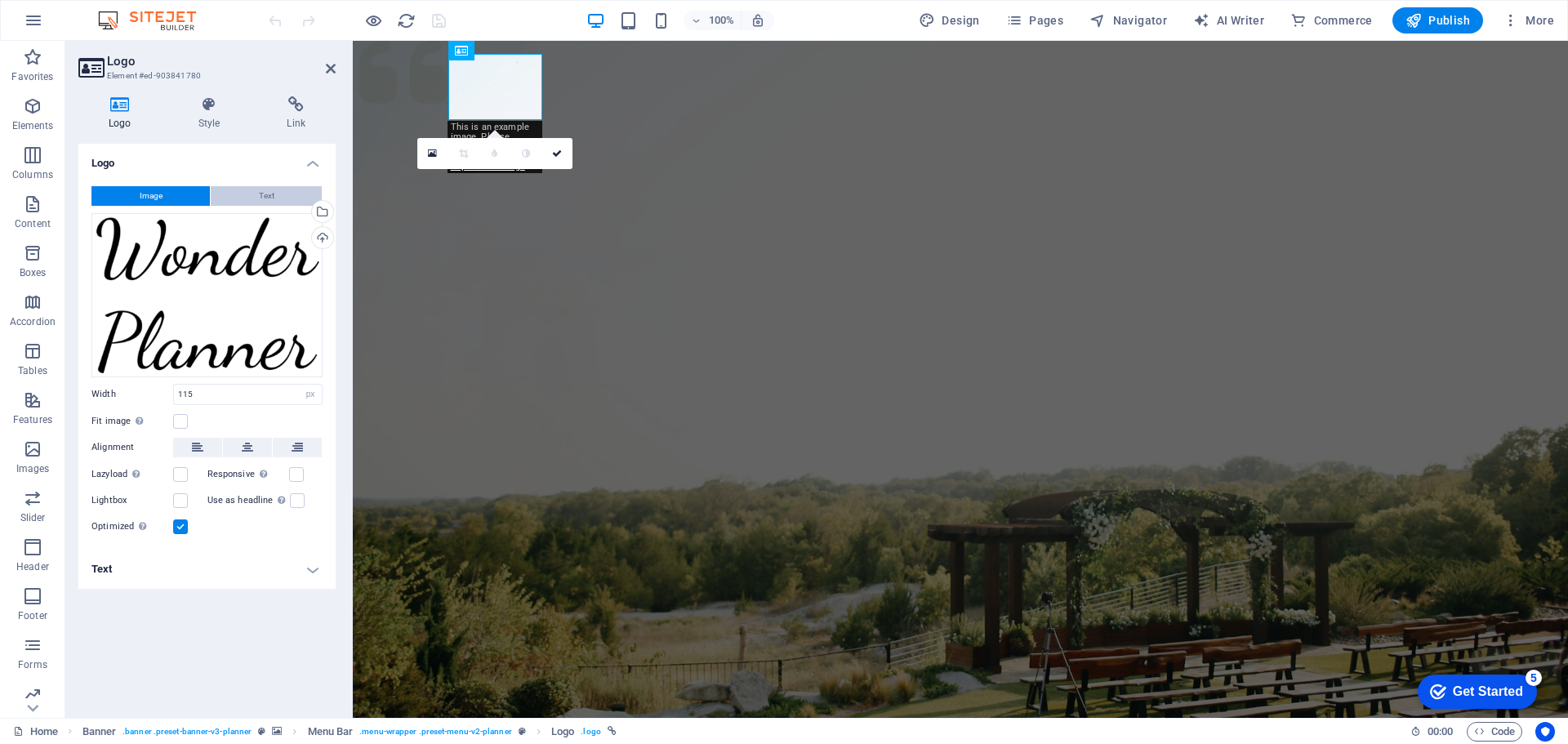
click at [262, 202] on span "Text" at bounding box center [267, 195] width 16 height 19
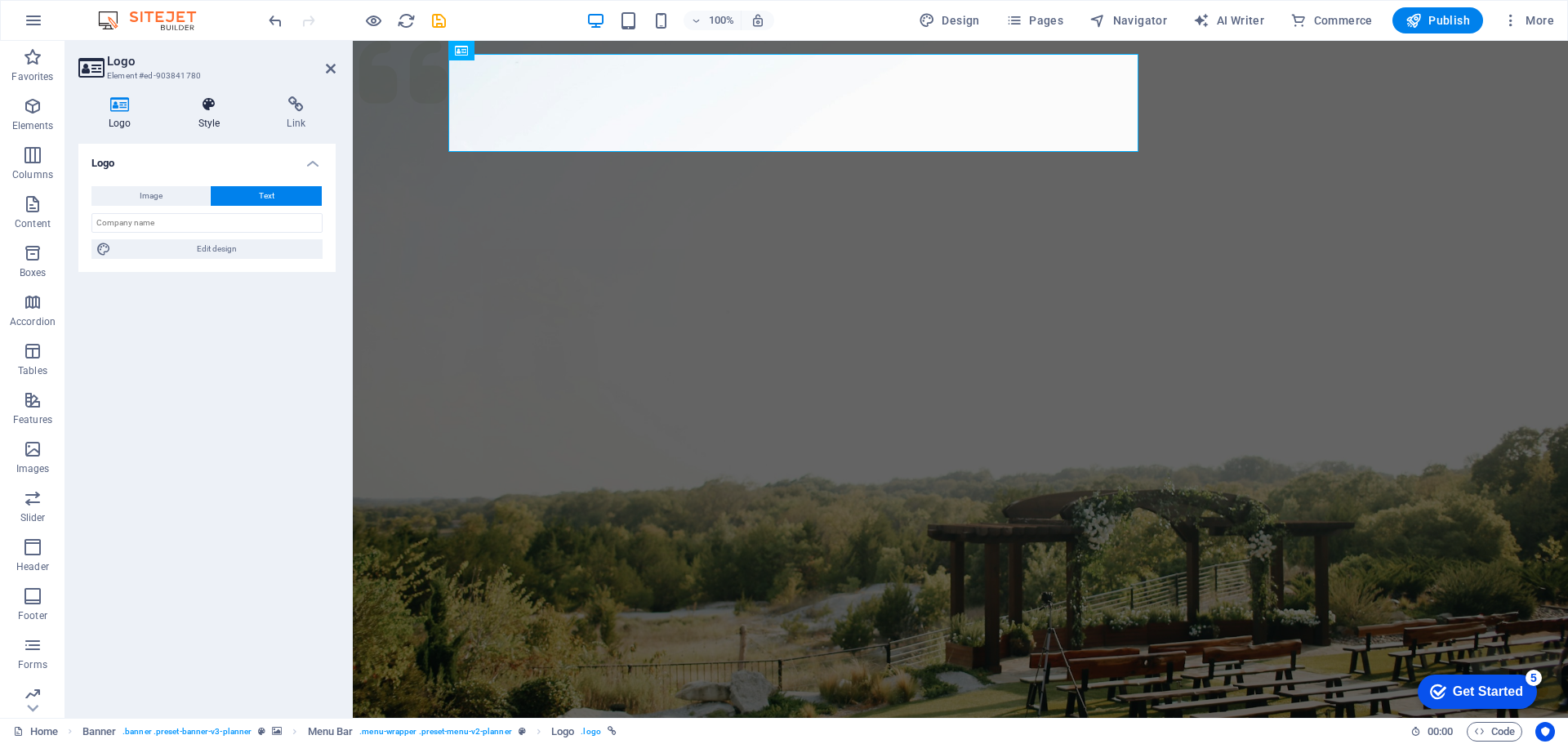
click at [207, 115] on h4 "Style" at bounding box center [213, 113] width 89 height 34
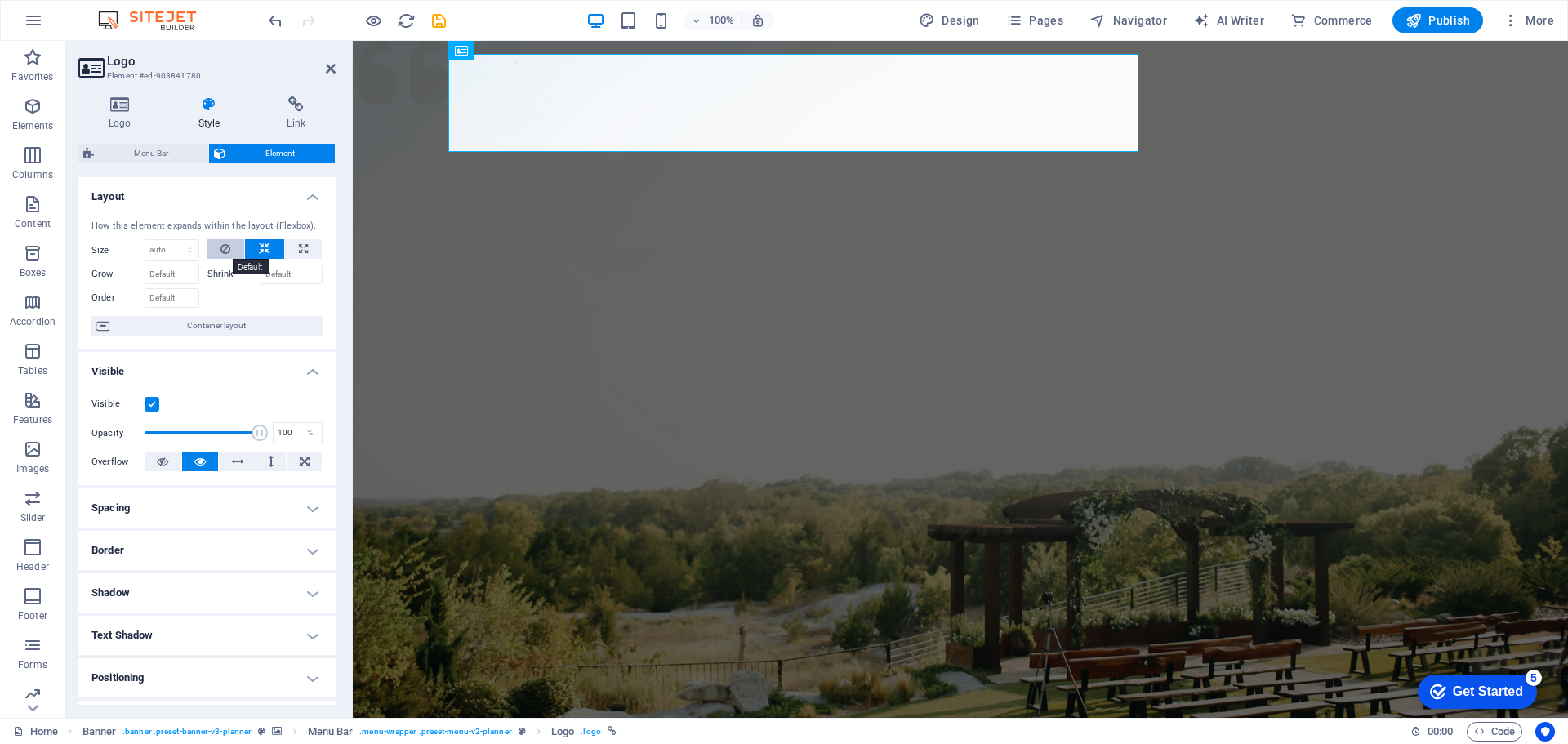
click at [227, 244] on icon at bounding box center [226, 249] width 10 height 19
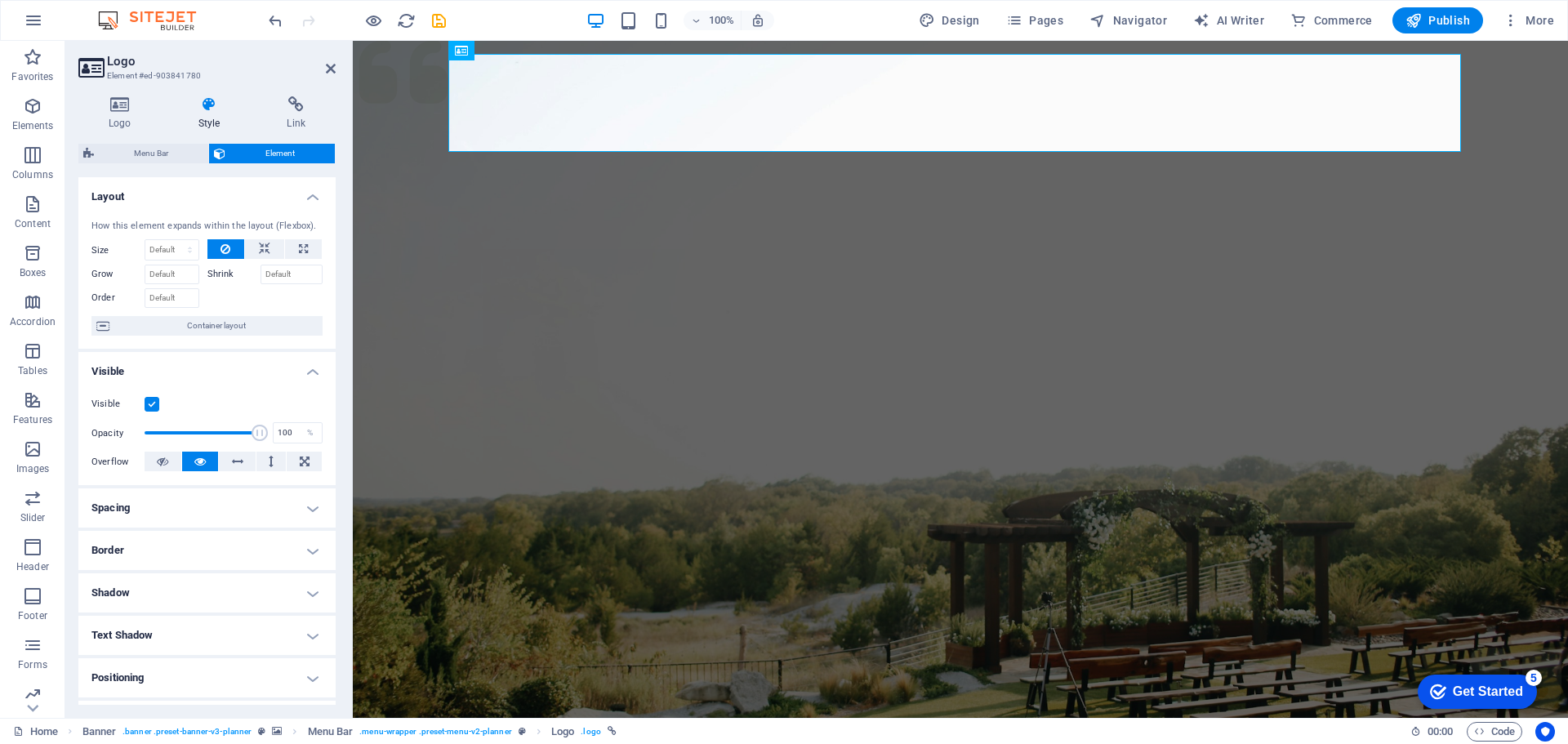
click at [227, 244] on icon at bounding box center [226, 249] width 10 height 19
click at [262, 244] on icon at bounding box center [265, 249] width 12 height 19
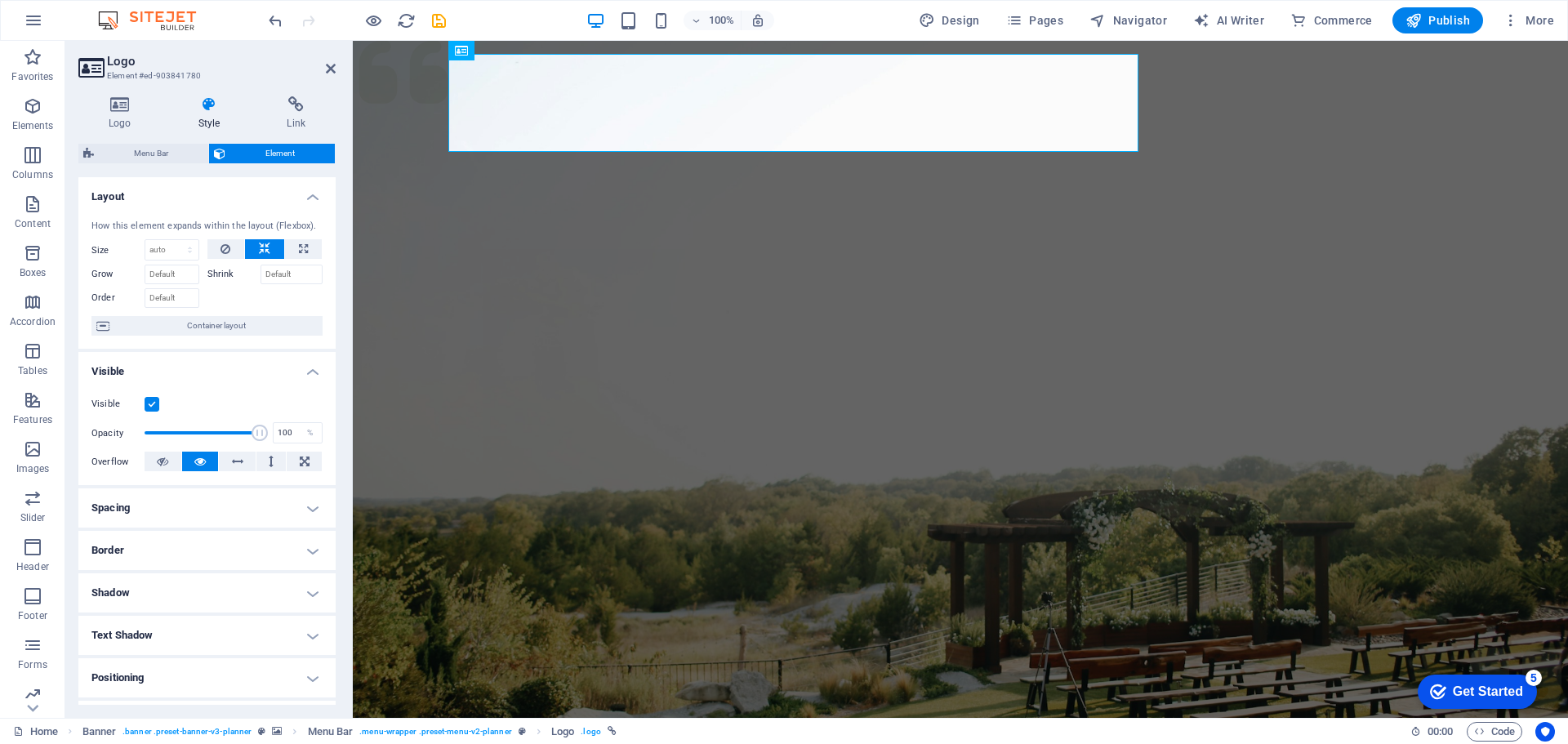
click at [145, 405] on label at bounding box center [152, 404] width 15 height 15
click at [0, 0] on input "Visible" at bounding box center [0, 0] width 0 height 0
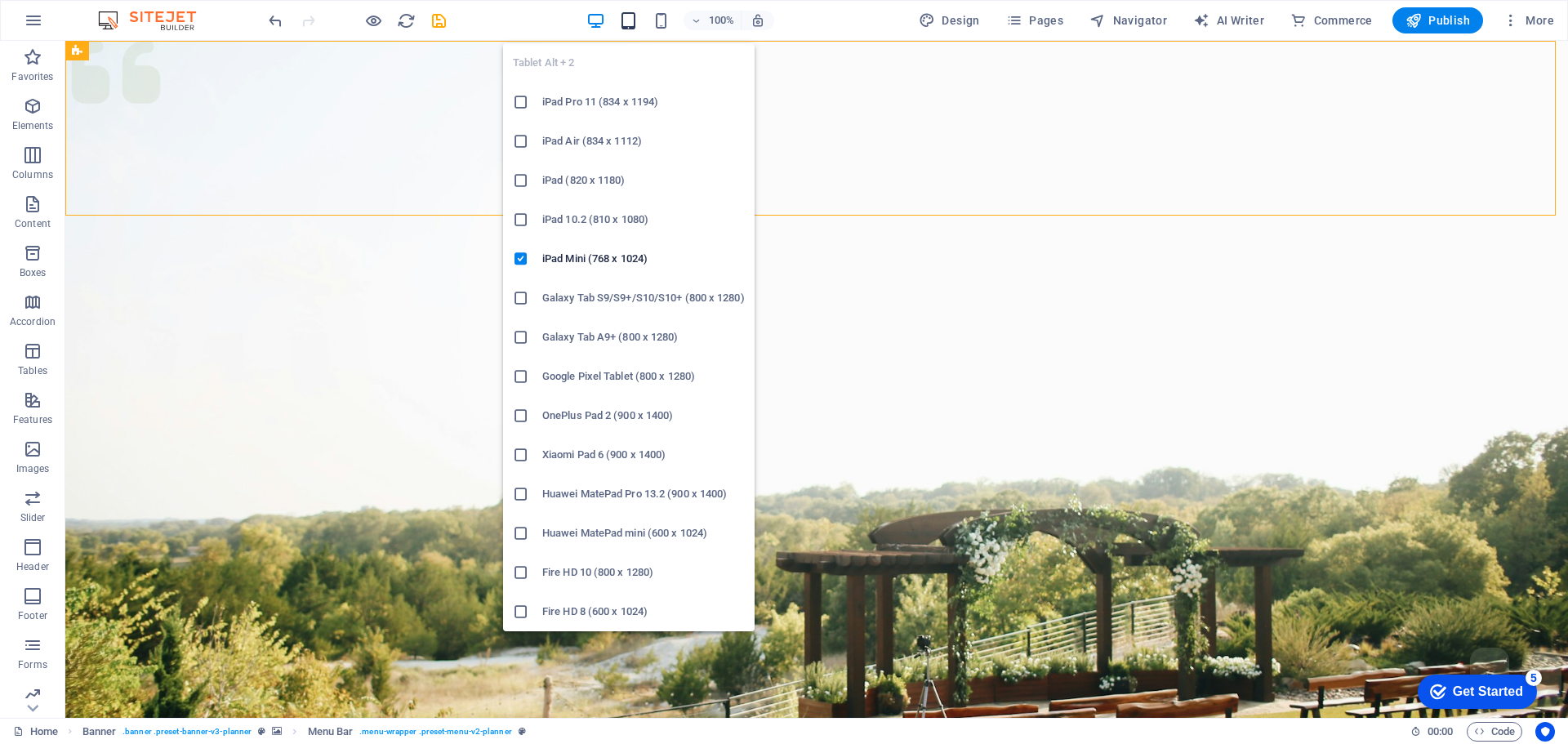
click at [635, 20] on icon "button" at bounding box center [627, 20] width 18 height 18
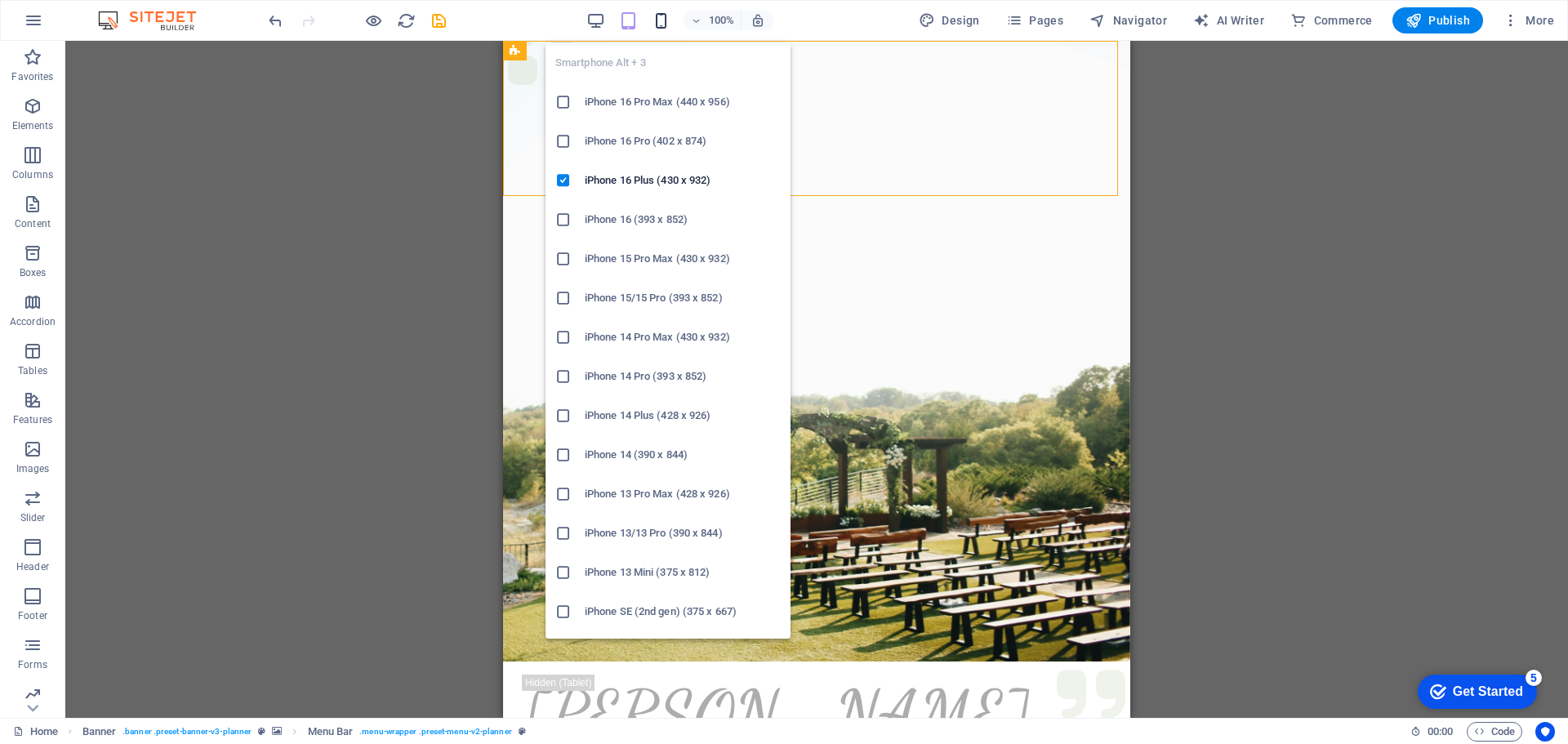
click at [664, 15] on icon "button" at bounding box center [660, 20] width 18 height 18
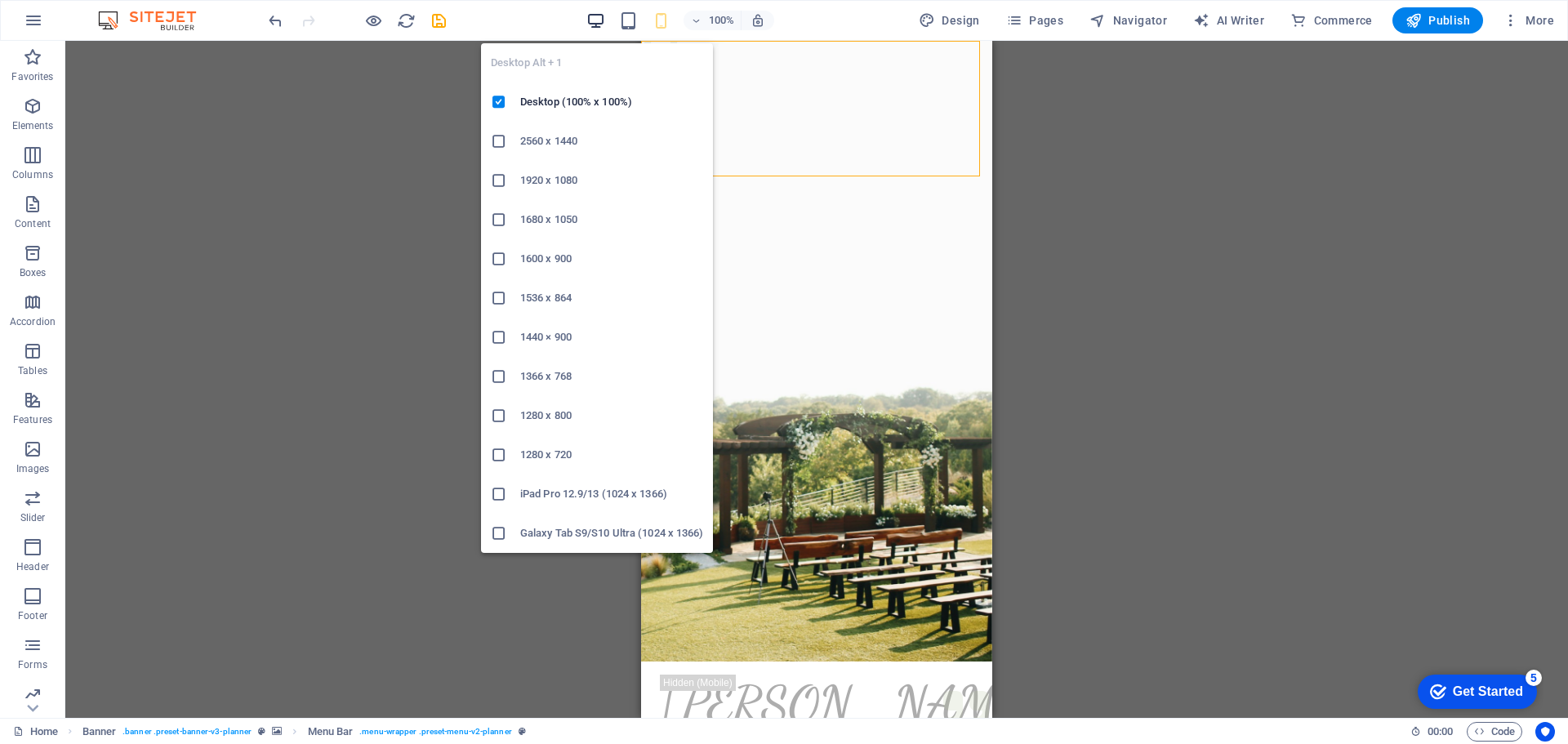
click at [602, 18] on icon "button" at bounding box center [595, 20] width 18 height 18
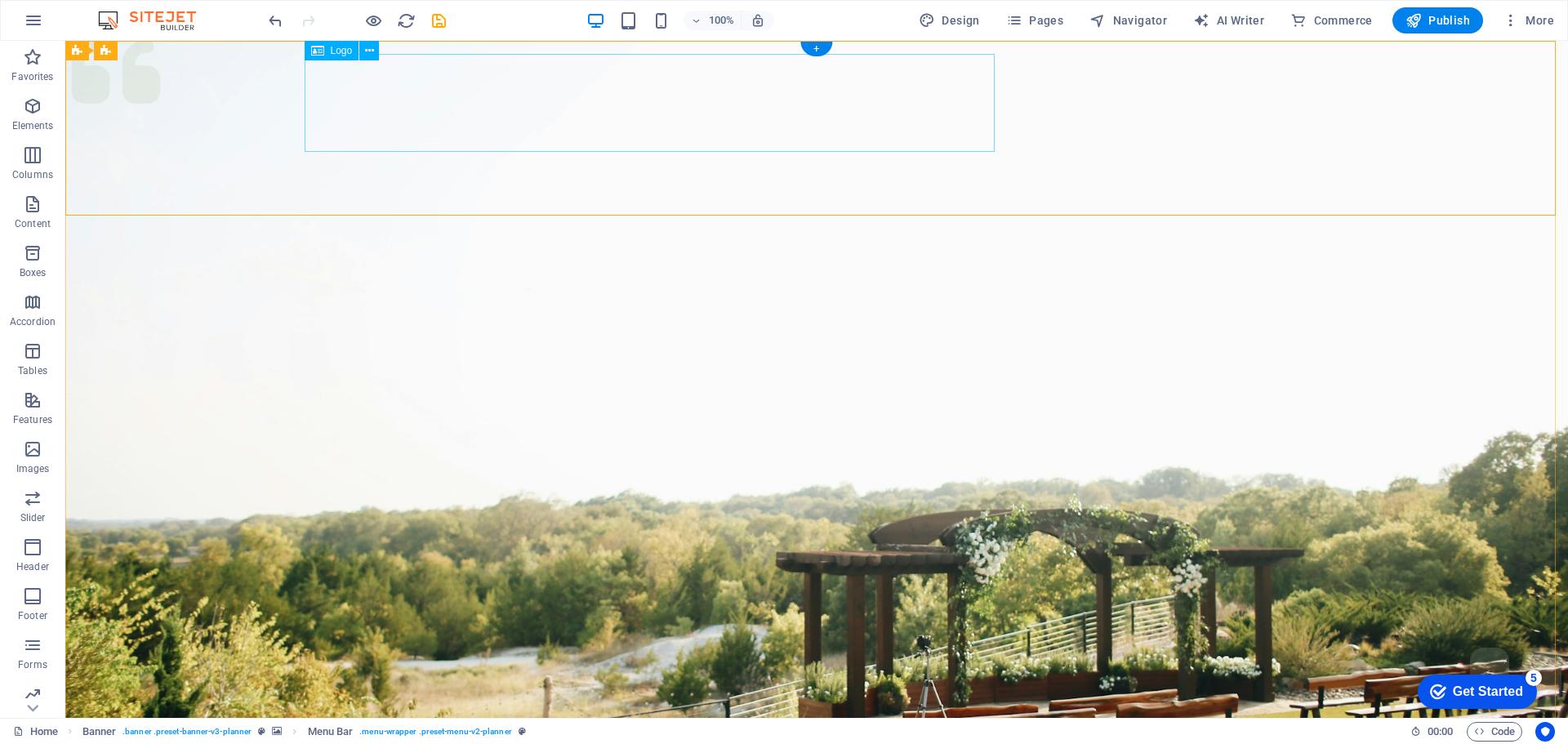
click at [369, 52] on icon at bounding box center [369, 52] width 9 height 18
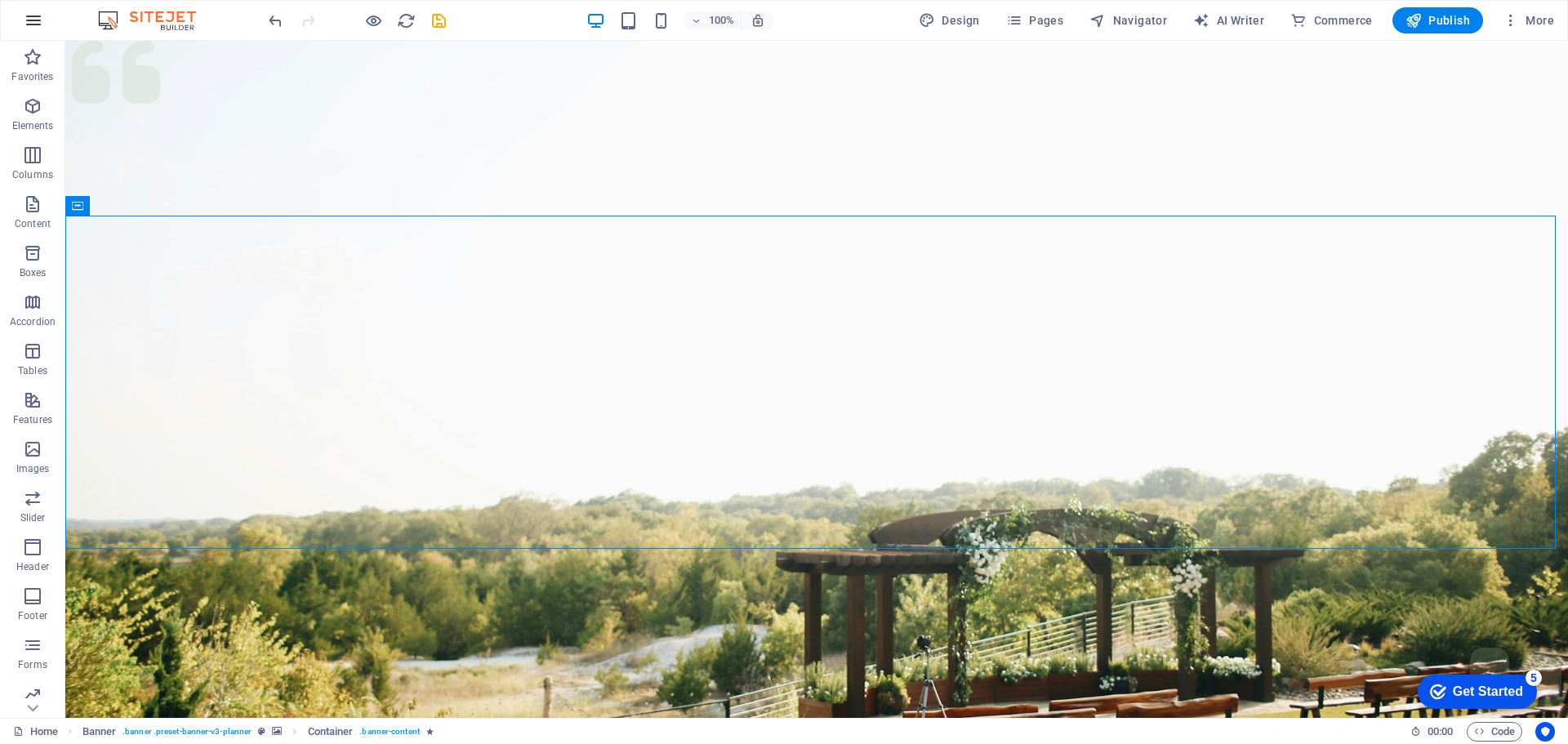
click at [34, 24] on icon "button" at bounding box center [33, 20] width 19 height 19
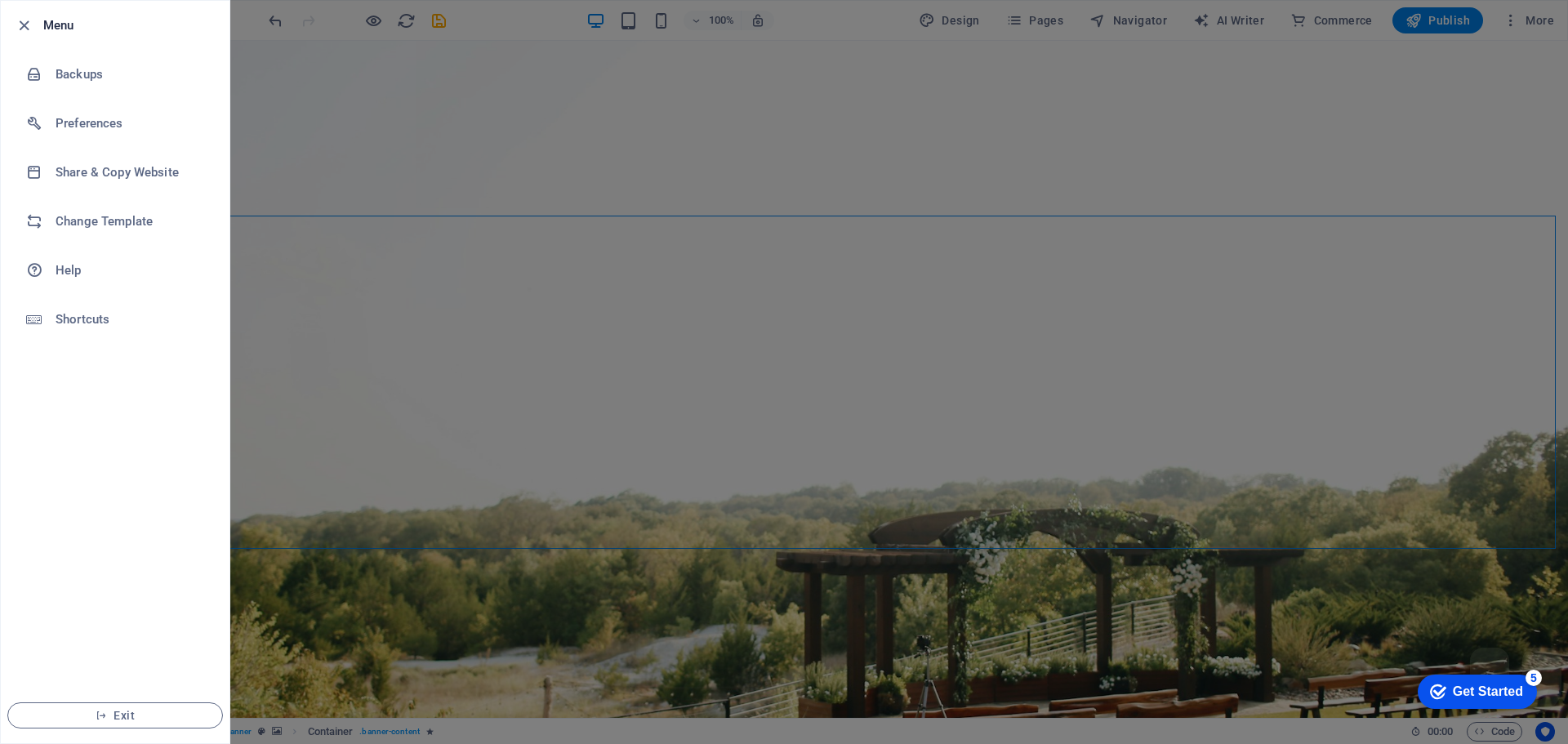
click at [308, 124] on div at bounding box center [784, 372] width 1568 height 744
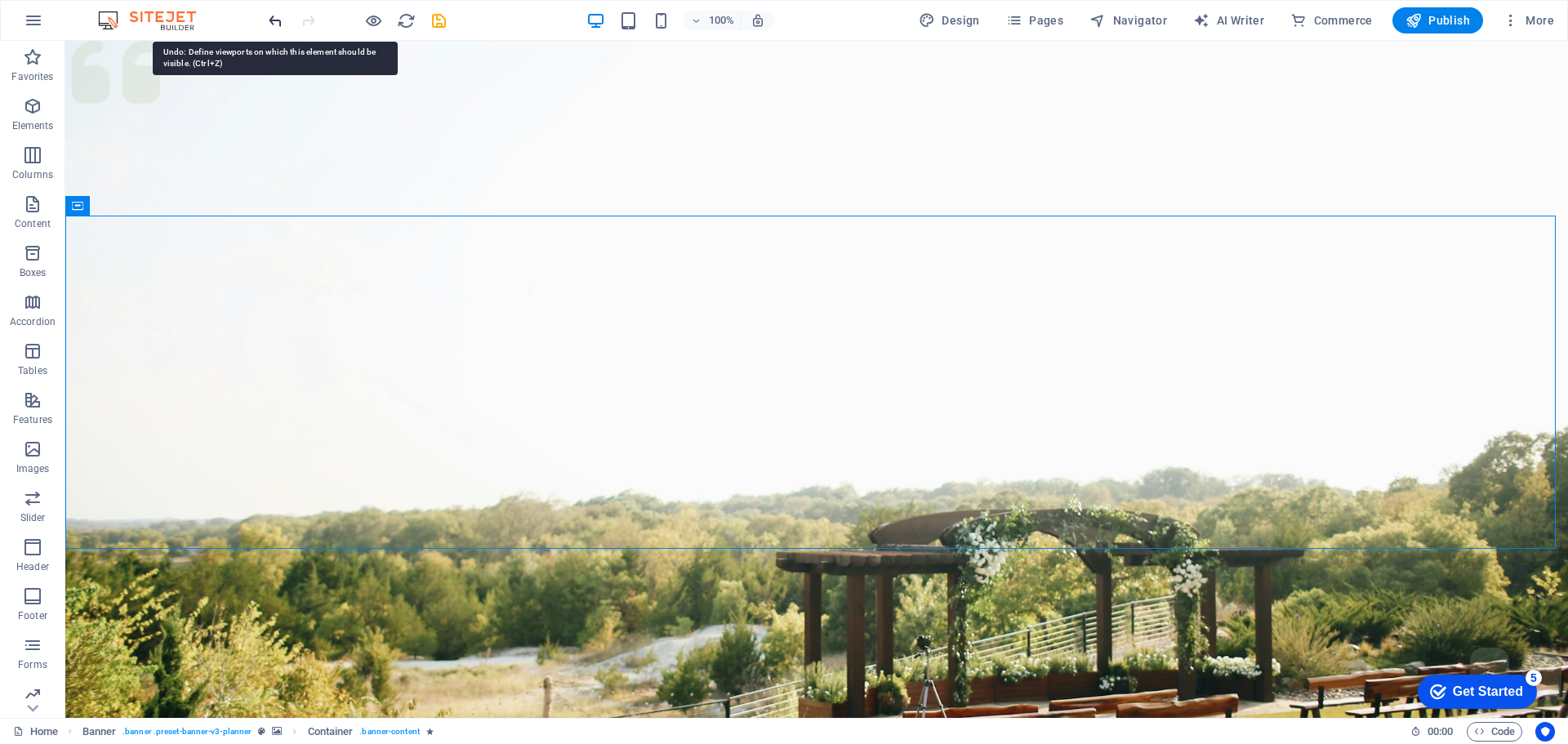
click at [271, 22] on icon "undo" at bounding box center [275, 20] width 18 height 18
click at [276, 15] on icon "undo" at bounding box center [275, 20] width 18 height 18
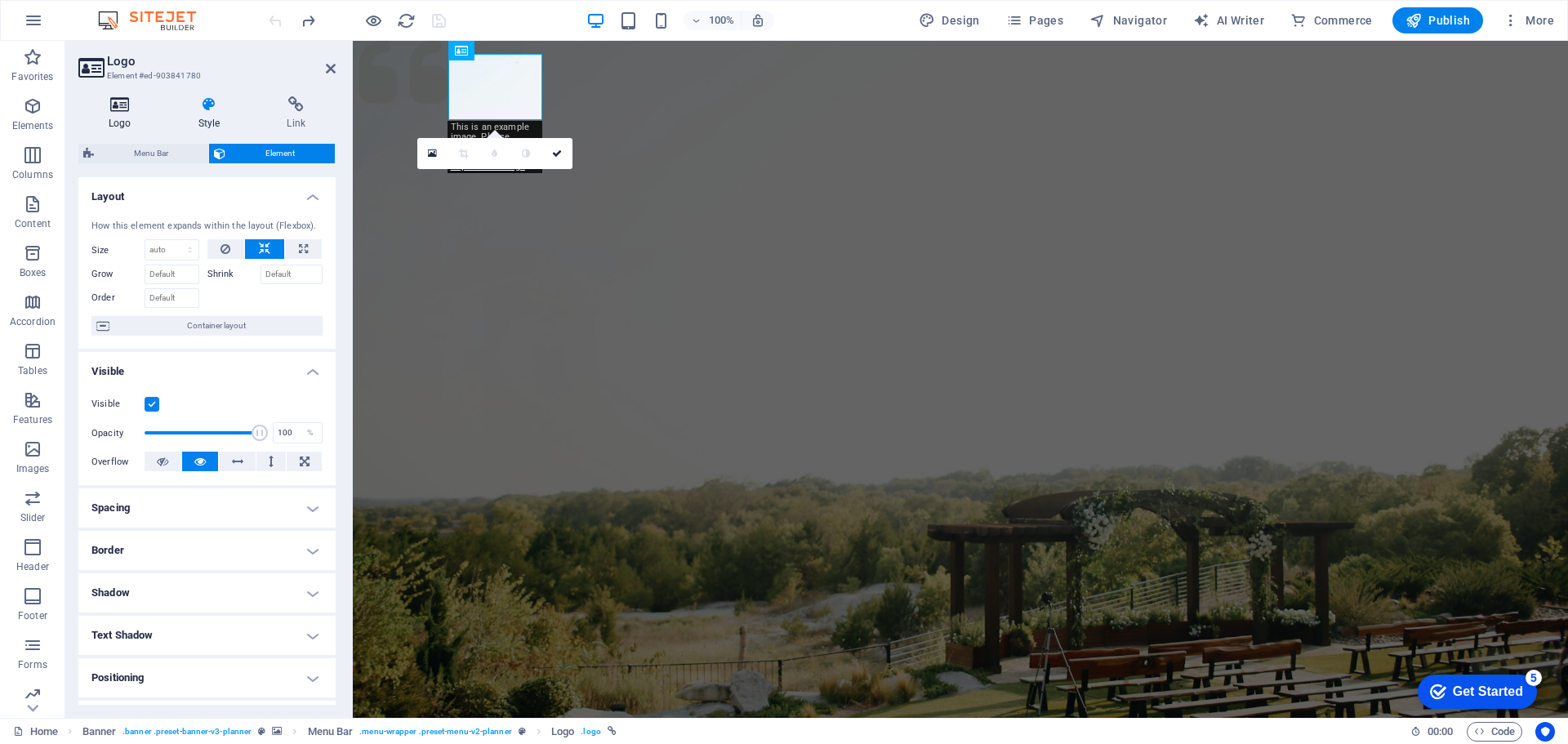
click at [125, 110] on icon at bounding box center [121, 104] width 84 height 17
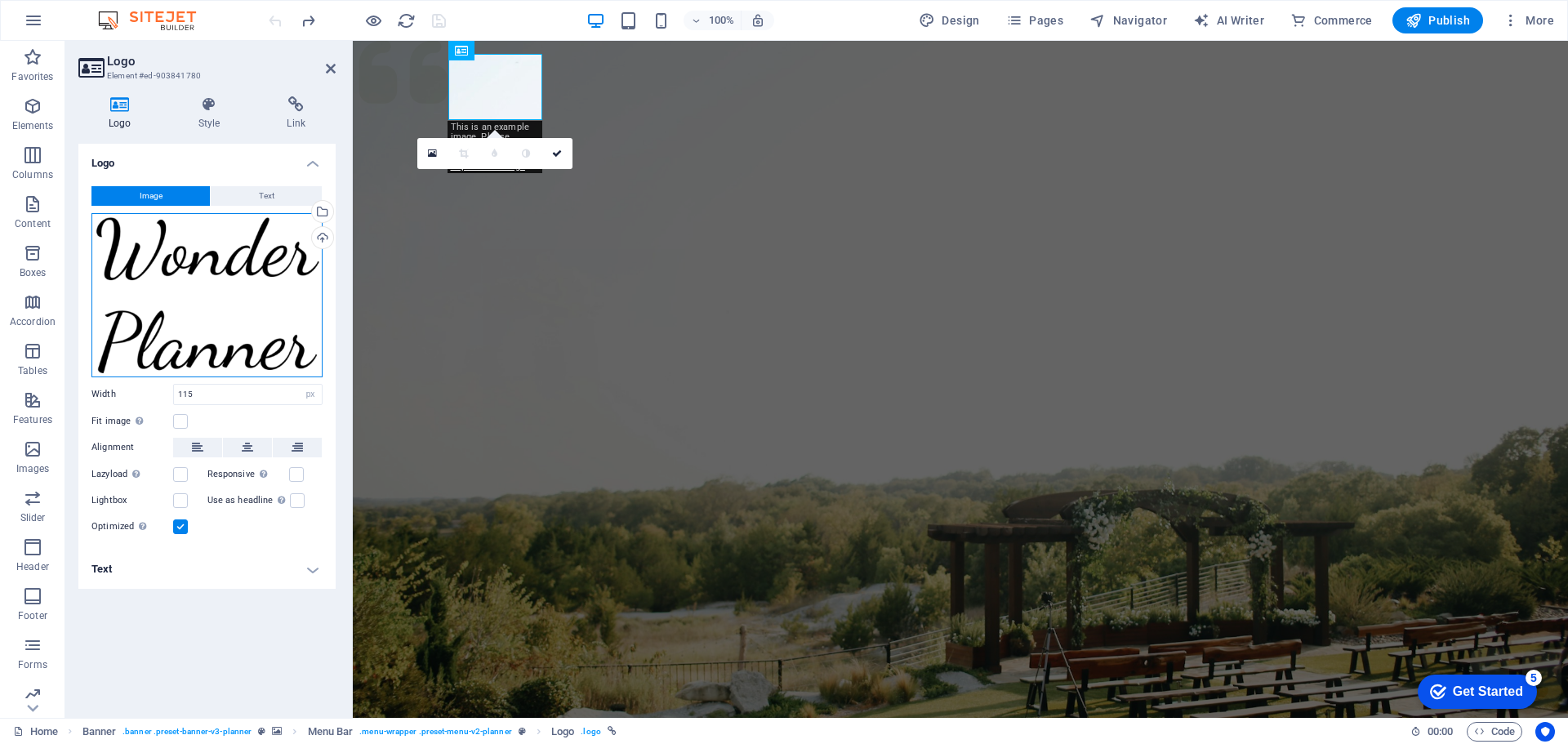
click at [217, 264] on div "Drag files here, click to choose files or select files from Files or our free s…" at bounding box center [207, 295] width 232 height 164
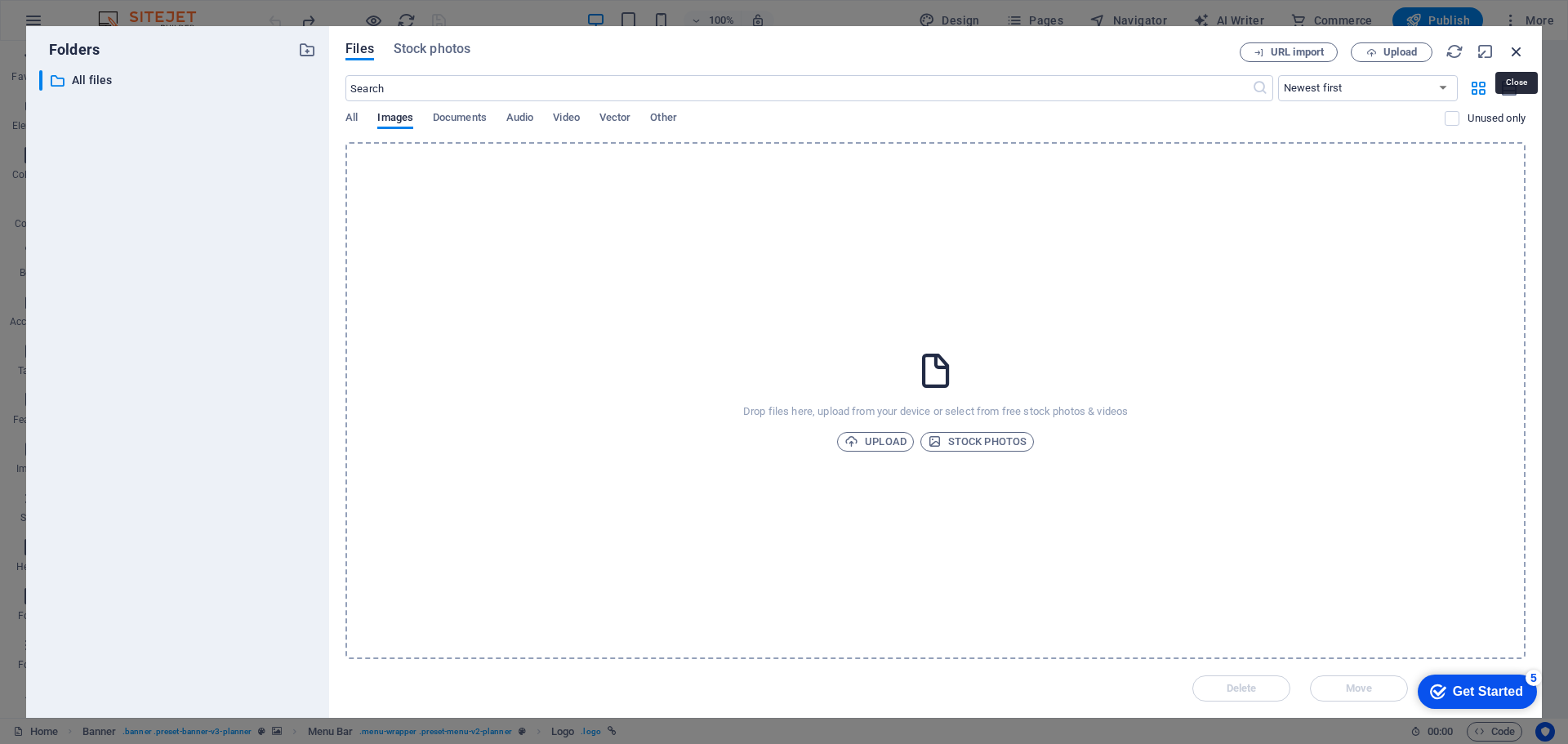
click at [1516, 56] on icon "button" at bounding box center [1516, 52] width 18 height 18
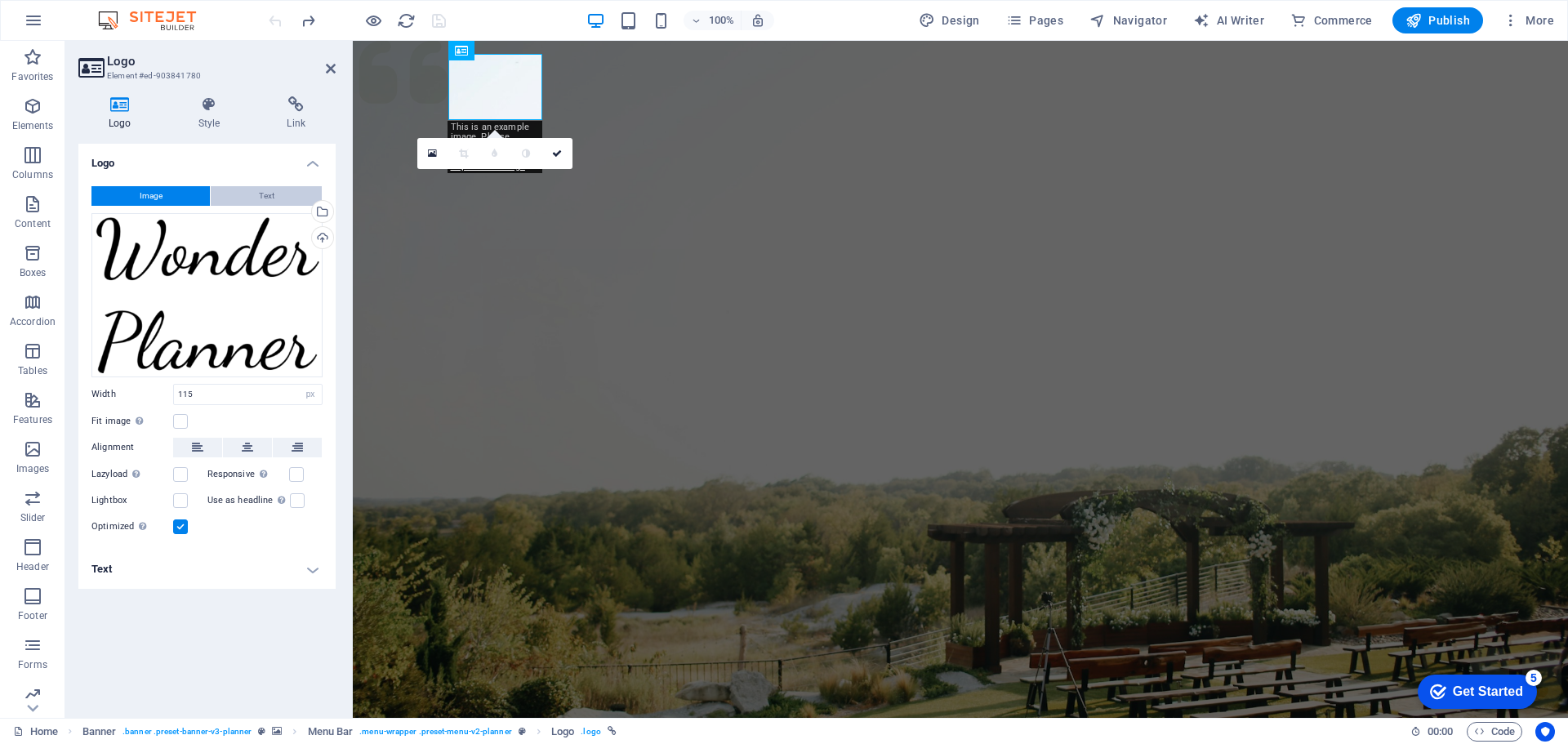
click at [265, 190] on span "Text" at bounding box center [267, 195] width 16 height 19
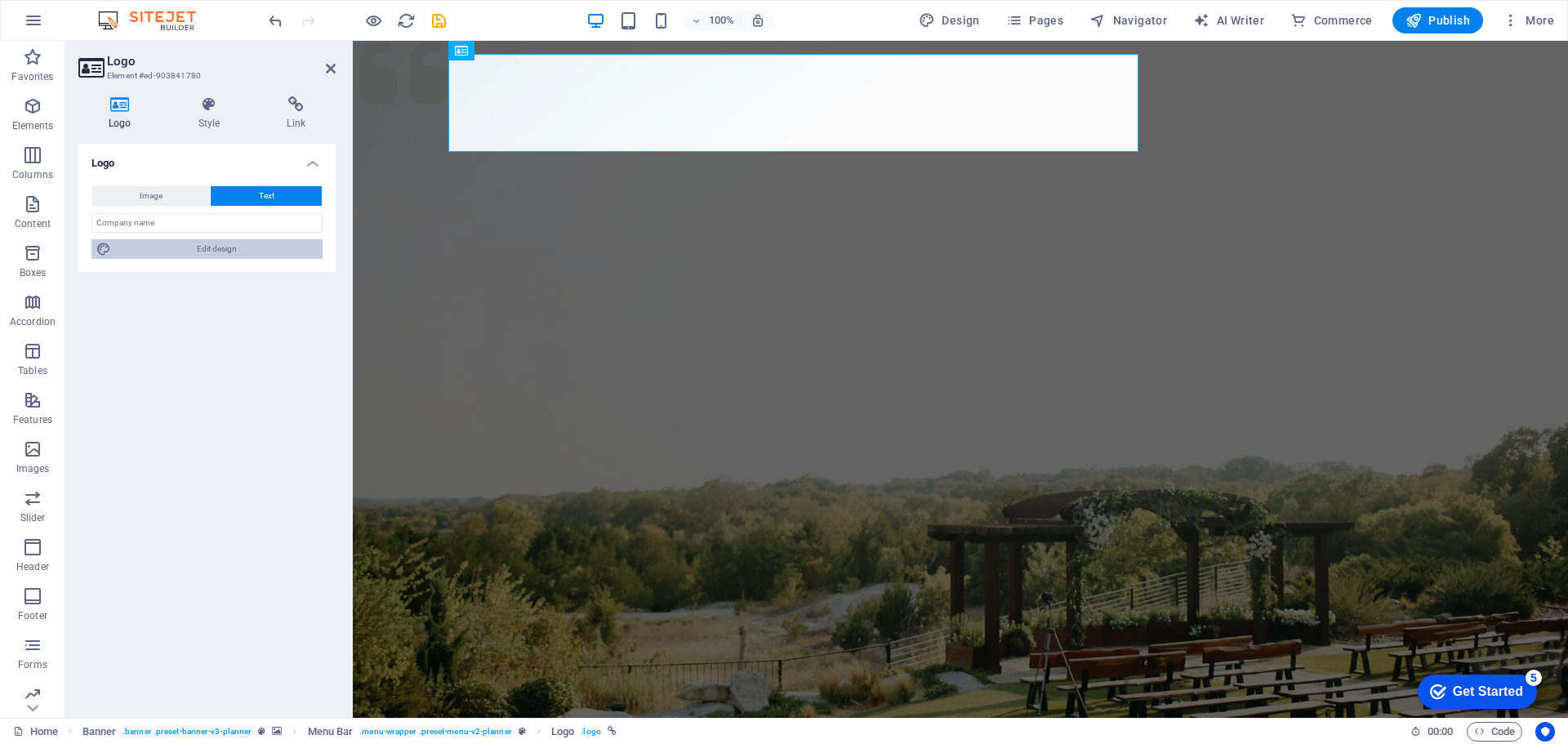
click at [281, 247] on span "Edit design" at bounding box center [216, 249] width 201 height 19
select select "px"
select select "600"
select select "px"
select select "rem"
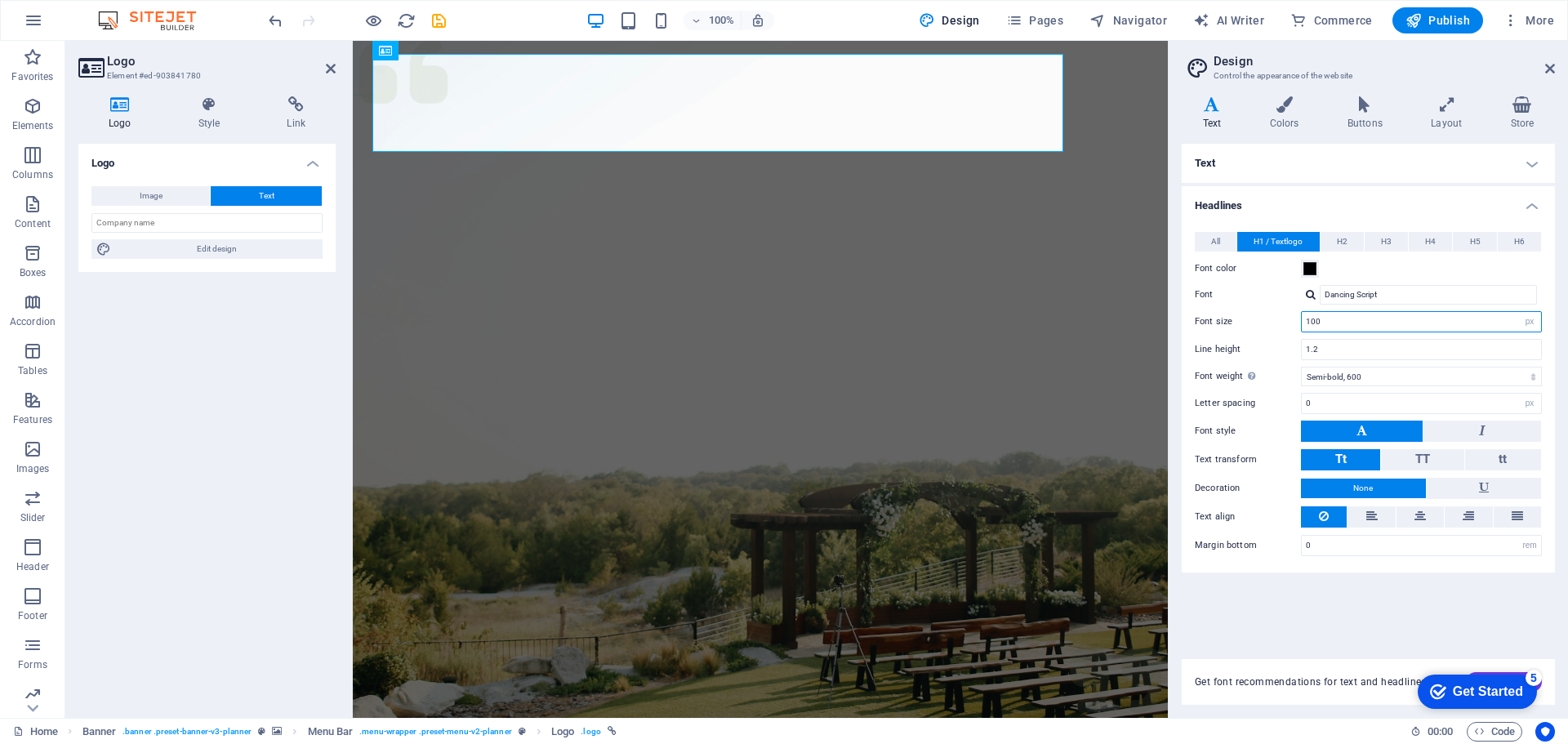
drag, startPoint x: 1336, startPoint y: 327, endPoint x: 1283, endPoint y: 329, distance: 53.0
click at [1283, 329] on div "Font size 100 rem px em %" at bounding box center [1368, 322] width 347 height 21
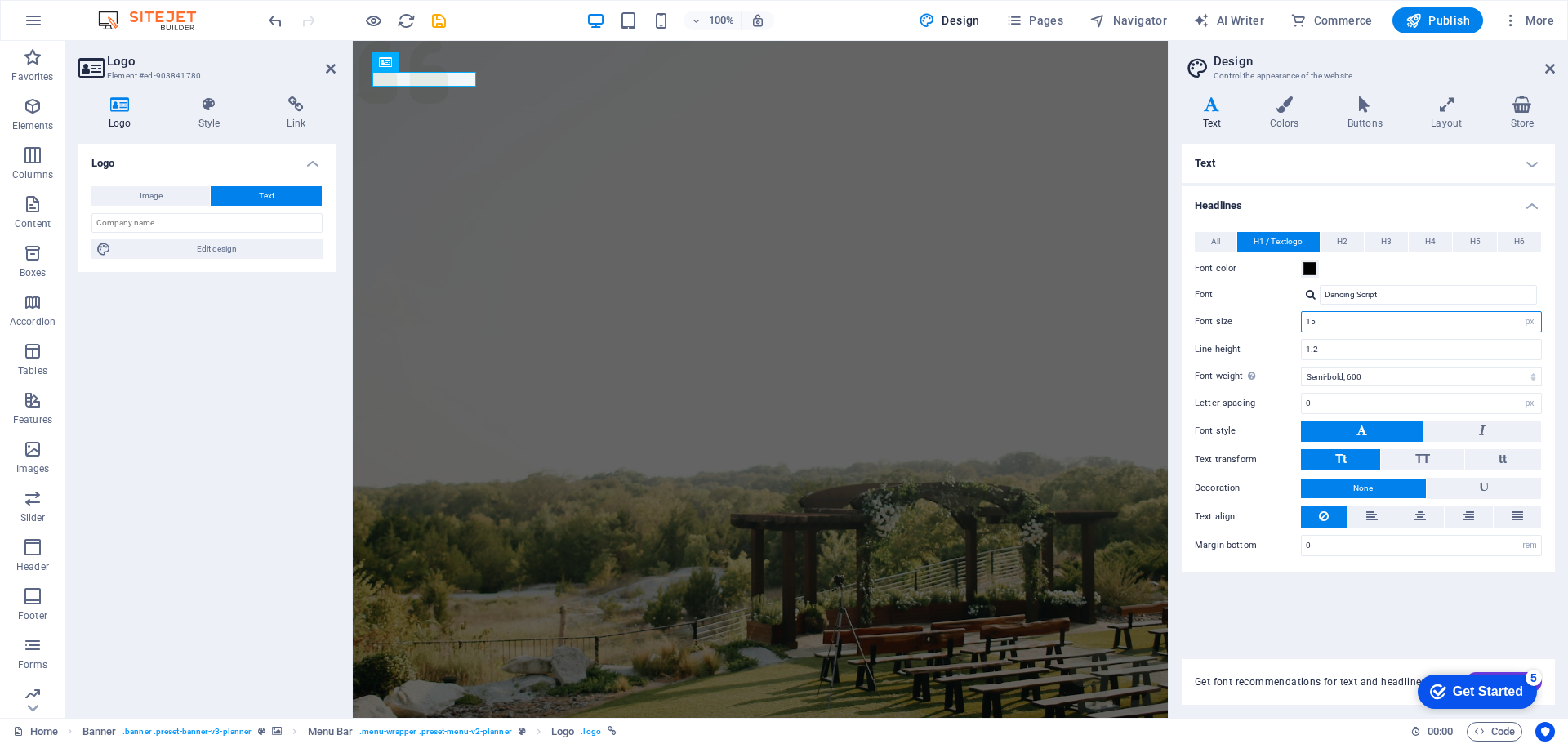
type input "1"
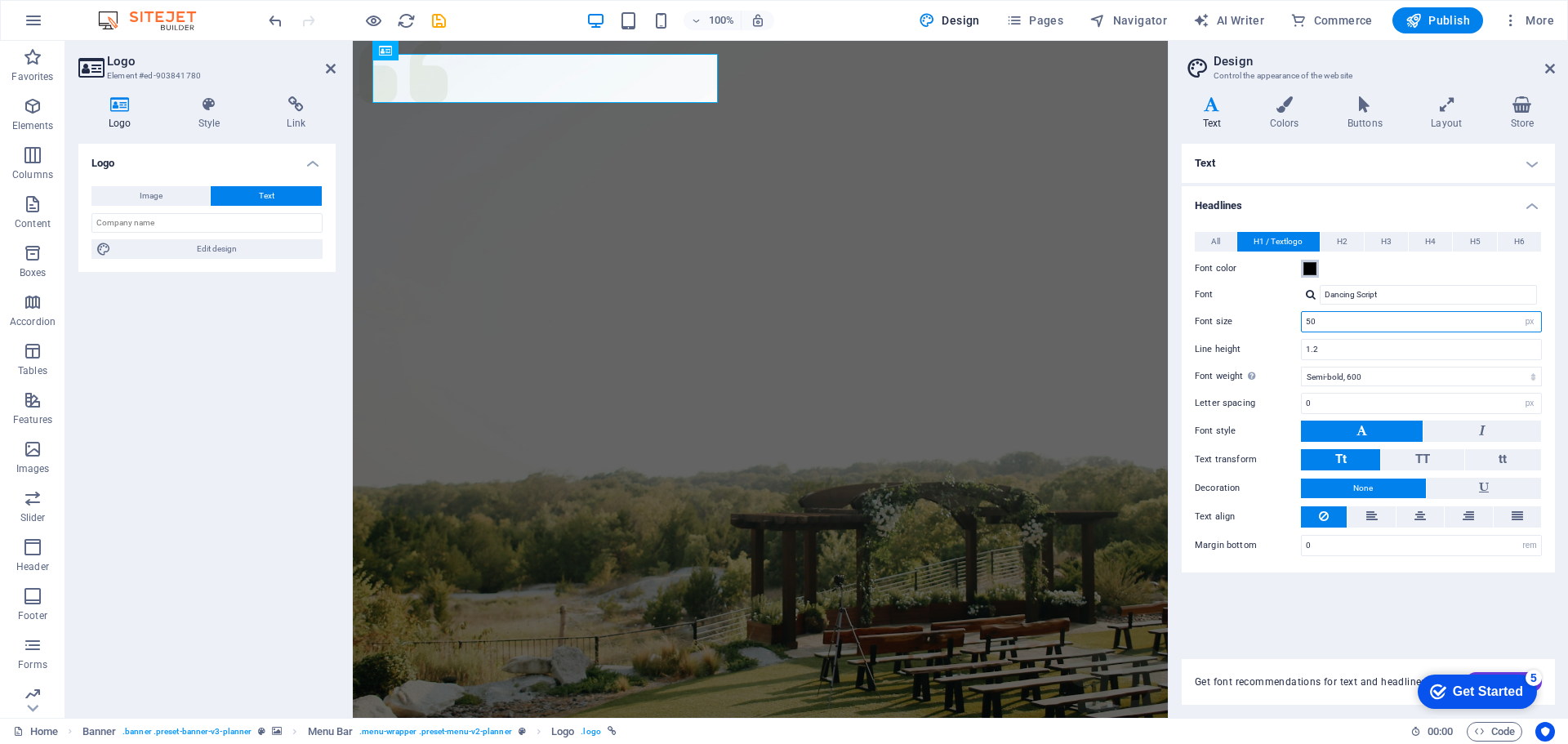
type input "50"
click at [1311, 269] on span at bounding box center [1309, 268] width 13 height 13
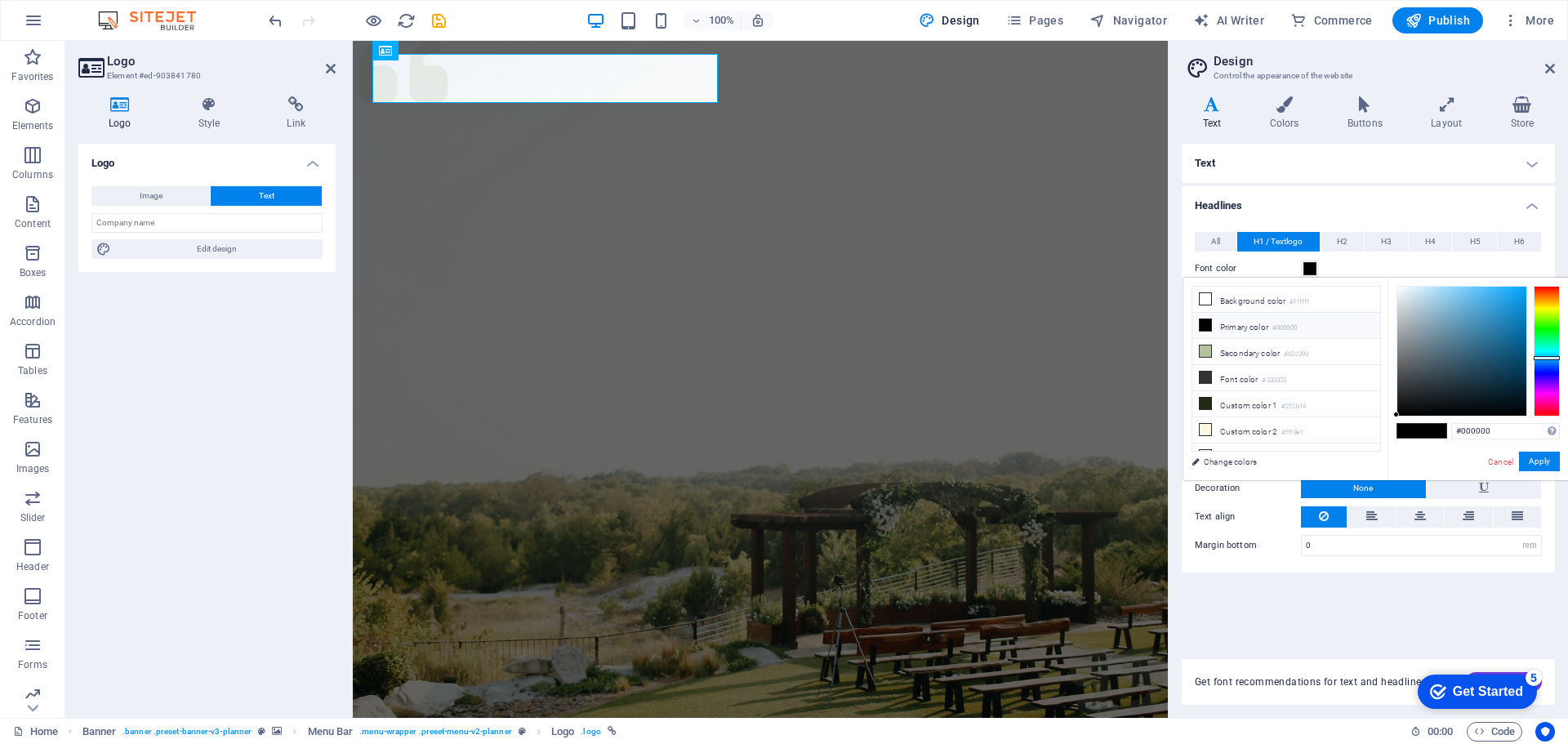
click at [1545, 358] on div at bounding box center [1547, 351] width 26 height 130
click at [1545, 356] on div at bounding box center [1547, 356] width 26 height 4
click at [1548, 356] on div at bounding box center [1547, 356] width 26 height 4
click at [1548, 355] on div at bounding box center [1547, 356] width 26 height 4
click at [1477, 295] on div at bounding box center [1462, 351] width 129 height 129
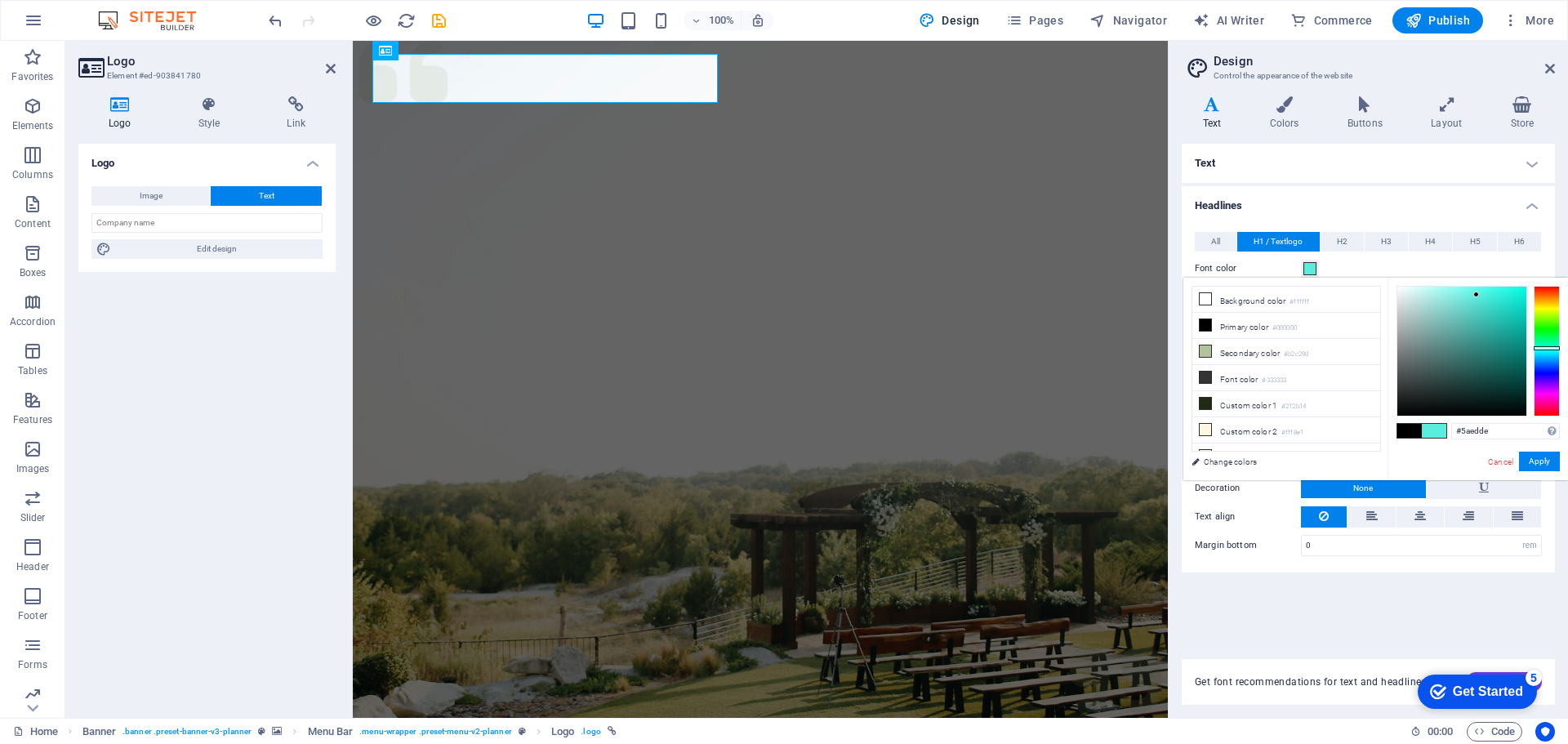
click at [1544, 348] on div at bounding box center [1547, 351] width 26 height 130
click at [1544, 353] on div at bounding box center [1547, 351] width 26 height 130
click at [1548, 351] on div at bounding box center [1547, 352] width 26 height 4
click at [1469, 290] on div at bounding box center [1462, 351] width 129 height 129
click at [1482, 300] on div at bounding box center [1462, 351] width 129 height 129
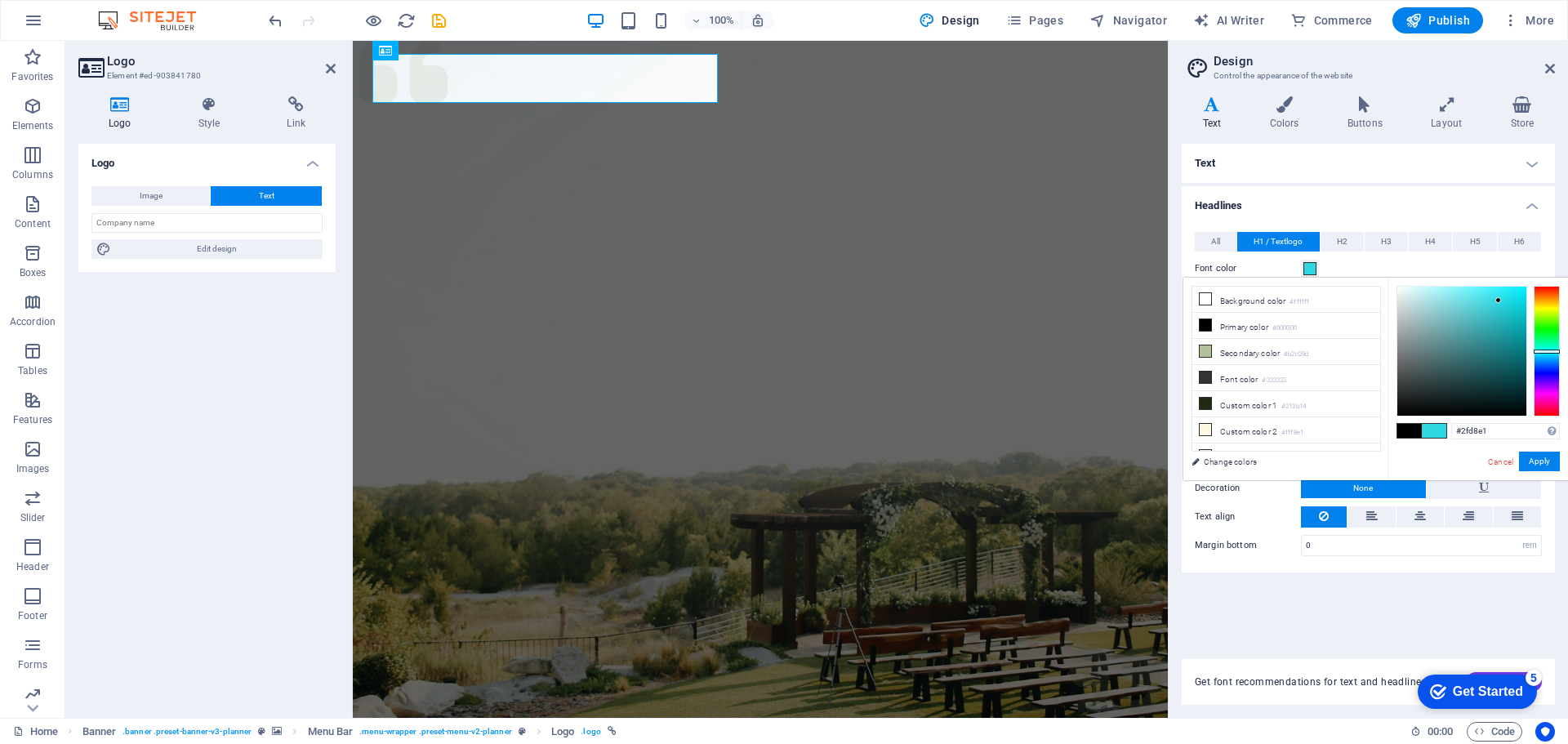
click at [1499, 301] on div at bounding box center [1462, 351] width 129 height 129
type input "#30bbc3"
click at [1494, 316] on div at bounding box center [1462, 351] width 129 height 129
click at [1535, 457] on button "Apply" at bounding box center [1540, 461] width 41 height 19
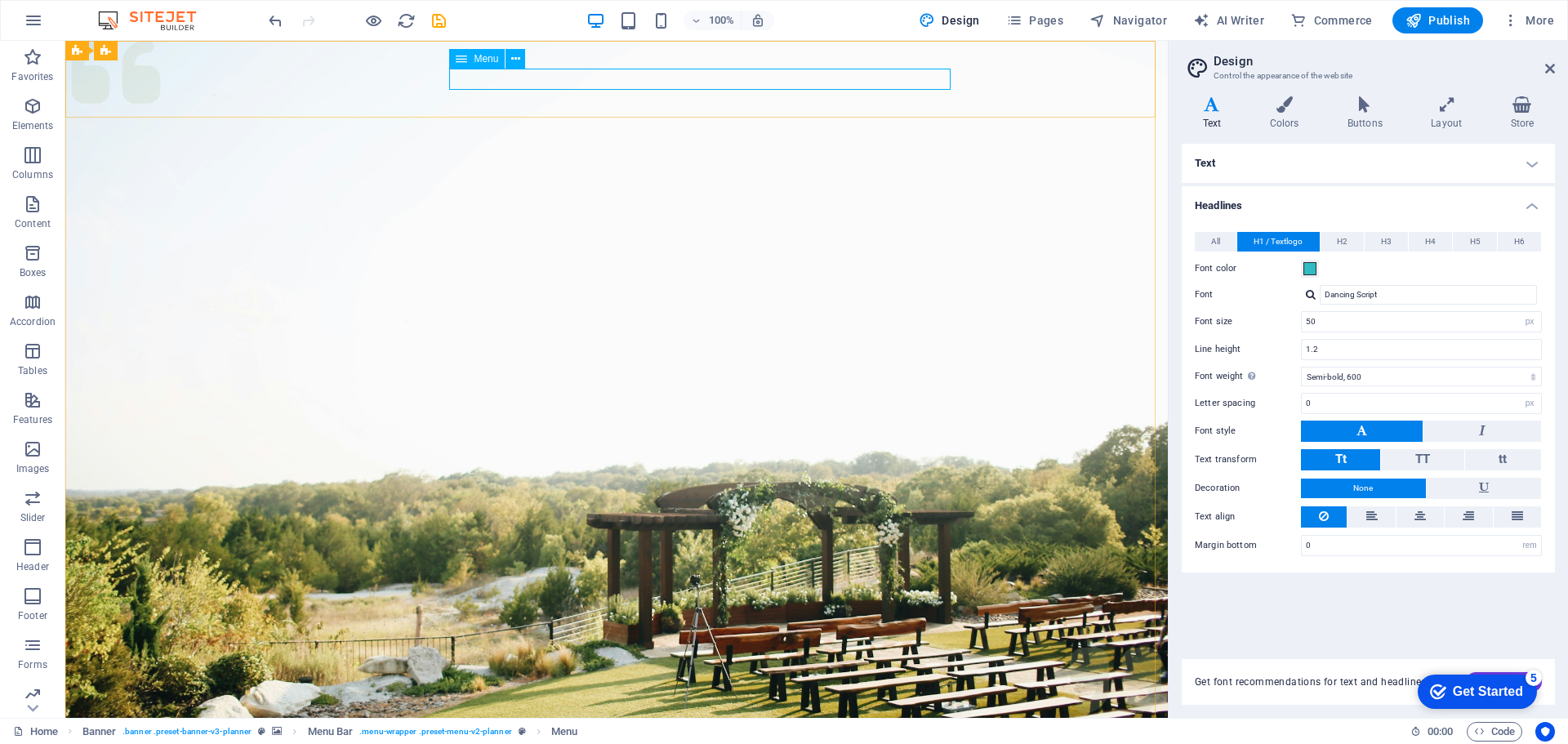
click at [486, 58] on span "Menu" at bounding box center [485, 58] width 24 height 10
click at [461, 59] on icon at bounding box center [461, 58] width 12 height 19
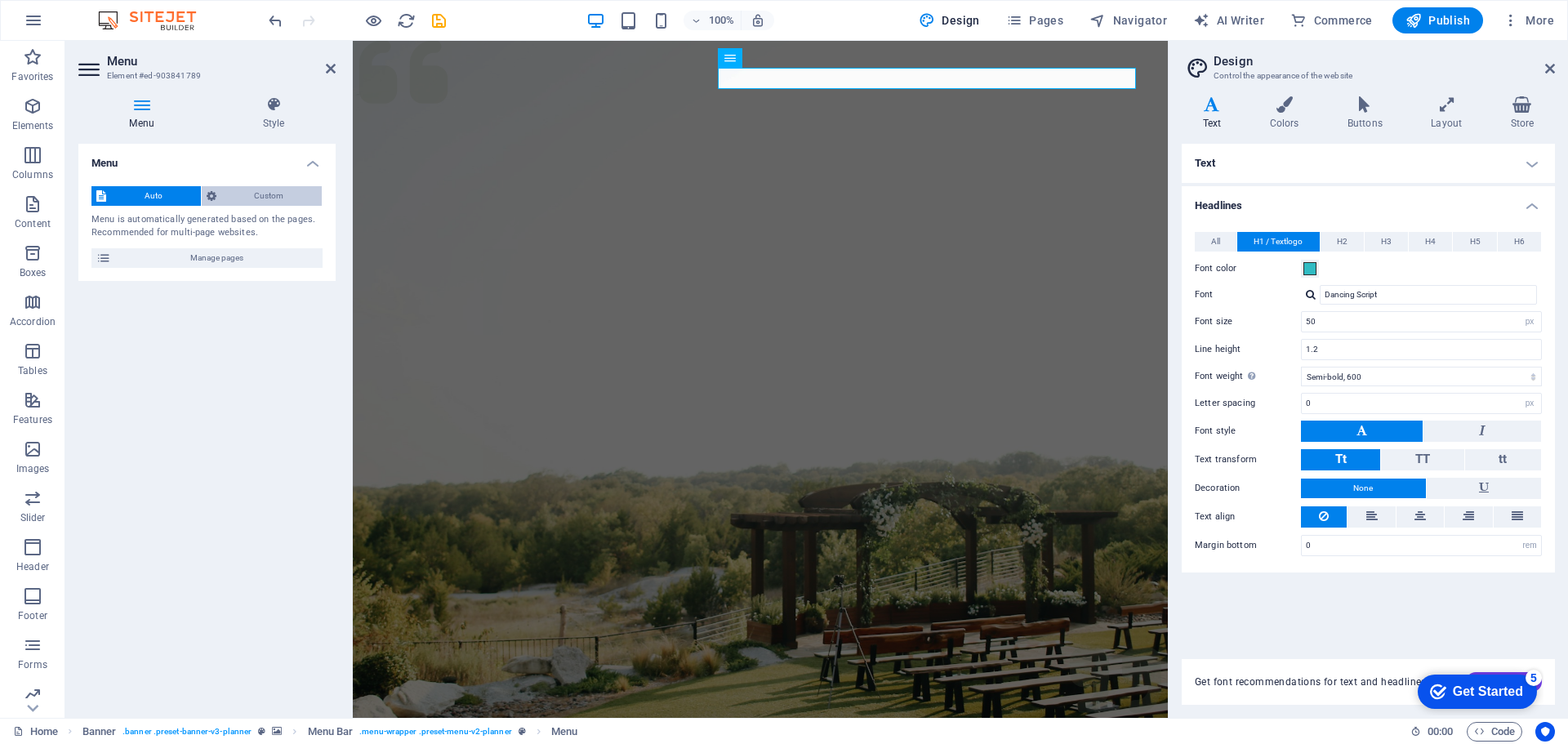
click at [264, 201] on span "Custom" at bounding box center [269, 195] width 96 height 19
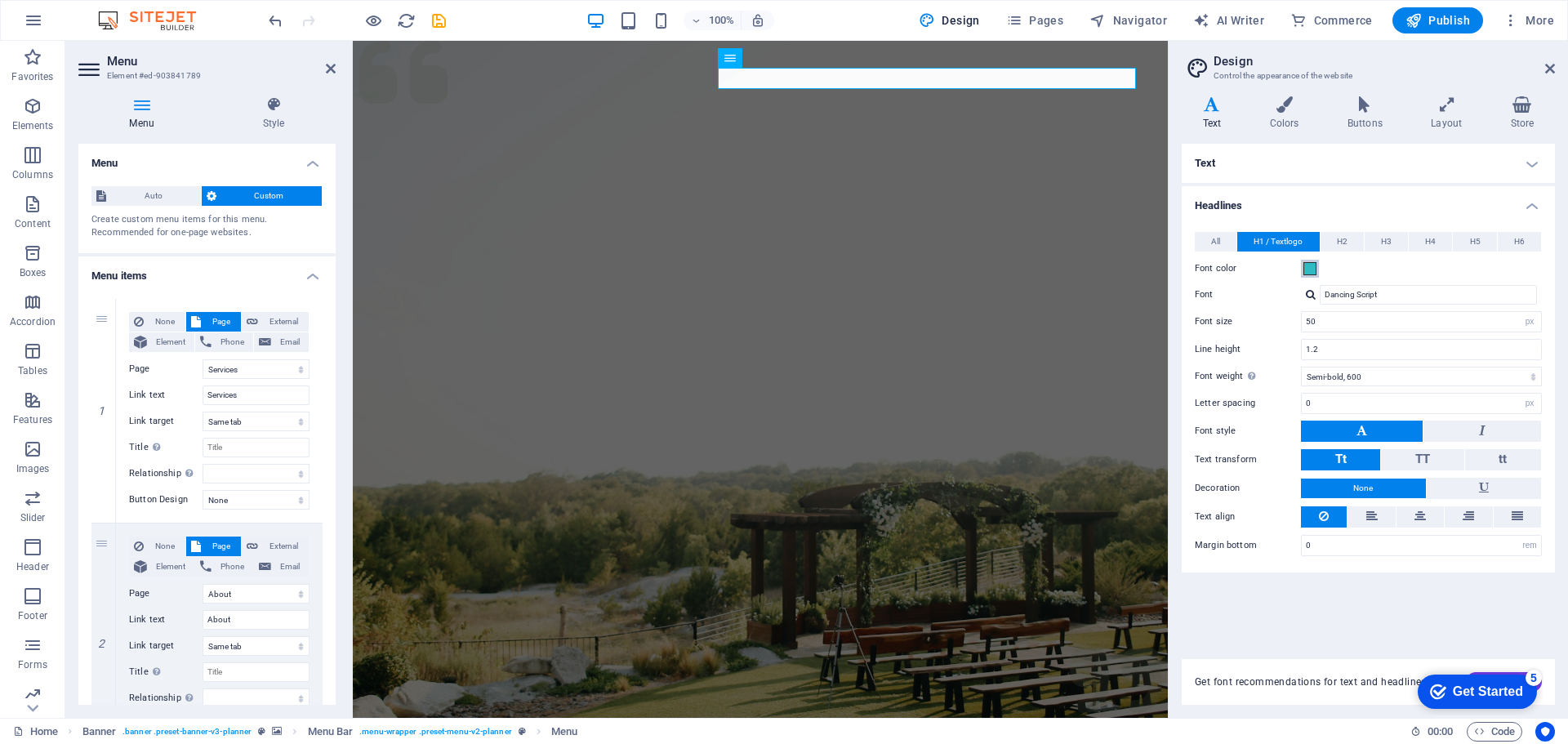
click at [1308, 261] on button "Font color" at bounding box center [1309, 268] width 18 height 18
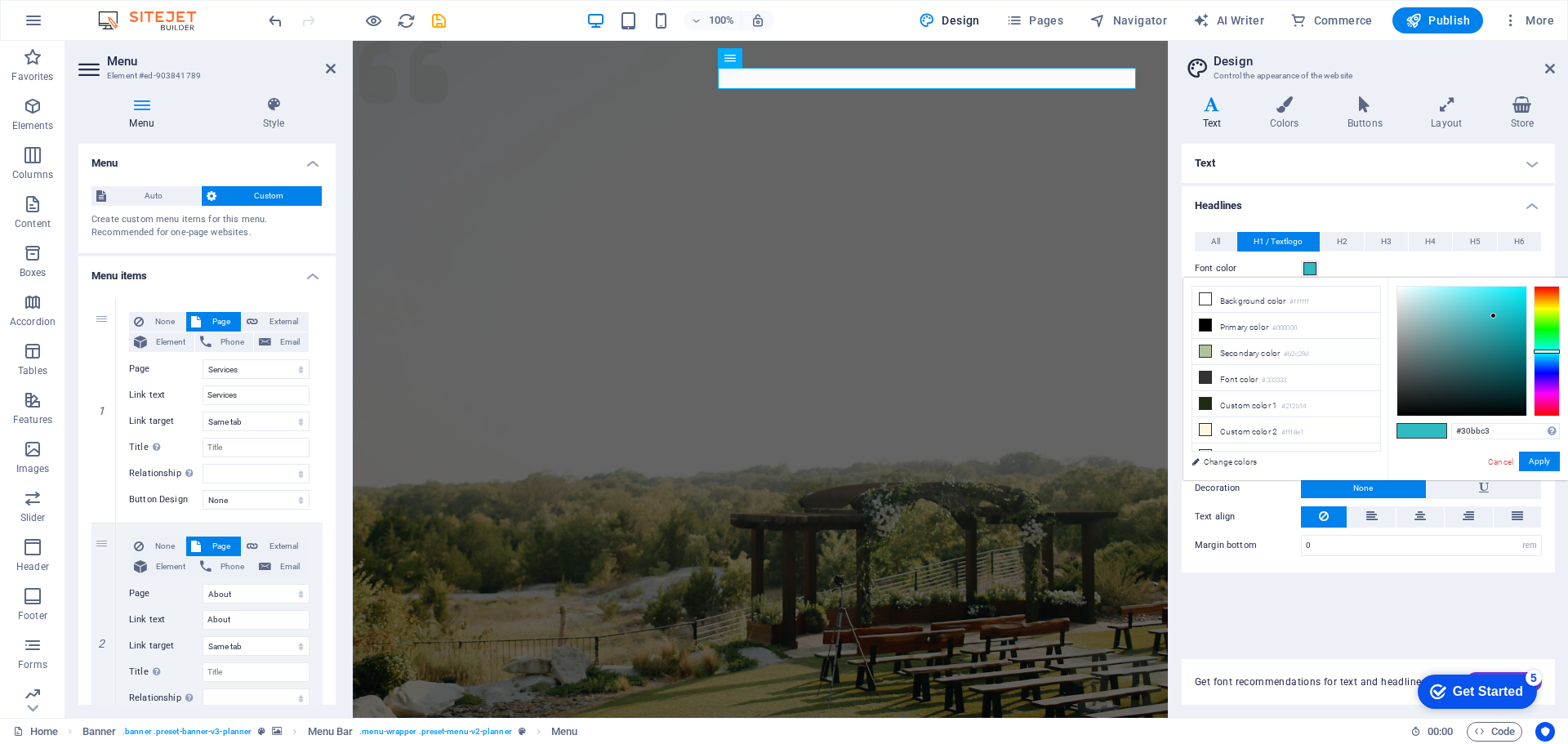
click at [1308, 266] on span at bounding box center [1309, 268] width 13 height 13
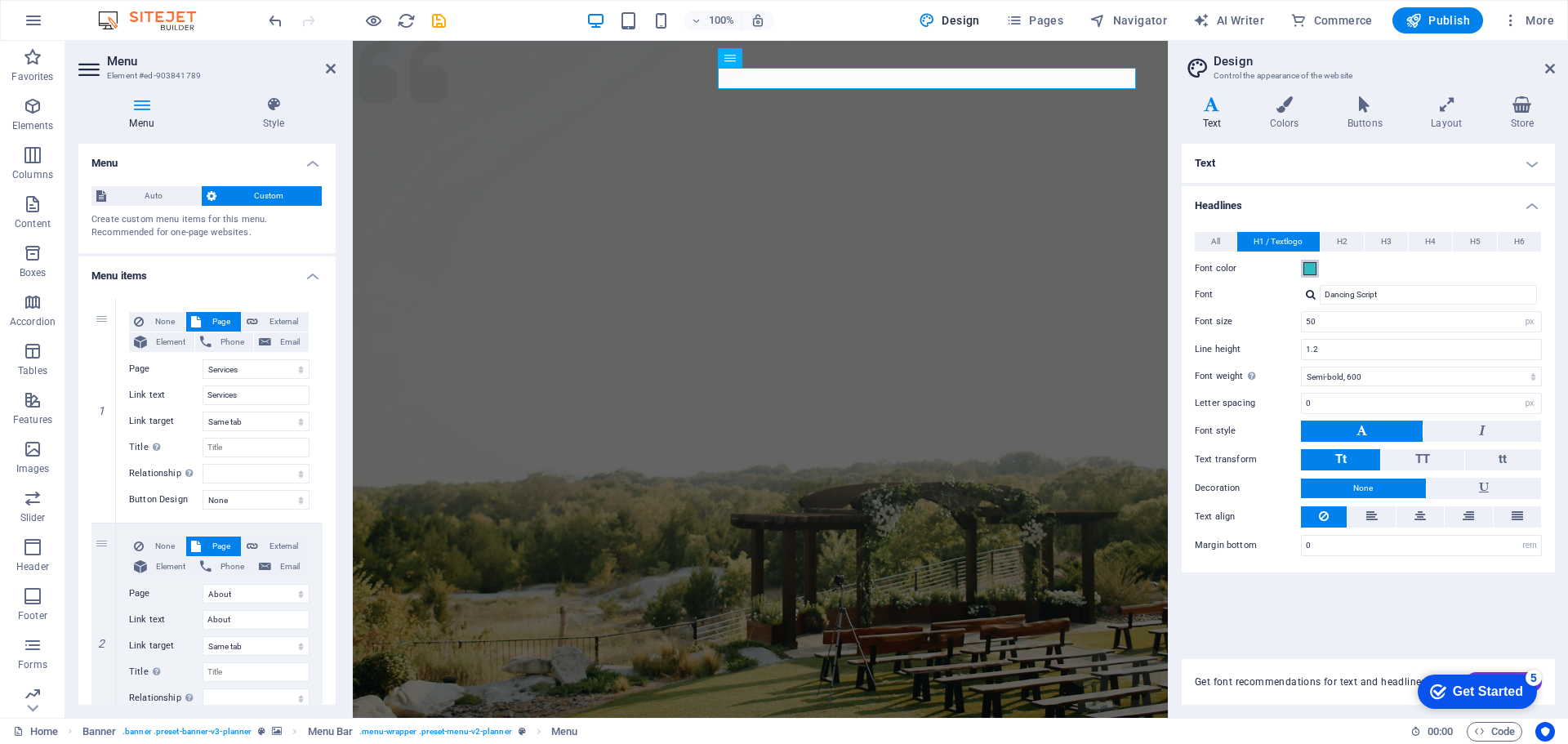
click at [1308, 266] on span at bounding box center [1309, 268] width 13 height 13
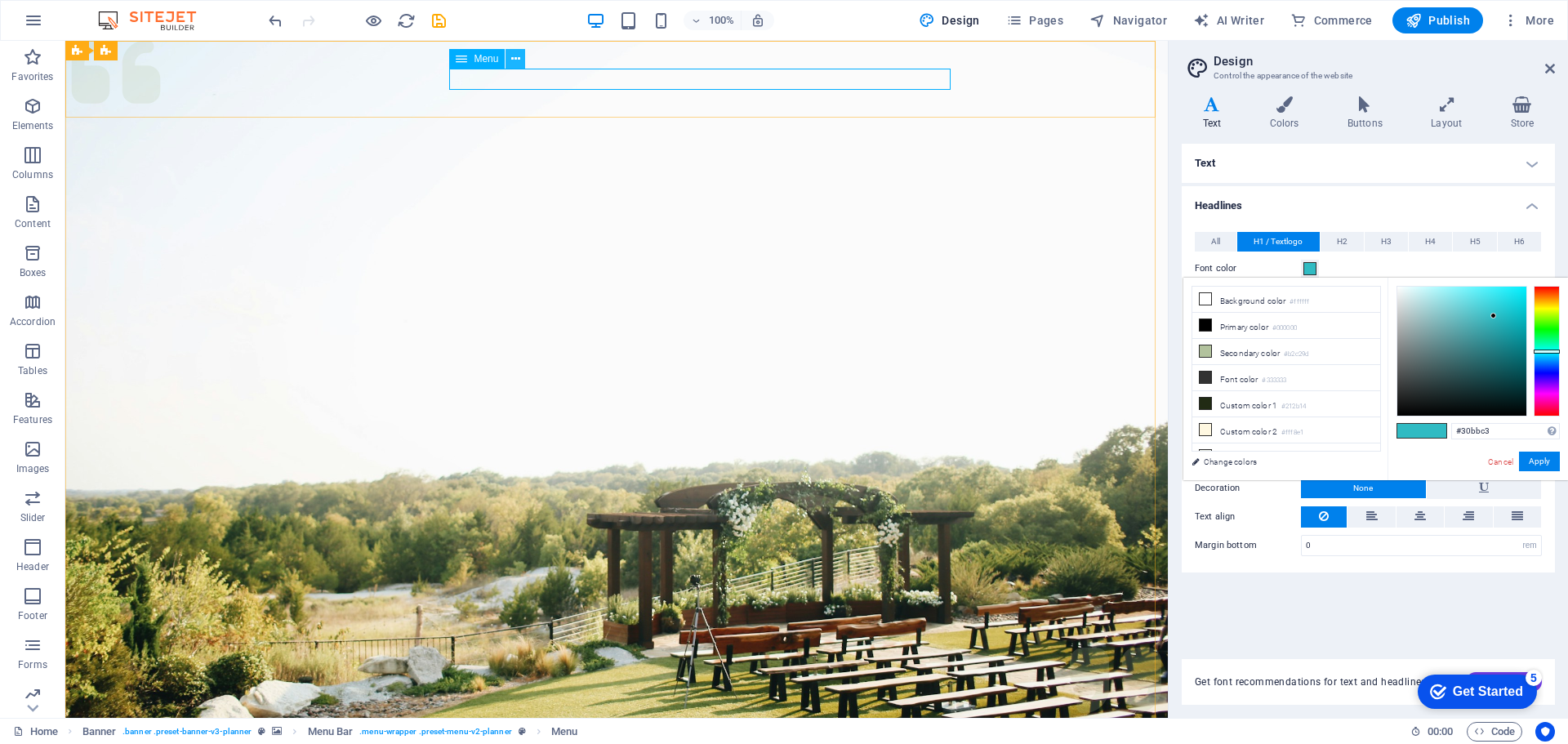
click at [517, 61] on icon at bounding box center [516, 59] width 9 height 18
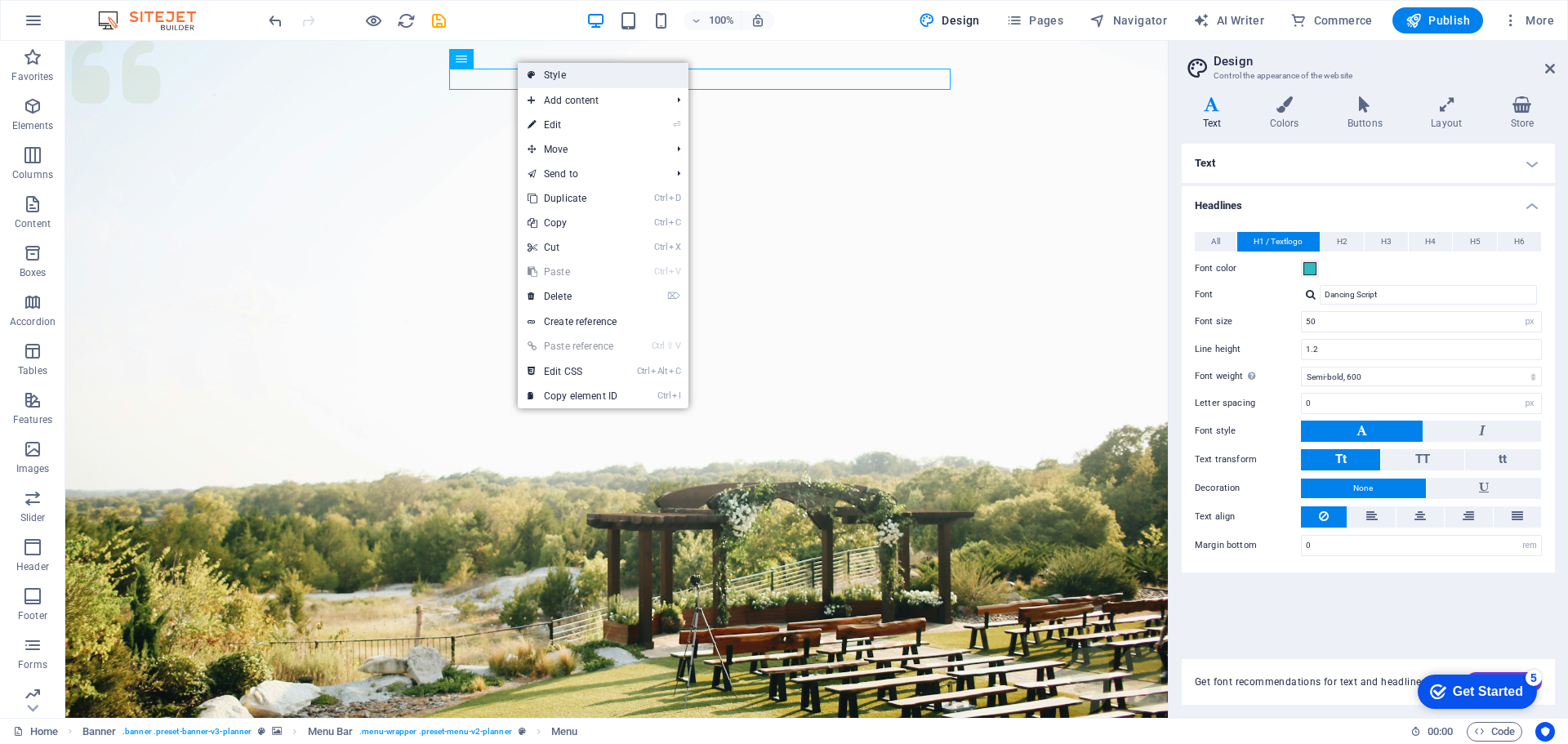
click at [574, 73] on link "Style" at bounding box center [602, 75] width 170 height 24
select select "rem"
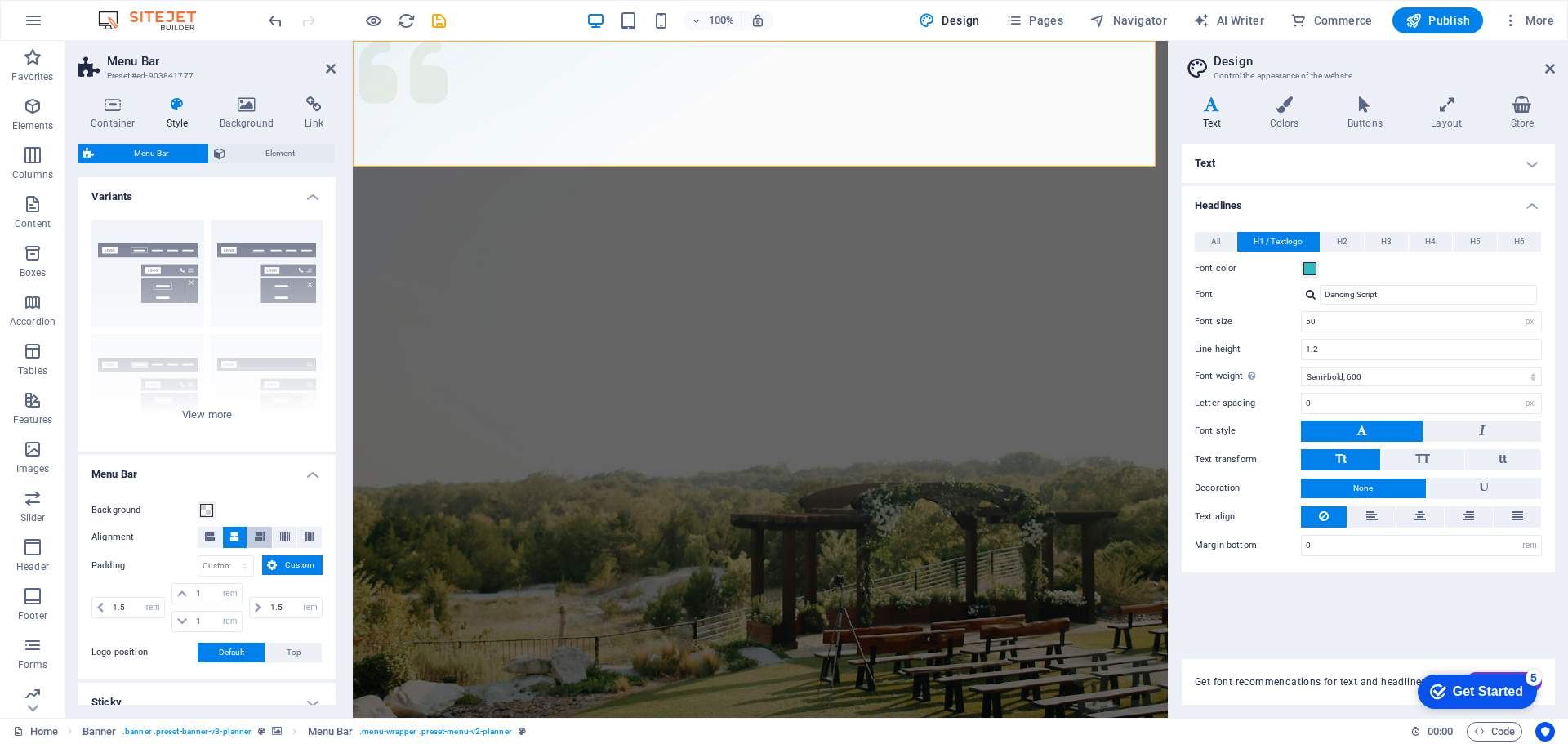
click at [256, 535] on icon at bounding box center [260, 537] width 10 height 10
click at [281, 540] on icon at bounding box center [285, 537] width 10 height 10
click at [231, 539] on icon at bounding box center [234, 537] width 10 height 10
click at [208, 539] on icon at bounding box center [210, 537] width 10 height 10
click at [235, 538] on icon at bounding box center [234, 537] width 10 height 10
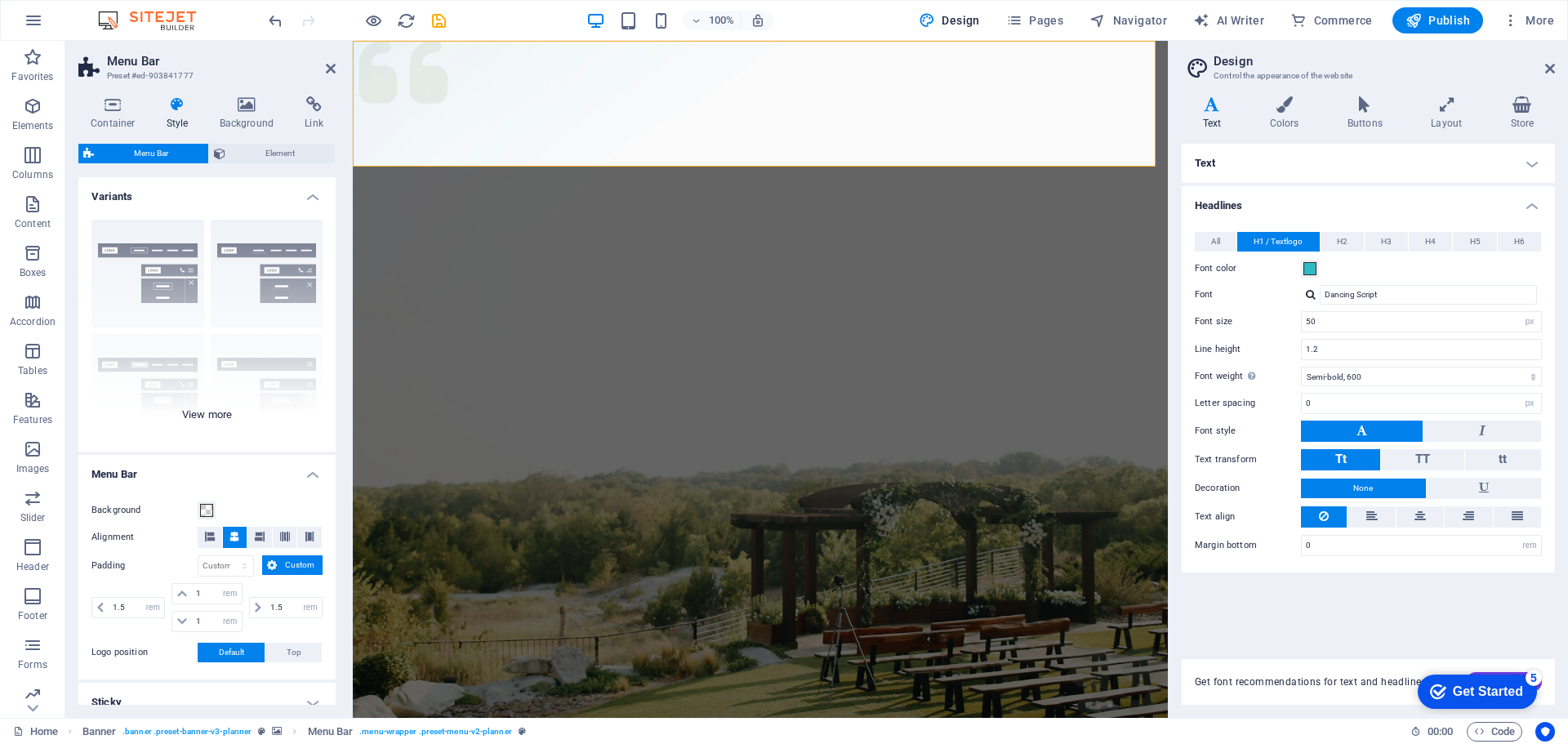
click at [162, 288] on div "Border Centered Default Fixed Loki Trigger Wide XXL" at bounding box center [207, 329] width 257 height 245
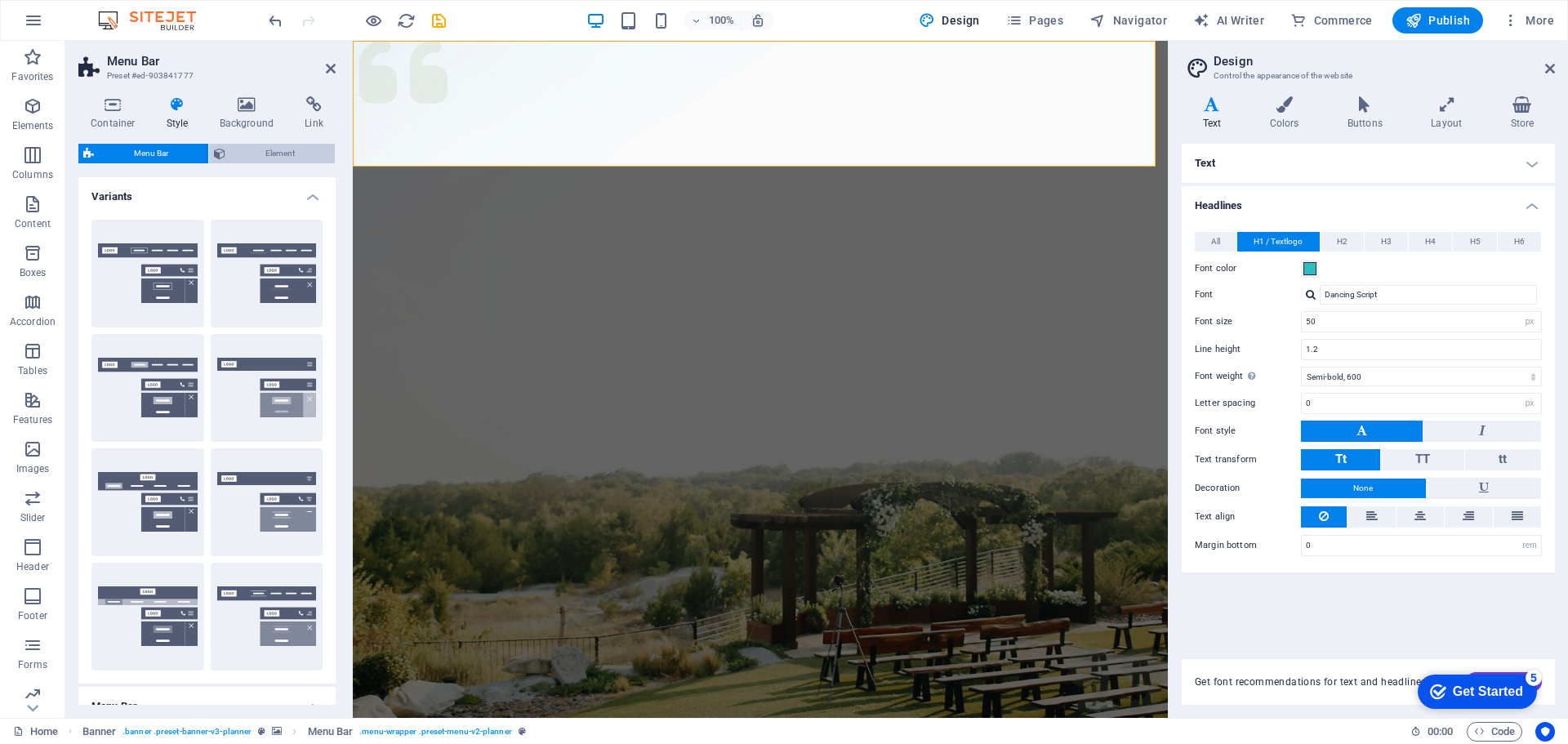
click at [284, 152] on span "Element" at bounding box center [280, 154] width 99 height 19
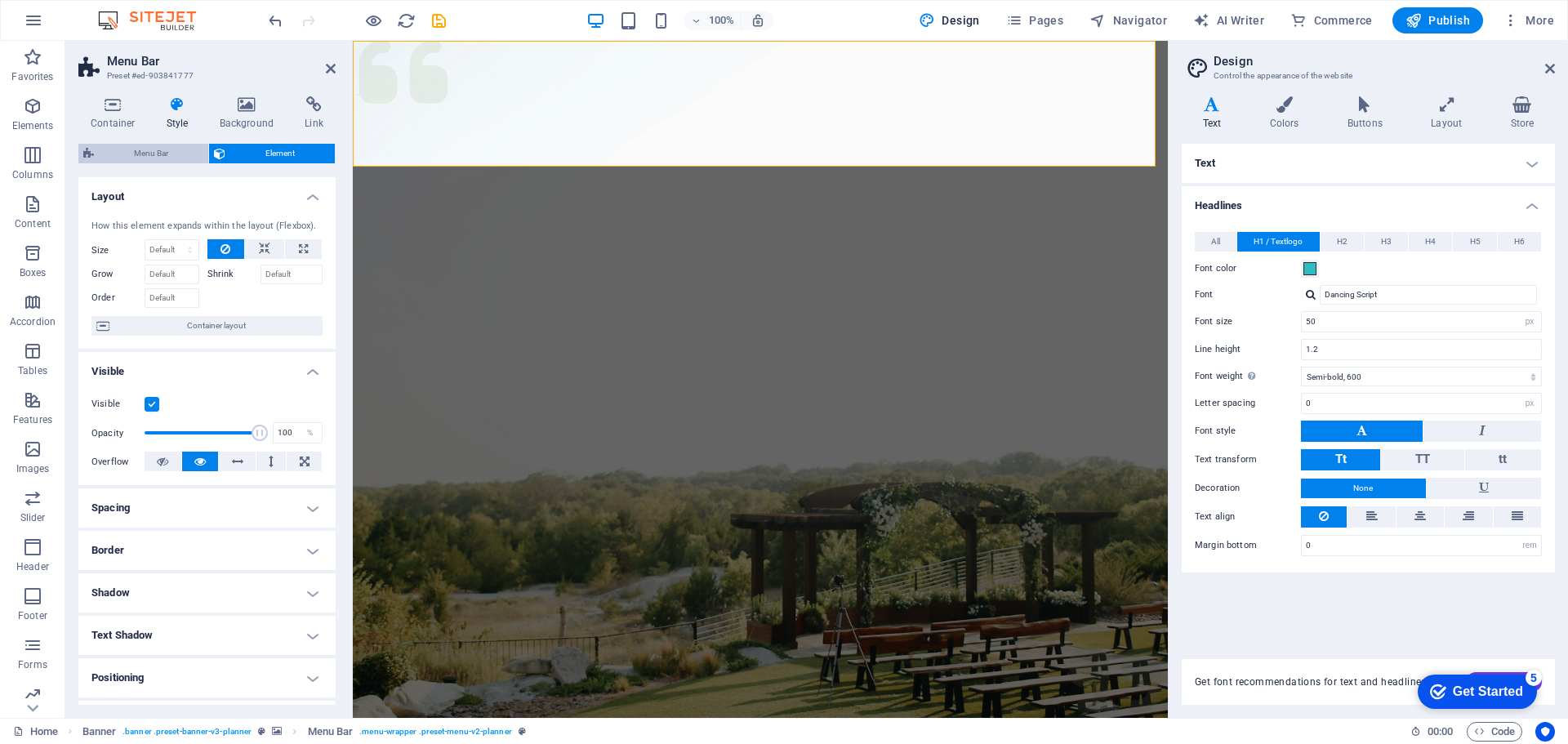
click at [150, 149] on span "Menu Bar" at bounding box center [151, 154] width 104 height 19
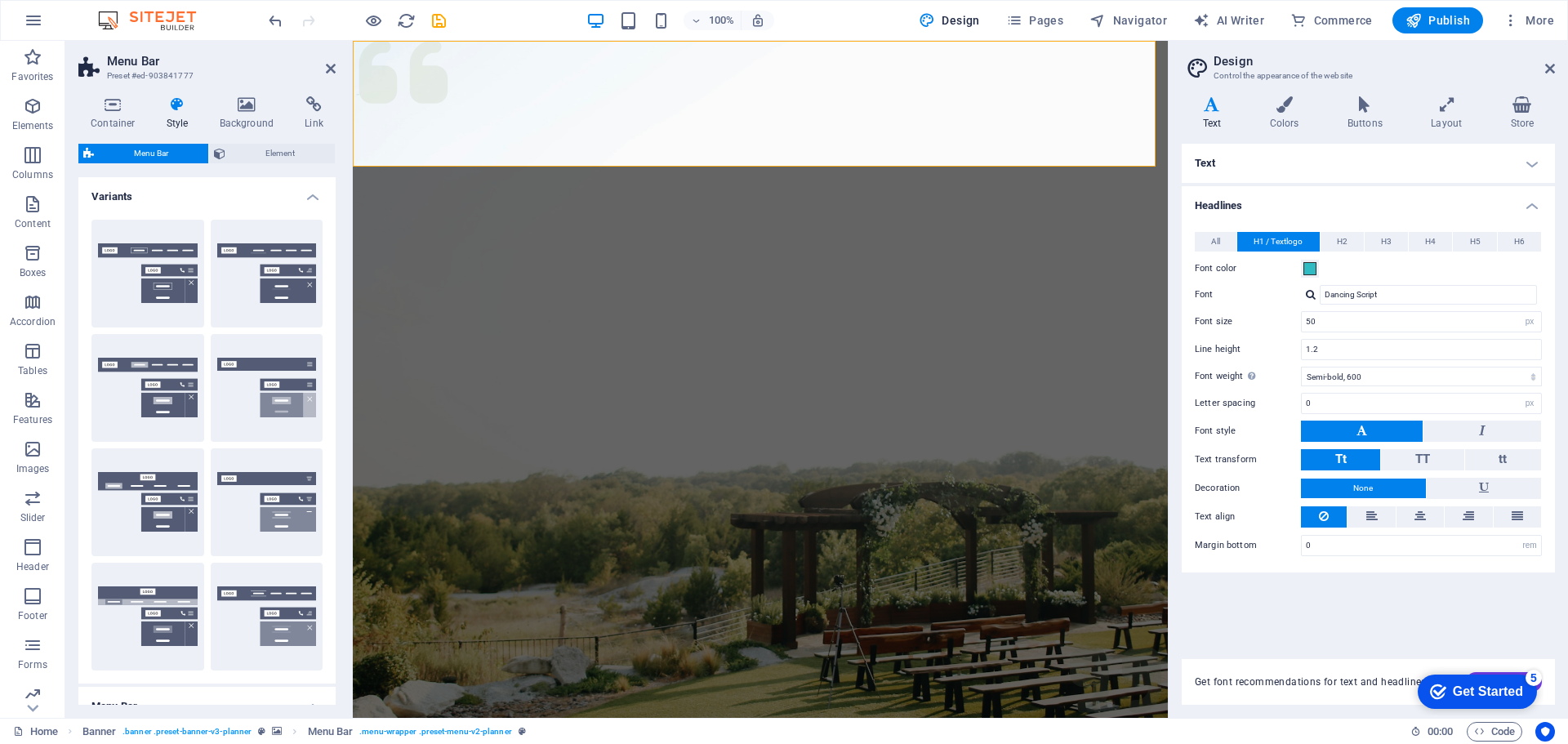
click at [309, 196] on h4 "Variants" at bounding box center [207, 192] width 257 height 29
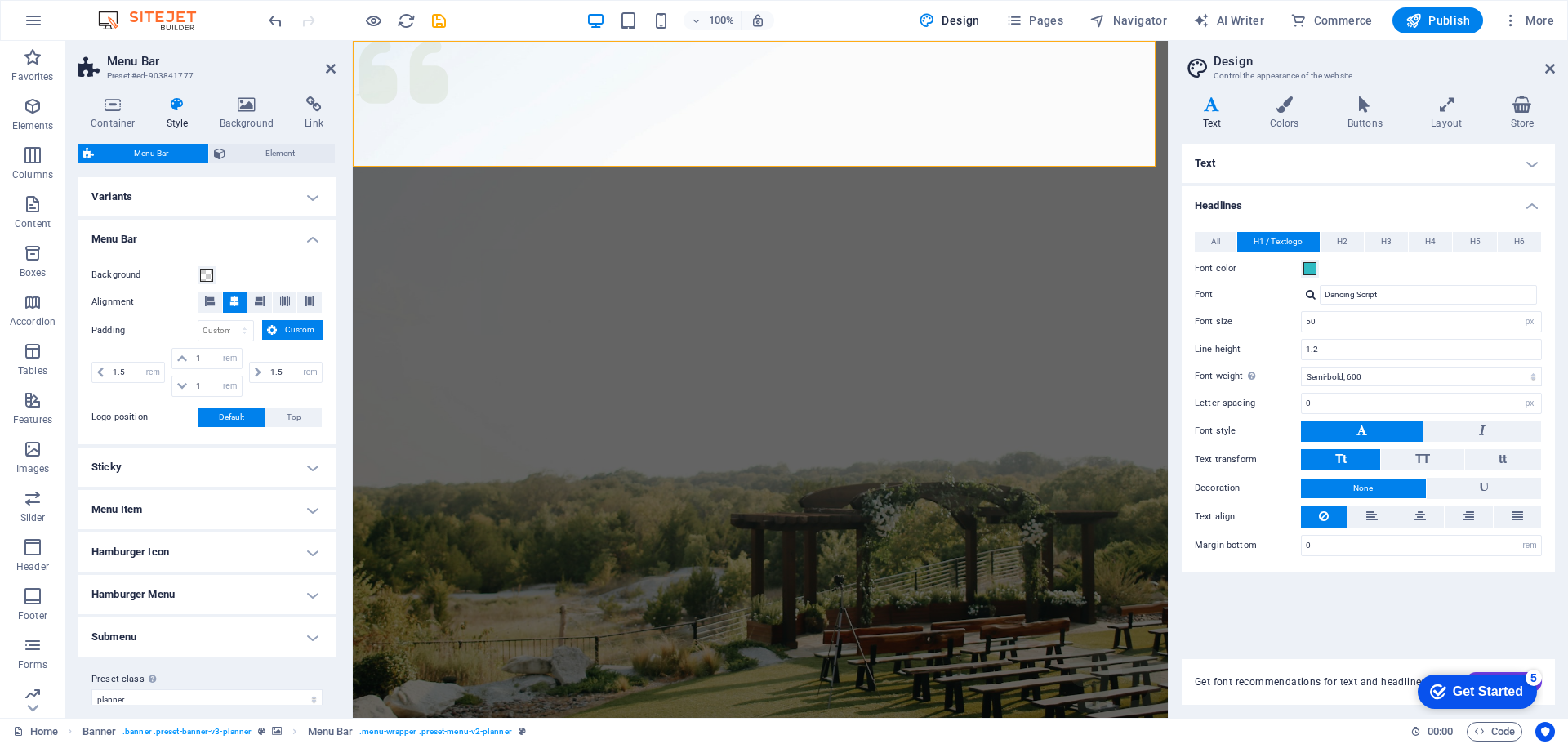
click at [313, 236] on h4 "Menu Bar" at bounding box center [207, 234] width 257 height 29
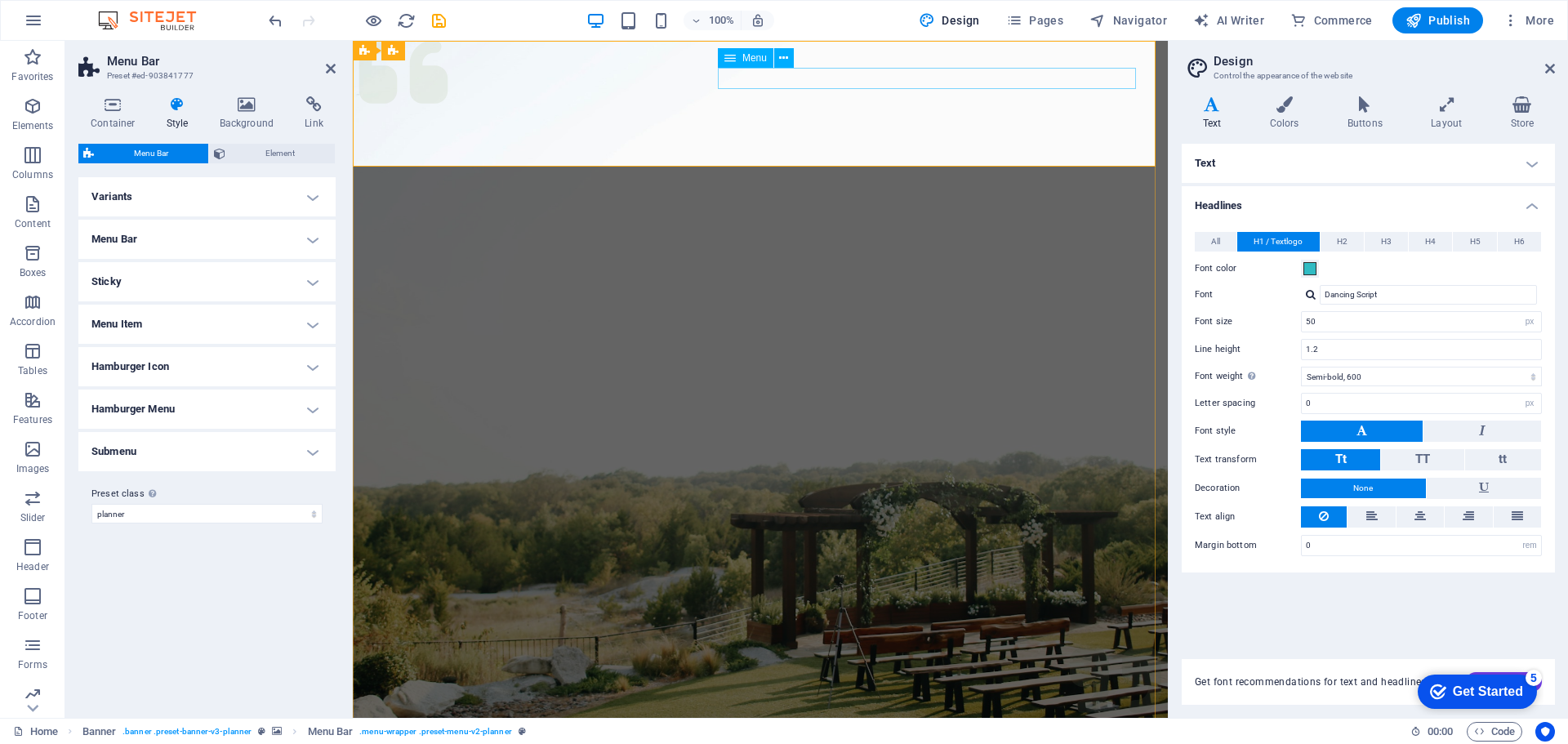
select select "1"
select select
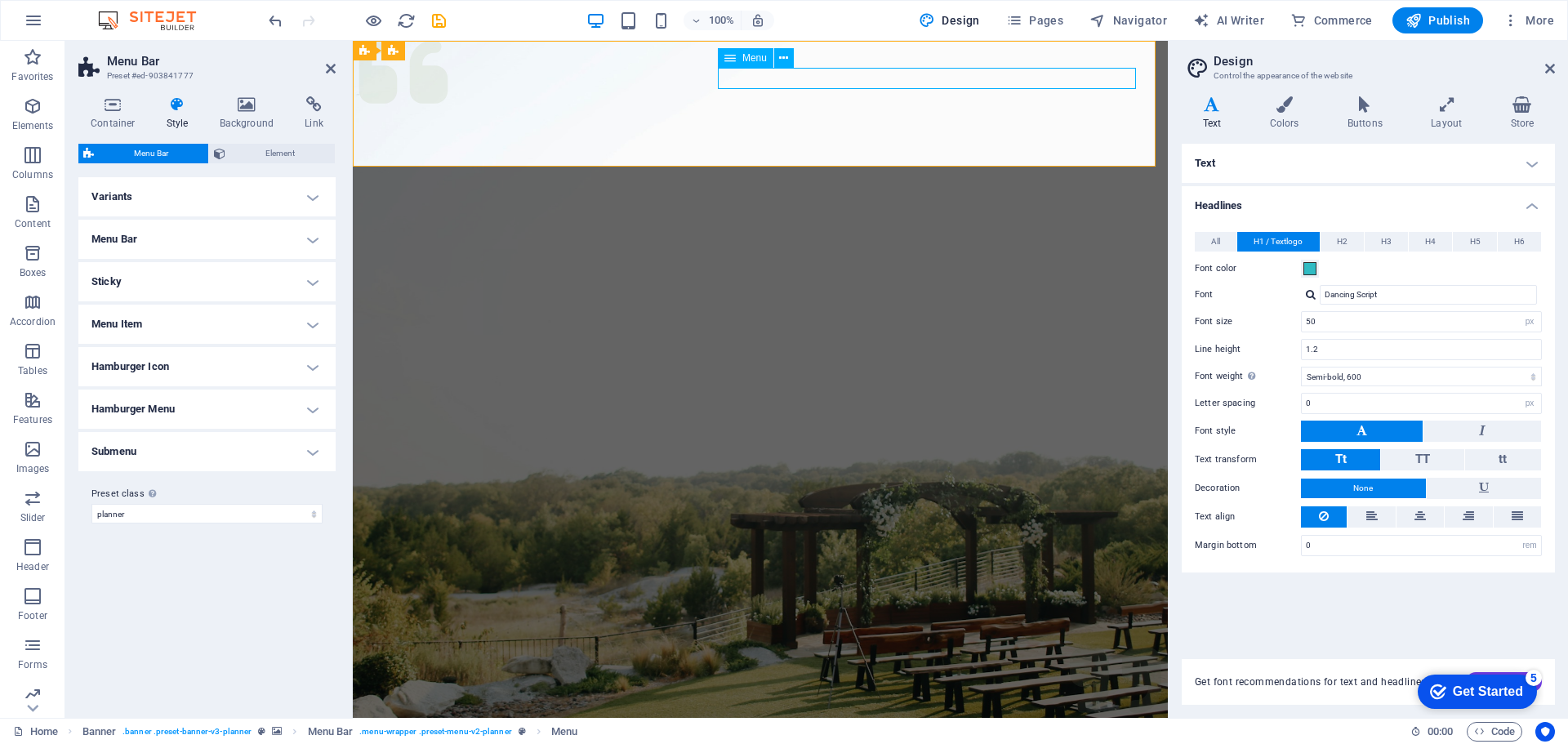
select select "2"
select select
select select "3"
select select
select select "4"
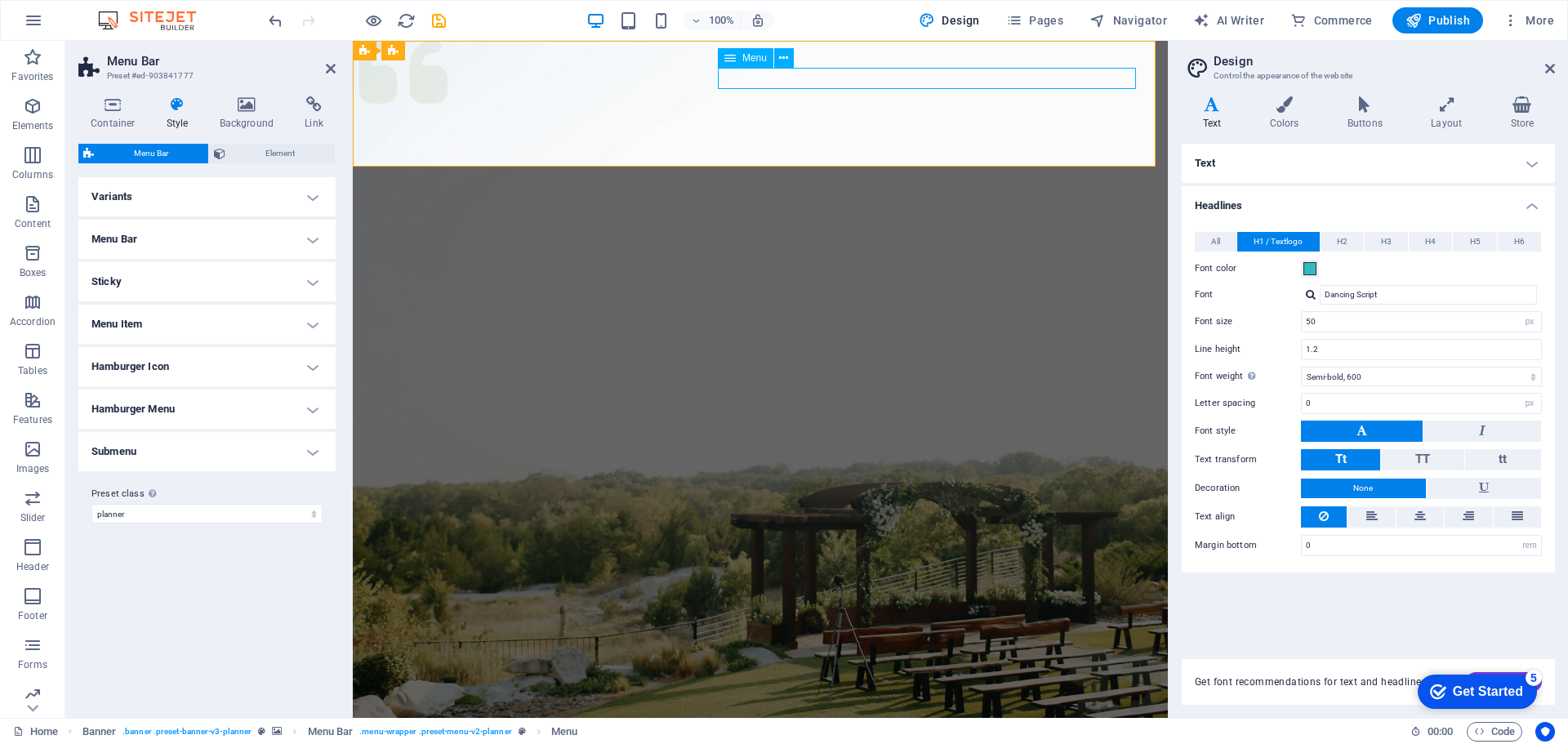
select select
select select "5"
select select
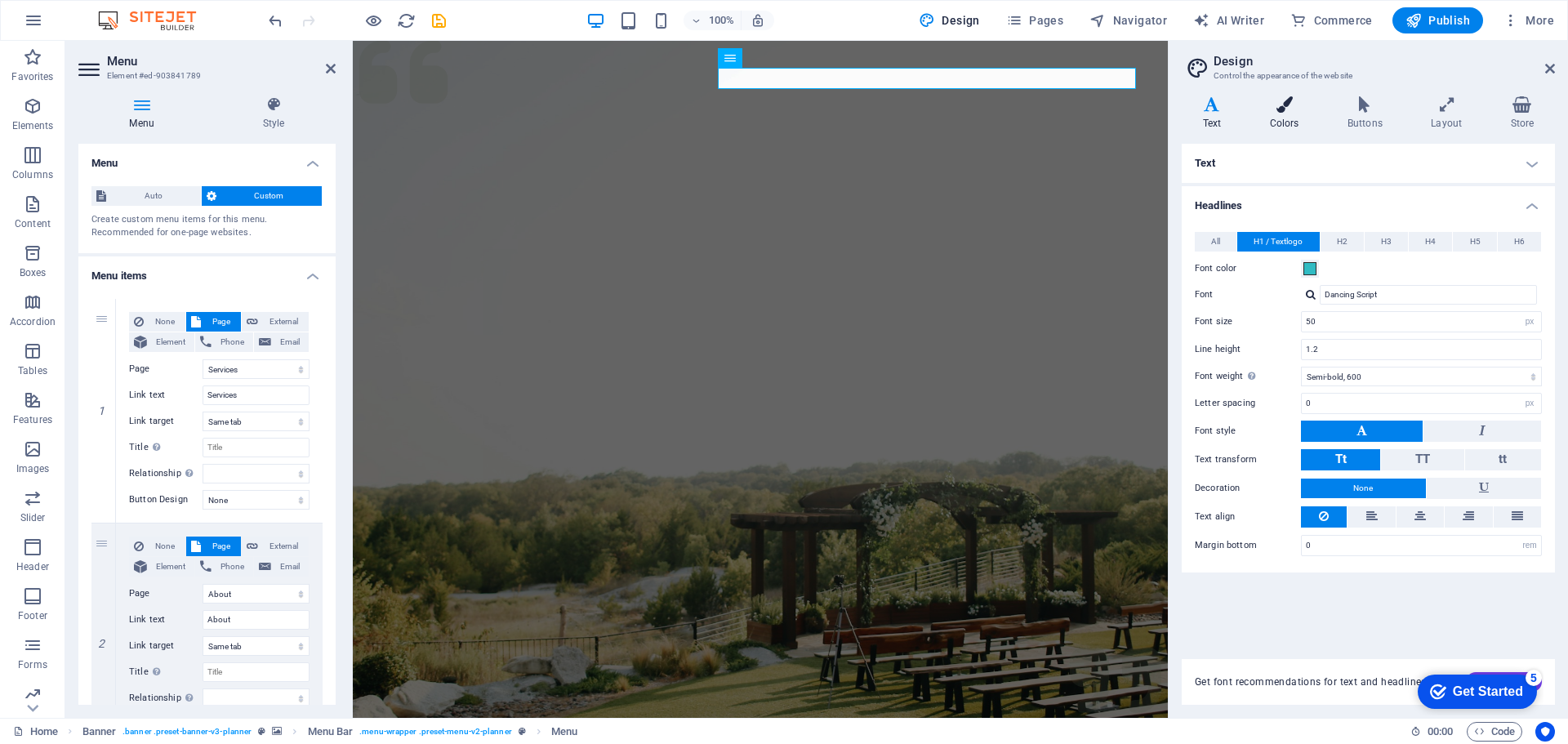
click at [1284, 110] on icon at bounding box center [1284, 104] width 71 height 17
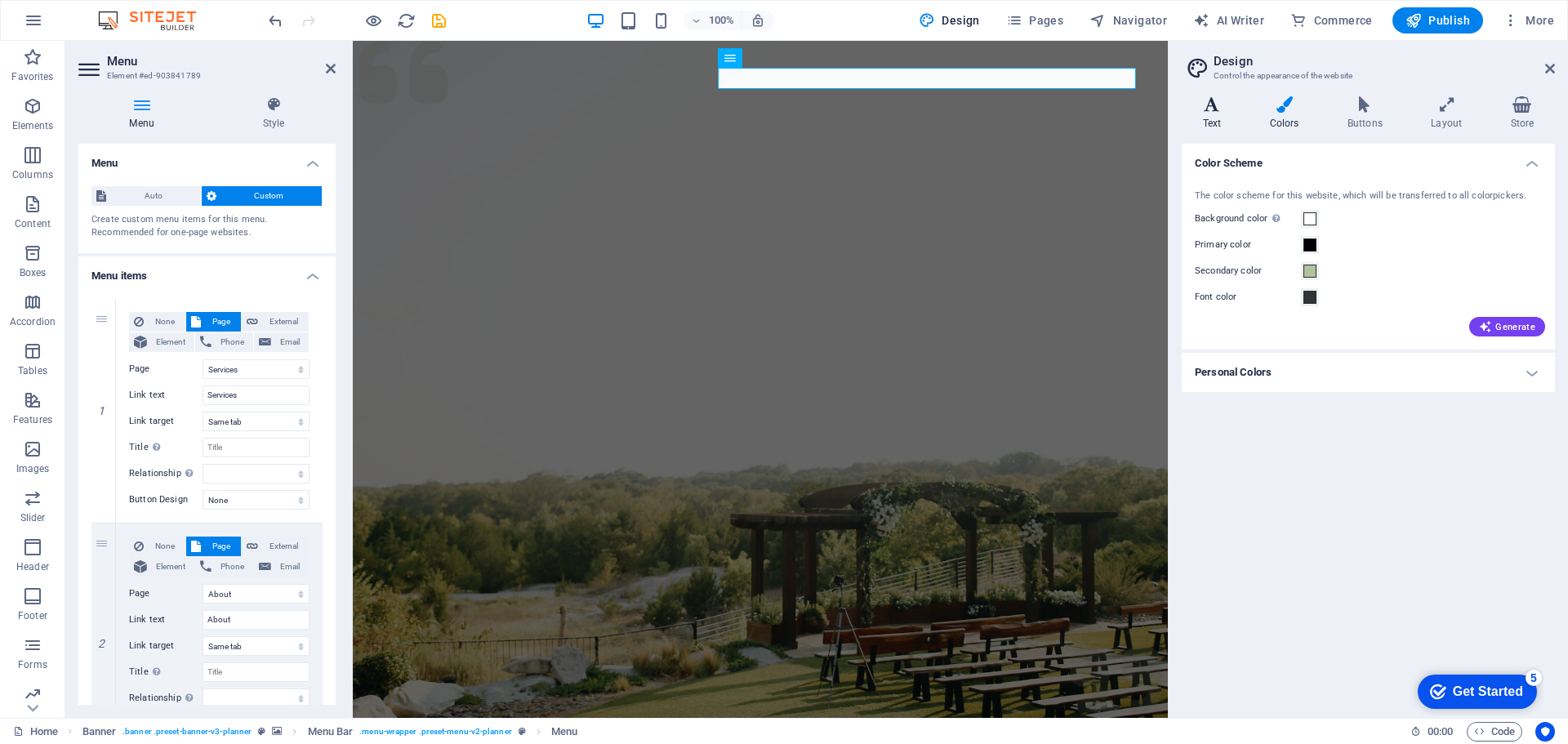
click at [1220, 108] on icon at bounding box center [1212, 104] width 60 height 17
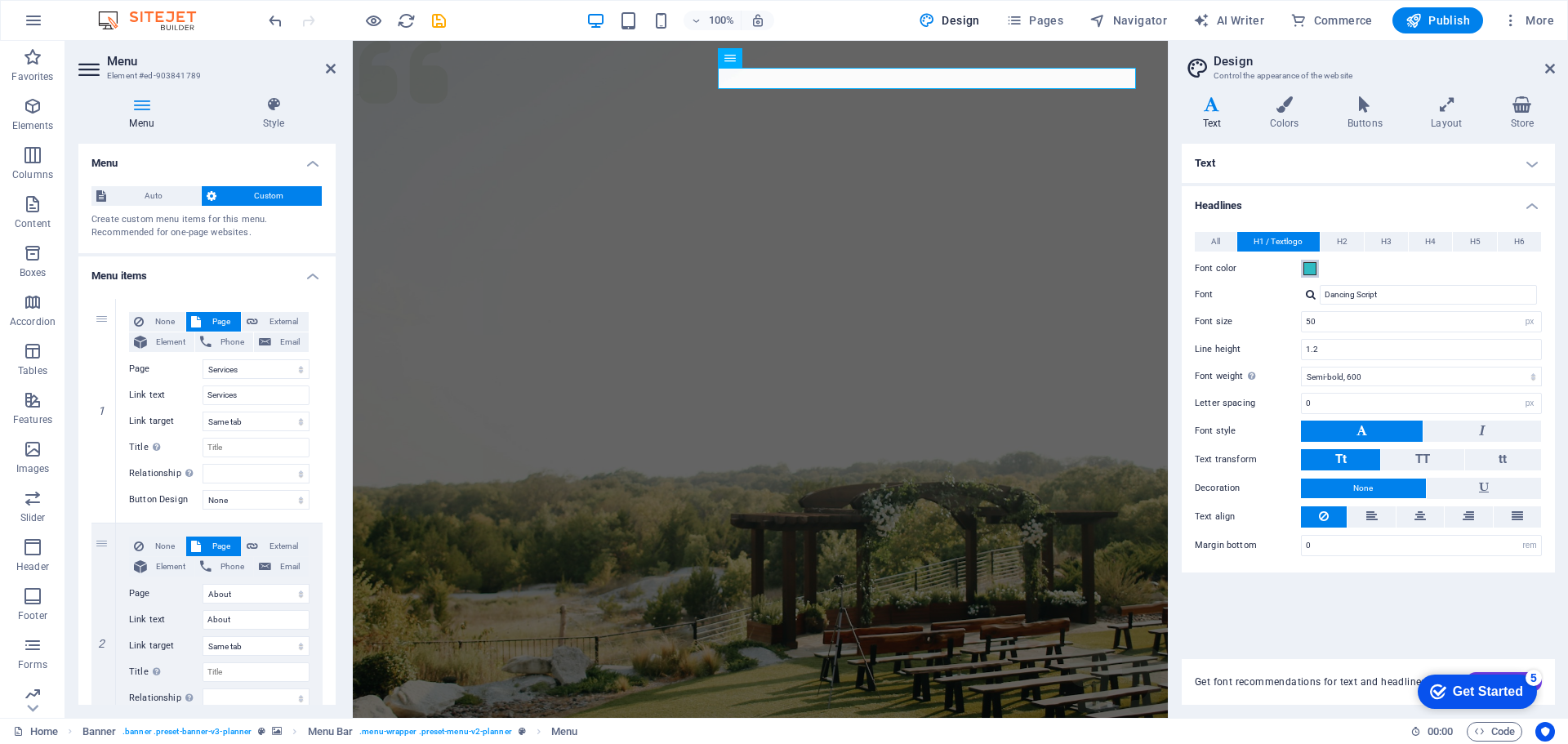
click at [1308, 267] on span at bounding box center [1309, 268] width 13 height 13
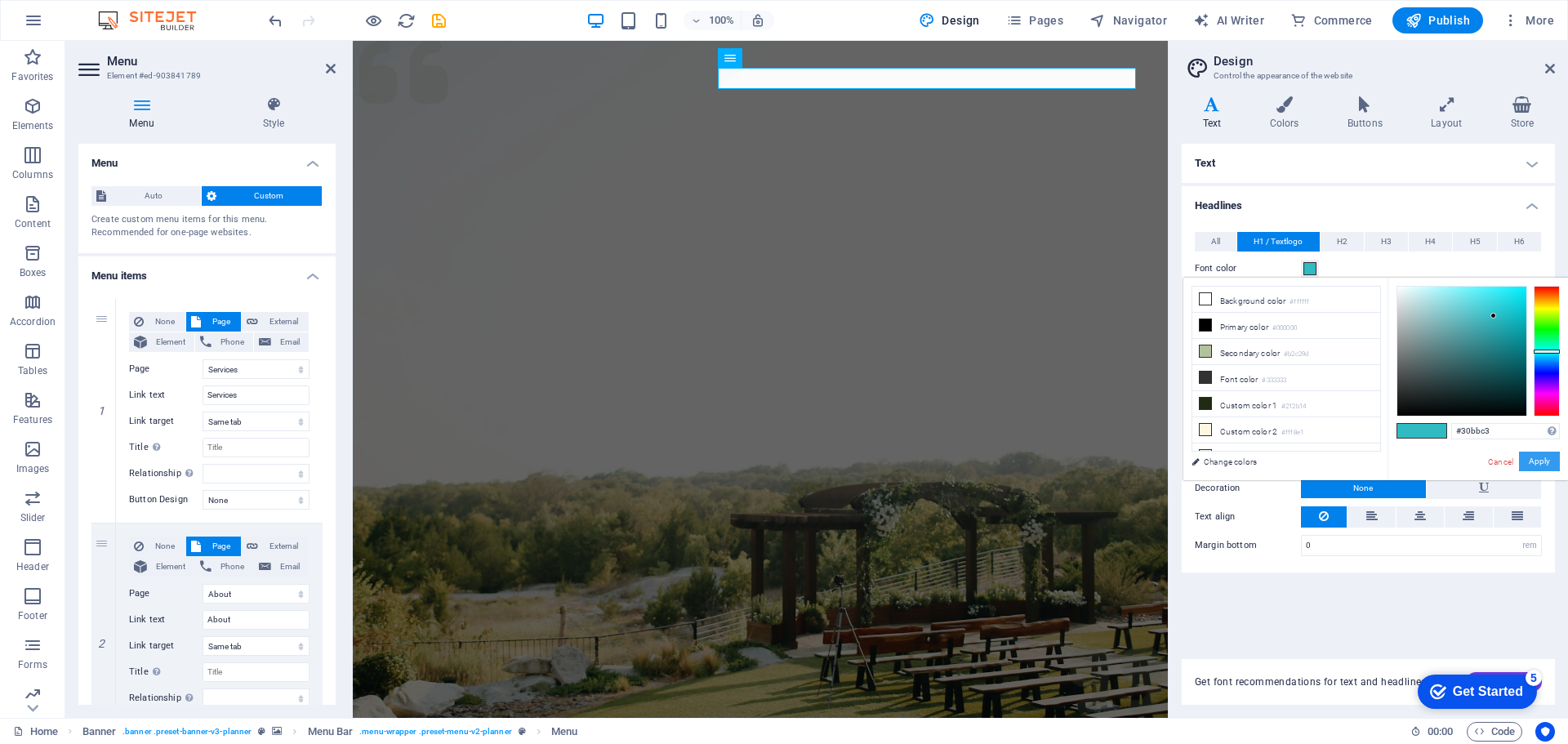
click at [1542, 460] on button "Apply" at bounding box center [1540, 461] width 41 height 19
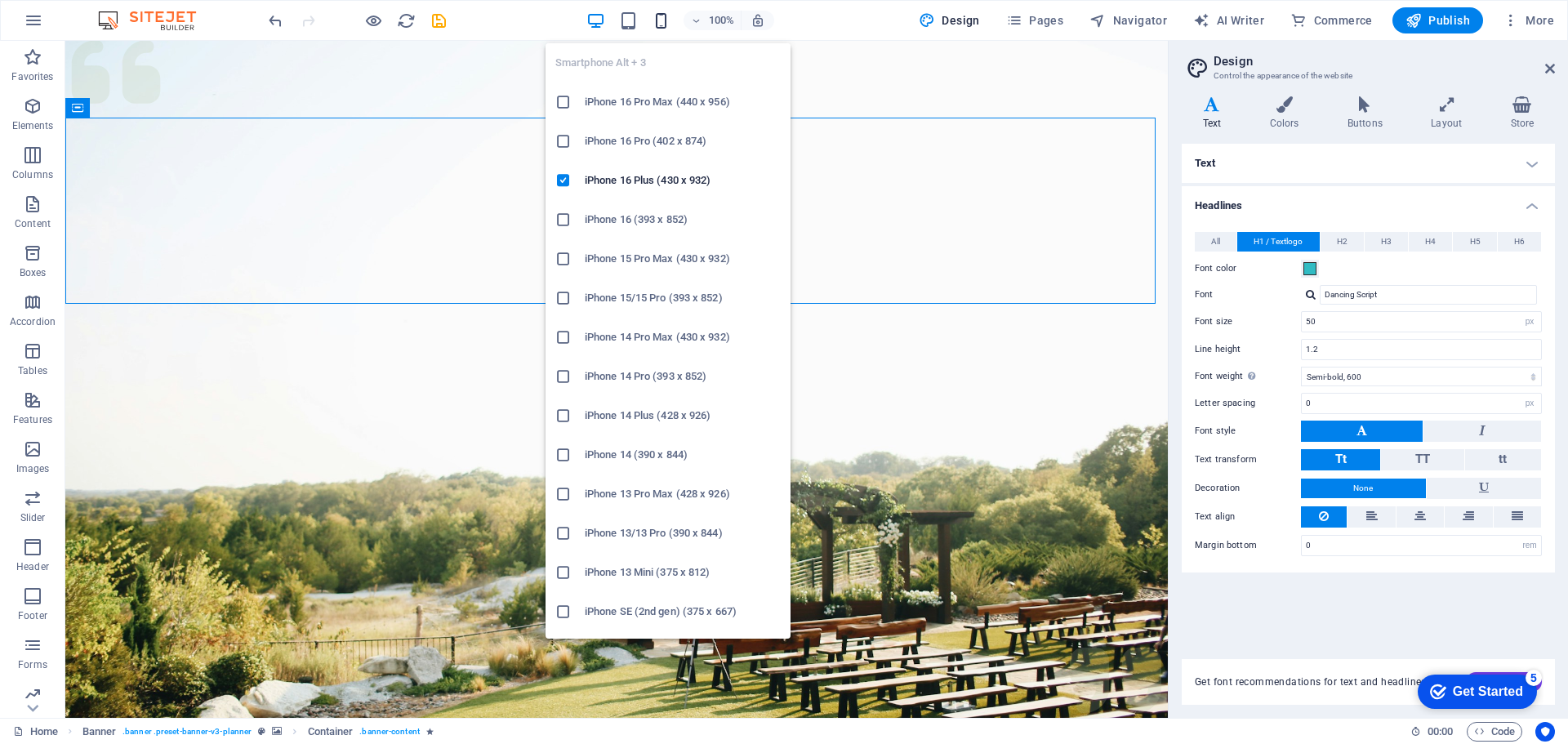
click at [664, 22] on icon "button" at bounding box center [660, 20] width 18 height 18
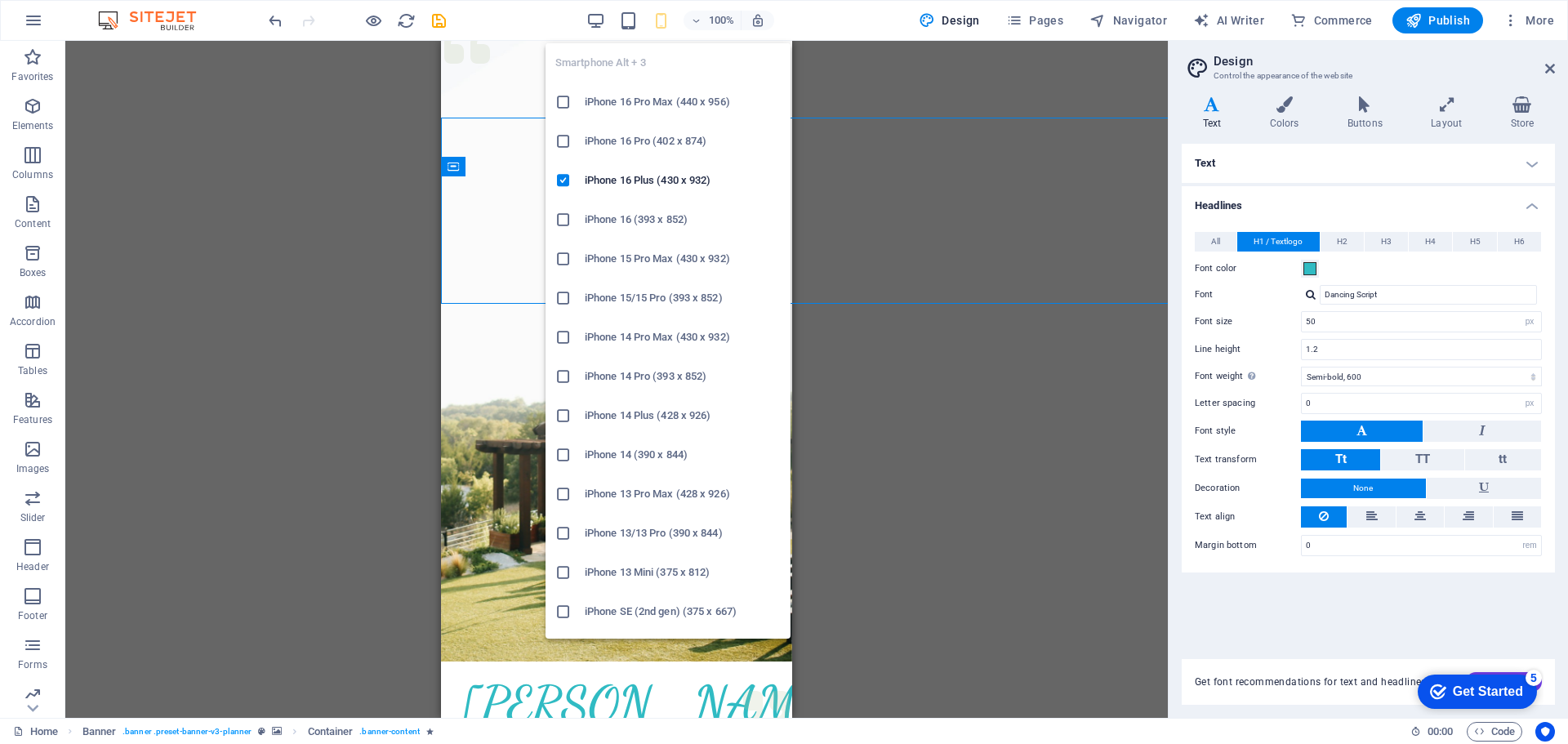
type input "60"
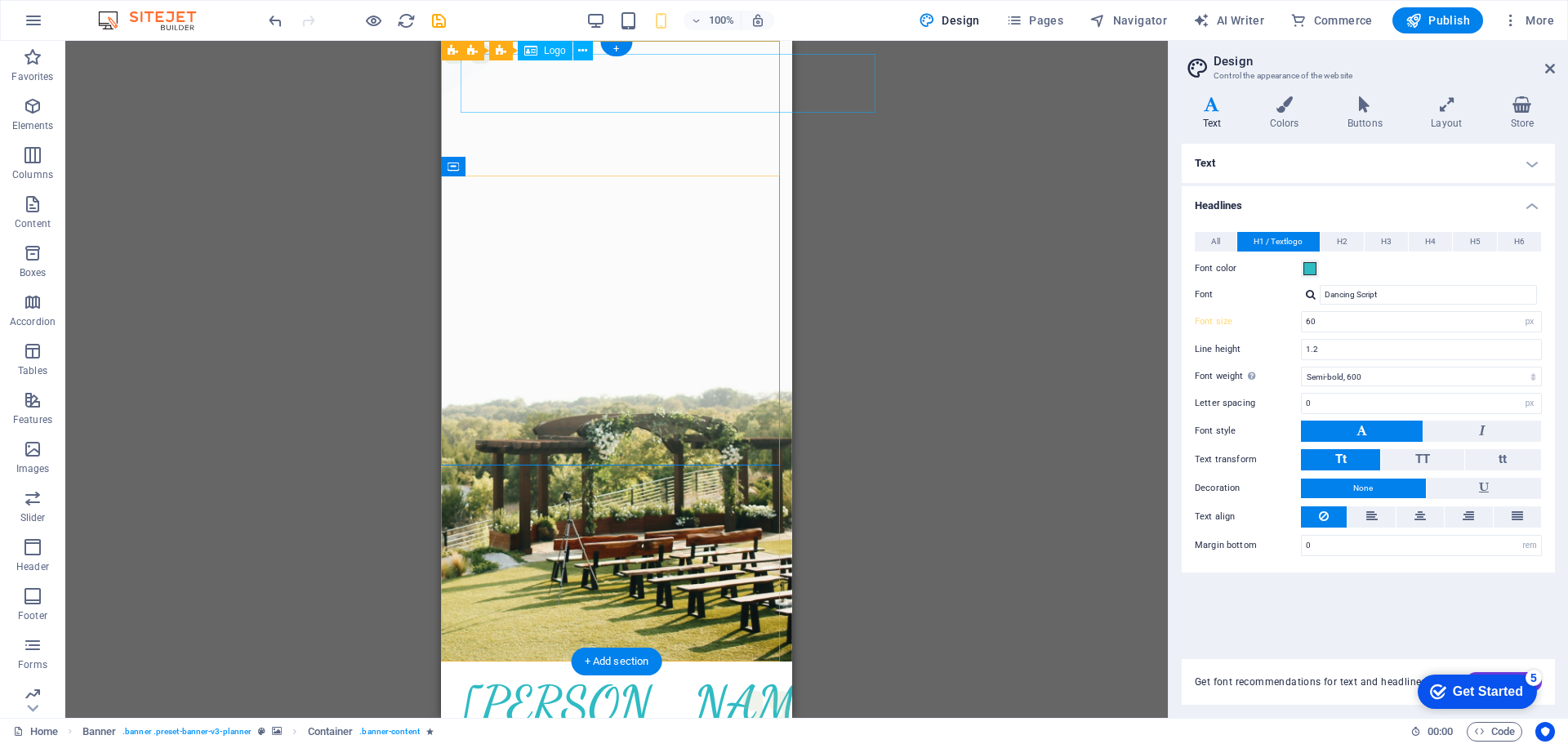
click at [641, 674] on div "[PERSON_NAME] TSRH" at bounding box center [617, 732] width 312 height 118
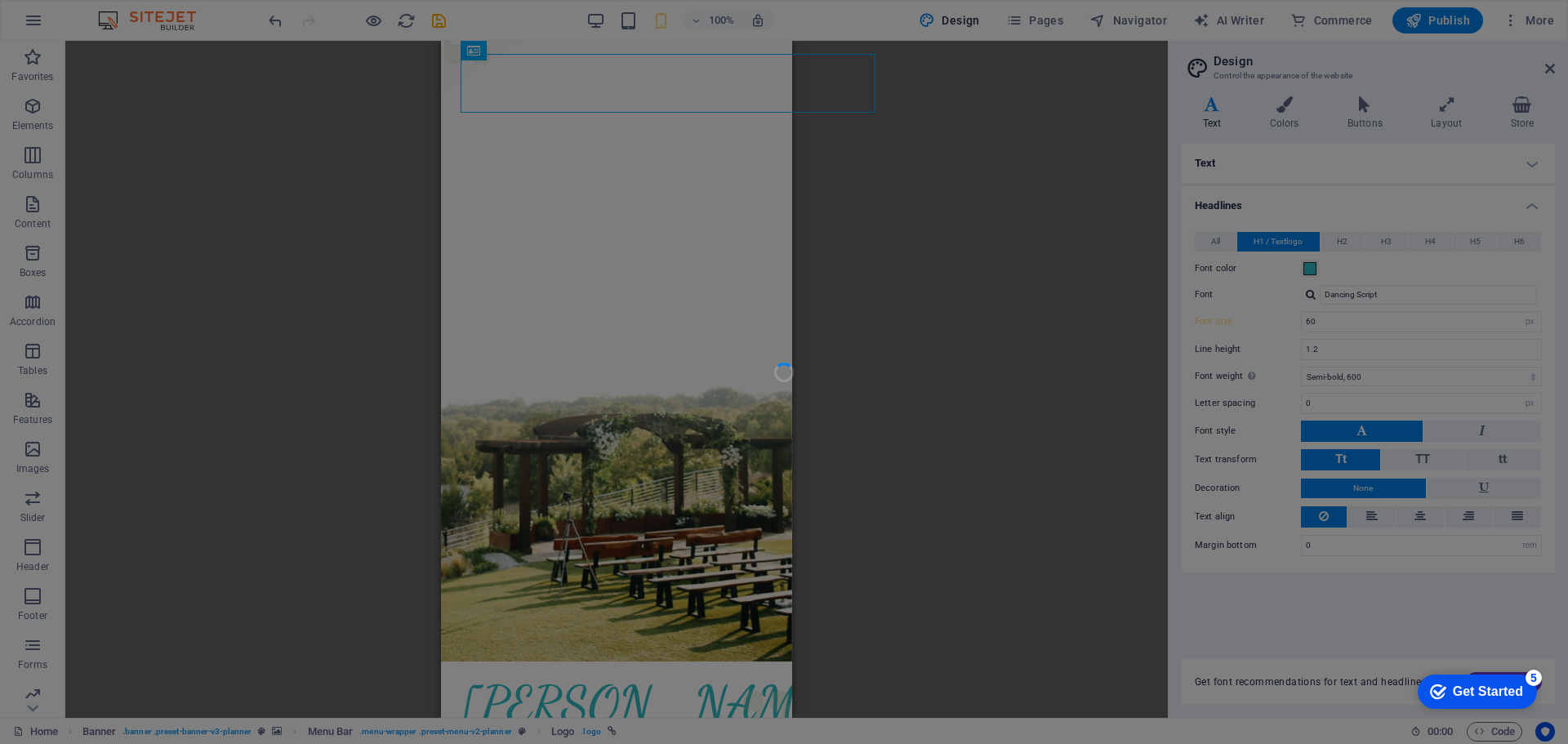
click at [641, 89] on div at bounding box center [784, 372] width 1568 height 744
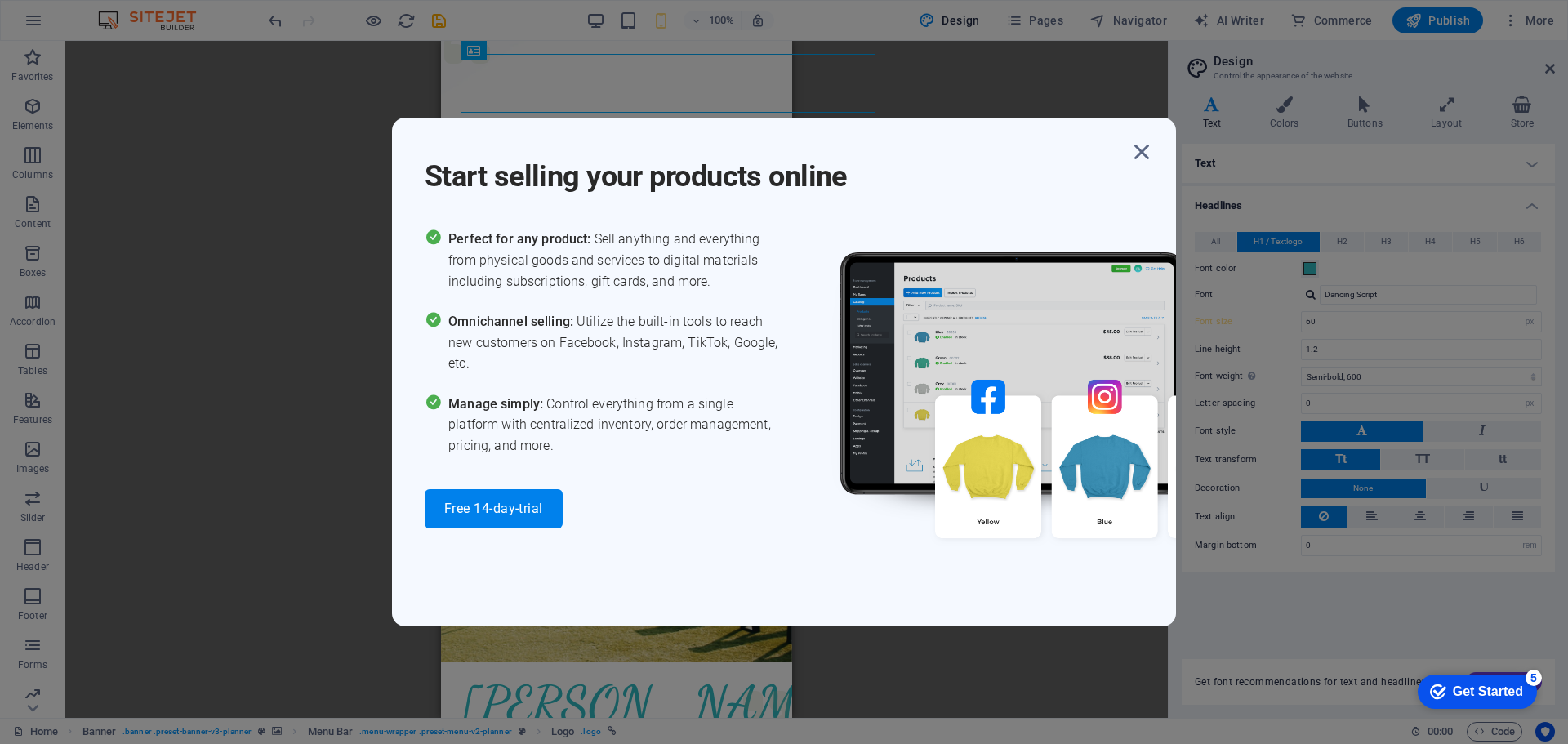
click at [641, 89] on div "Start selling your products online Perfect for any product: Sell anything and e…" at bounding box center [784, 372] width 1568 height 744
click at [1142, 150] on icon "button" at bounding box center [1142, 152] width 29 height 29
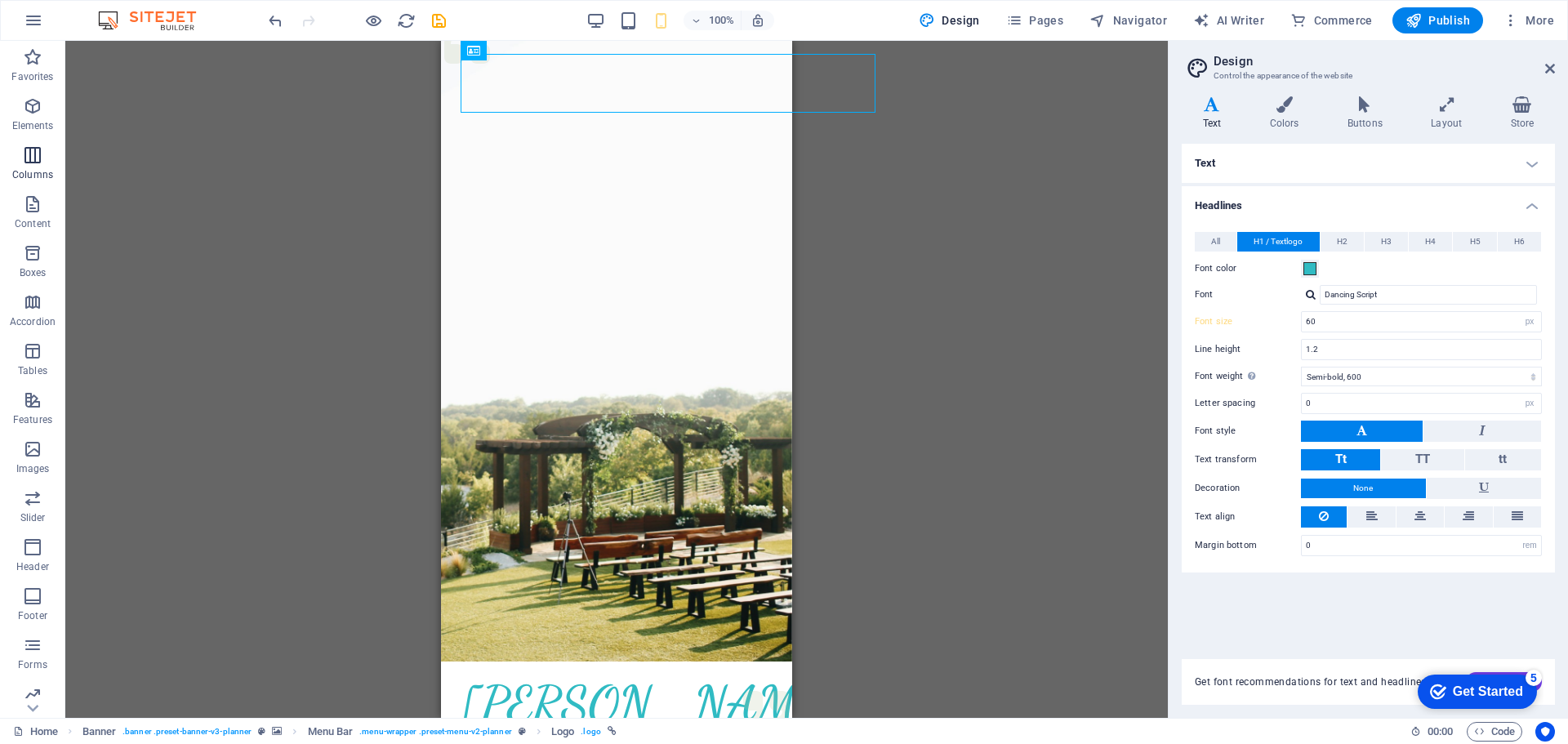
click at [33, 165] on span "Columns" at bounding box center [32, 164] width 65 height 39
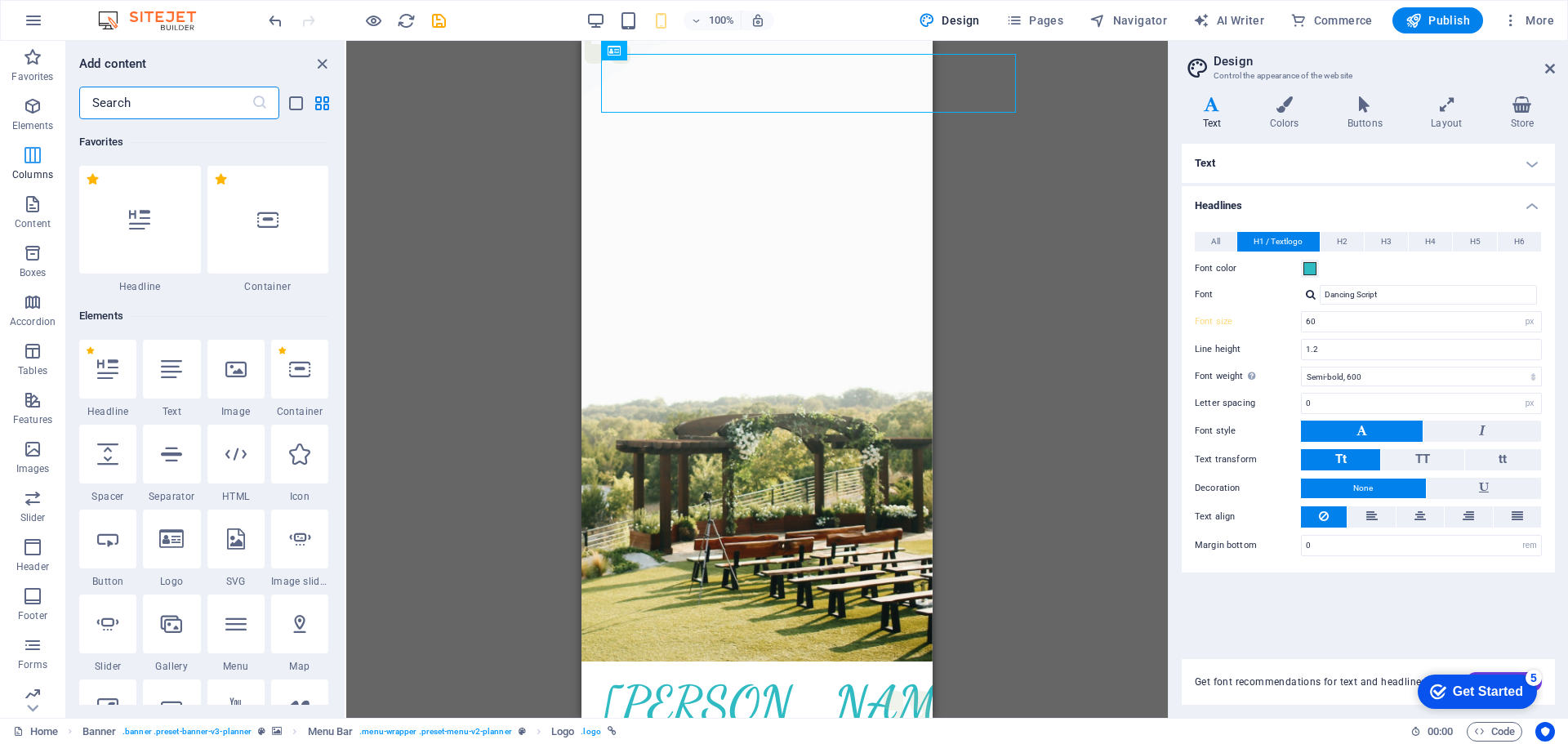
scroll to position [808, 0]
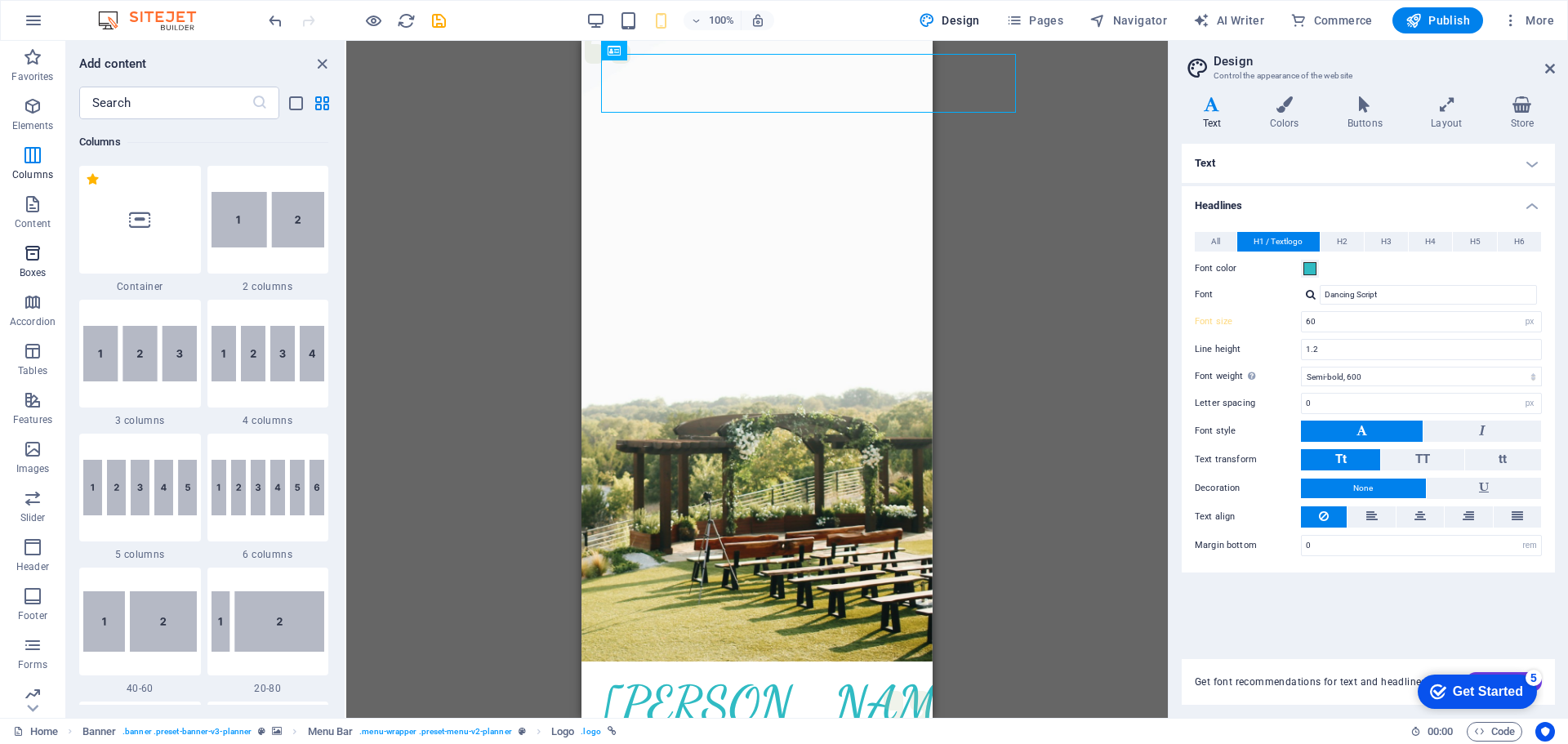
click at [43, 267] on p "Boxes" at bounding box center [33, 272] width 27 height 13
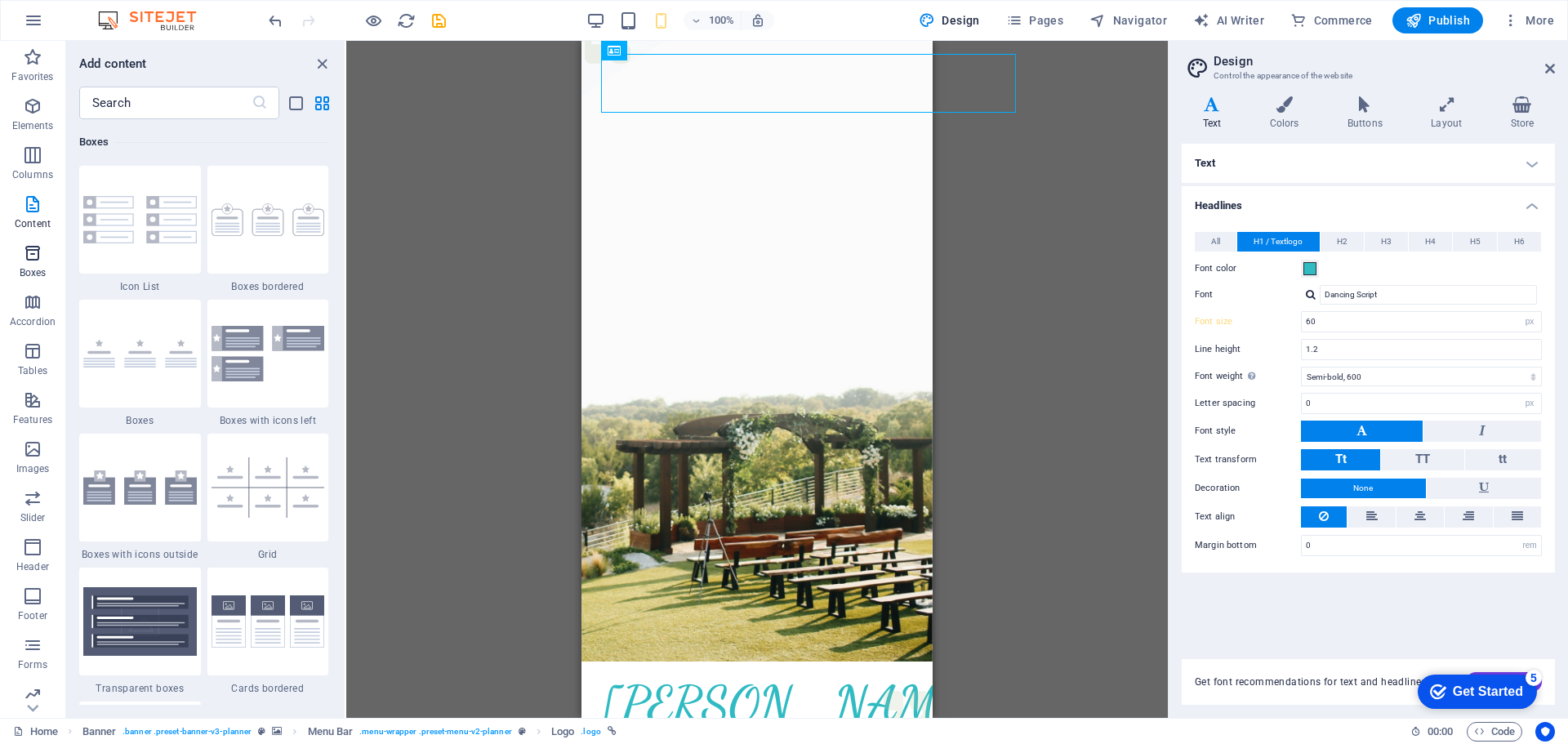
scroll to position [4504, 0]
click at [1037, 17] on span "Pages" at bounding box center [1034, 20] width 57 height 17
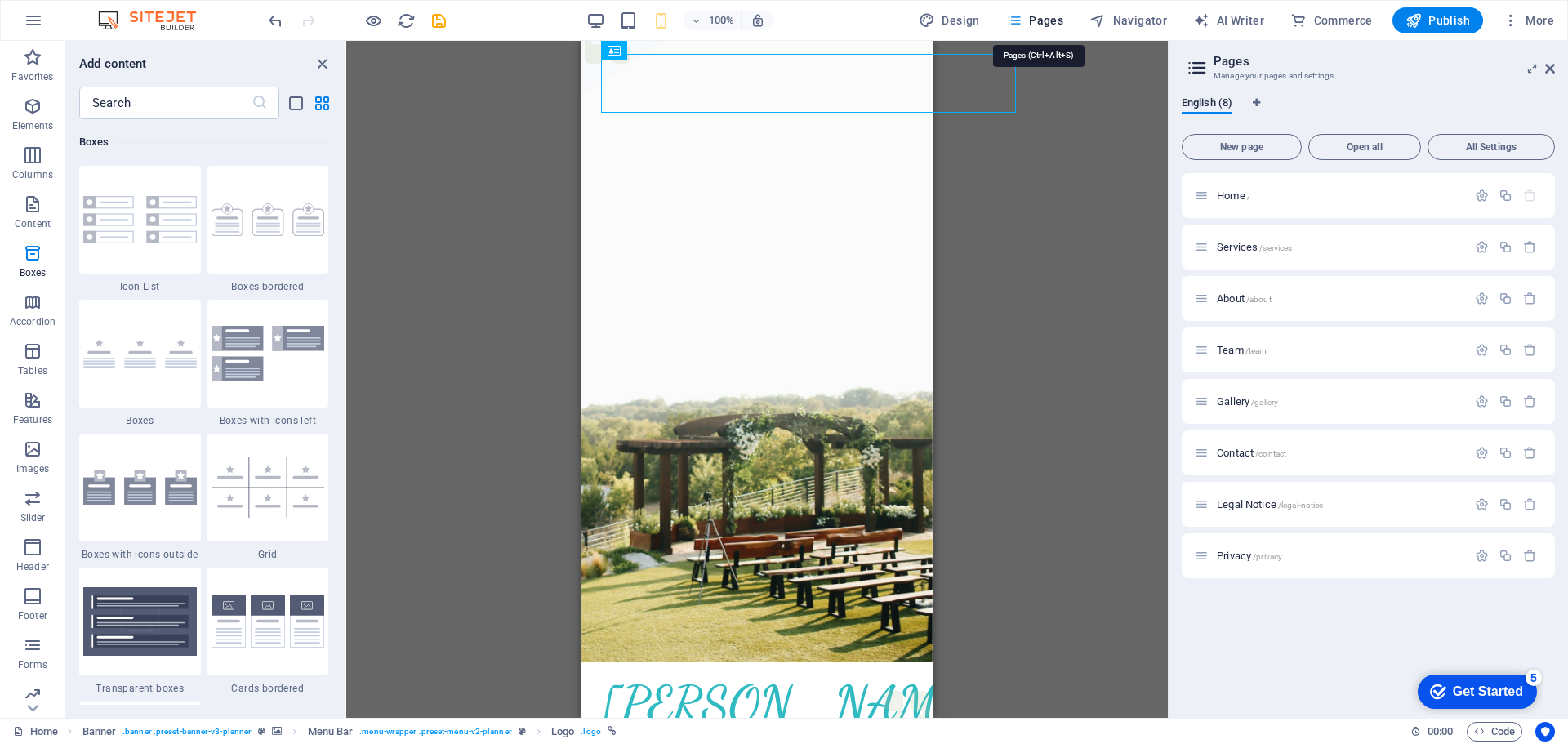
click at [1037, 17] on span "Pages" at bounding box center [1034, 20] width 57 height 17
click at [1222, 191] on span "Home /" at bounding box center [1233, 195] width 33 height 13
click at [1226, 193] on span "Home /" at bounding box center [1233, 195] width 33 height 13
click at [24, 25] on icon "button" at bounding box center [33, 20] width 19 height 19
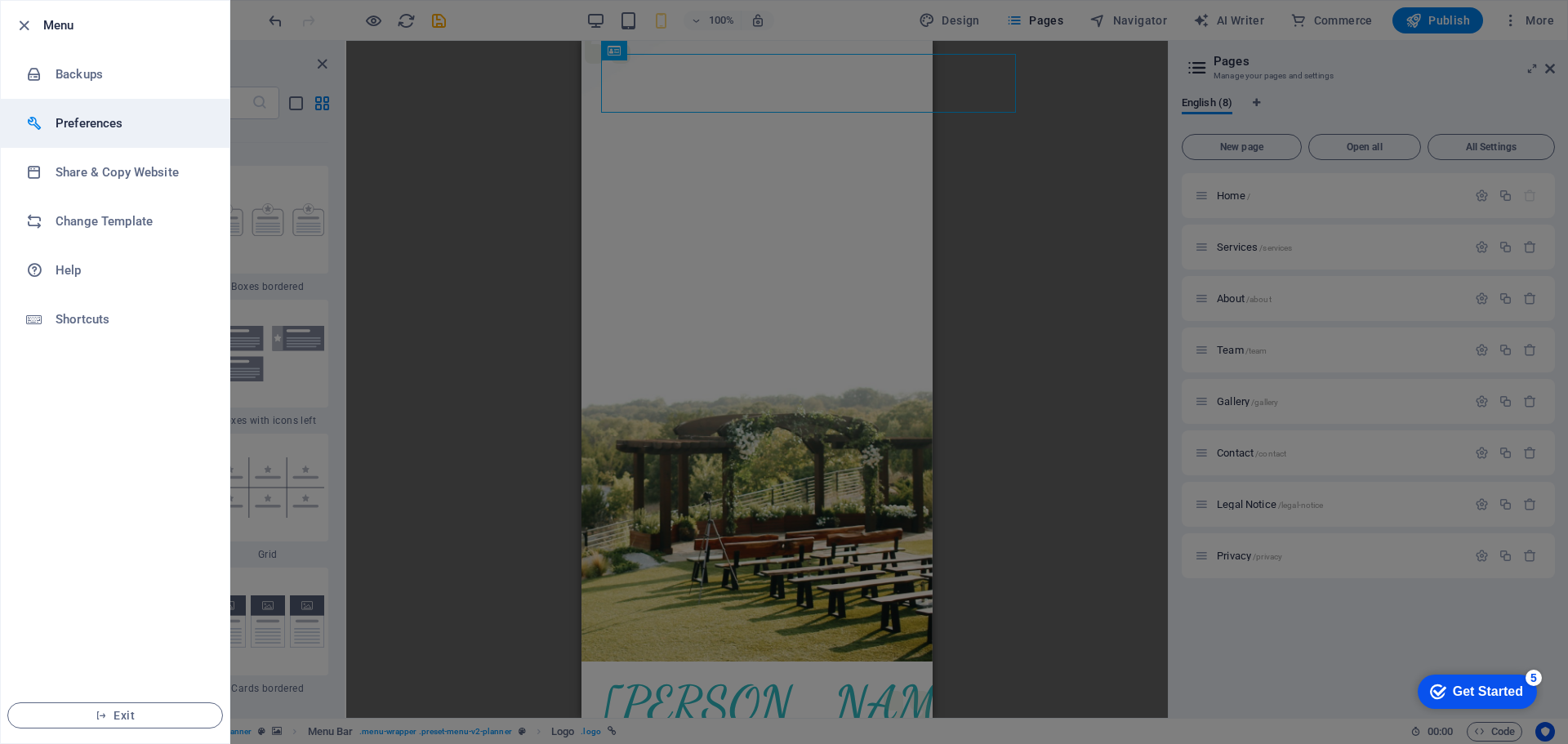
click at [113, 125] on h6 "Preferences" at bounding box center [130, 124] width 151 height 19
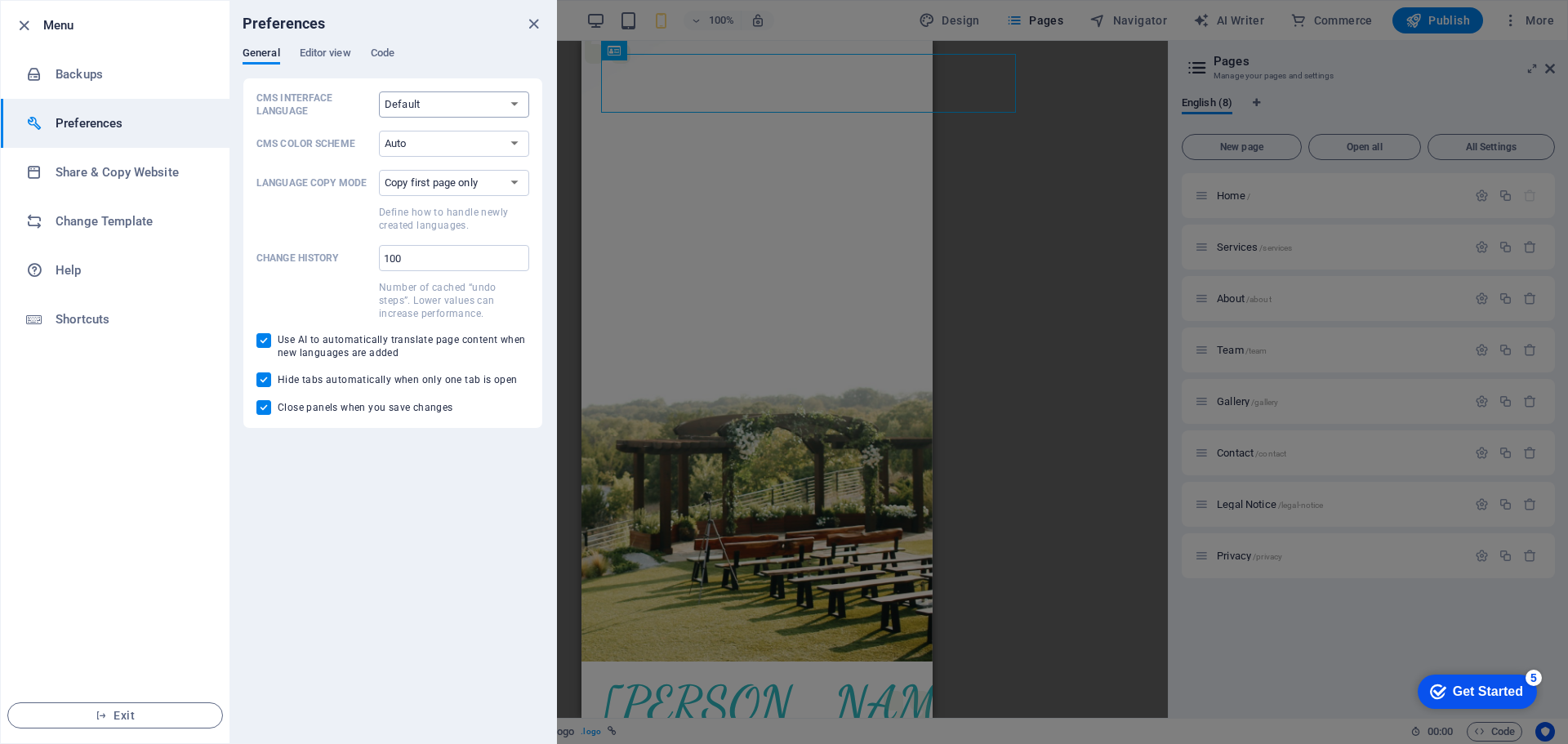
click at [417, 110] on select "Default Deutsch English Español Français Magyar Italiano Nederlands Polski Port…" at bounding box center [454, 104] width 150 height 26
select select "fr"
click at [379, 91] on select "Default Deutsch English Español Français Magyar Italiano Nederlands Polski Port…" at bounding box center [454, 104] width 150 height 26
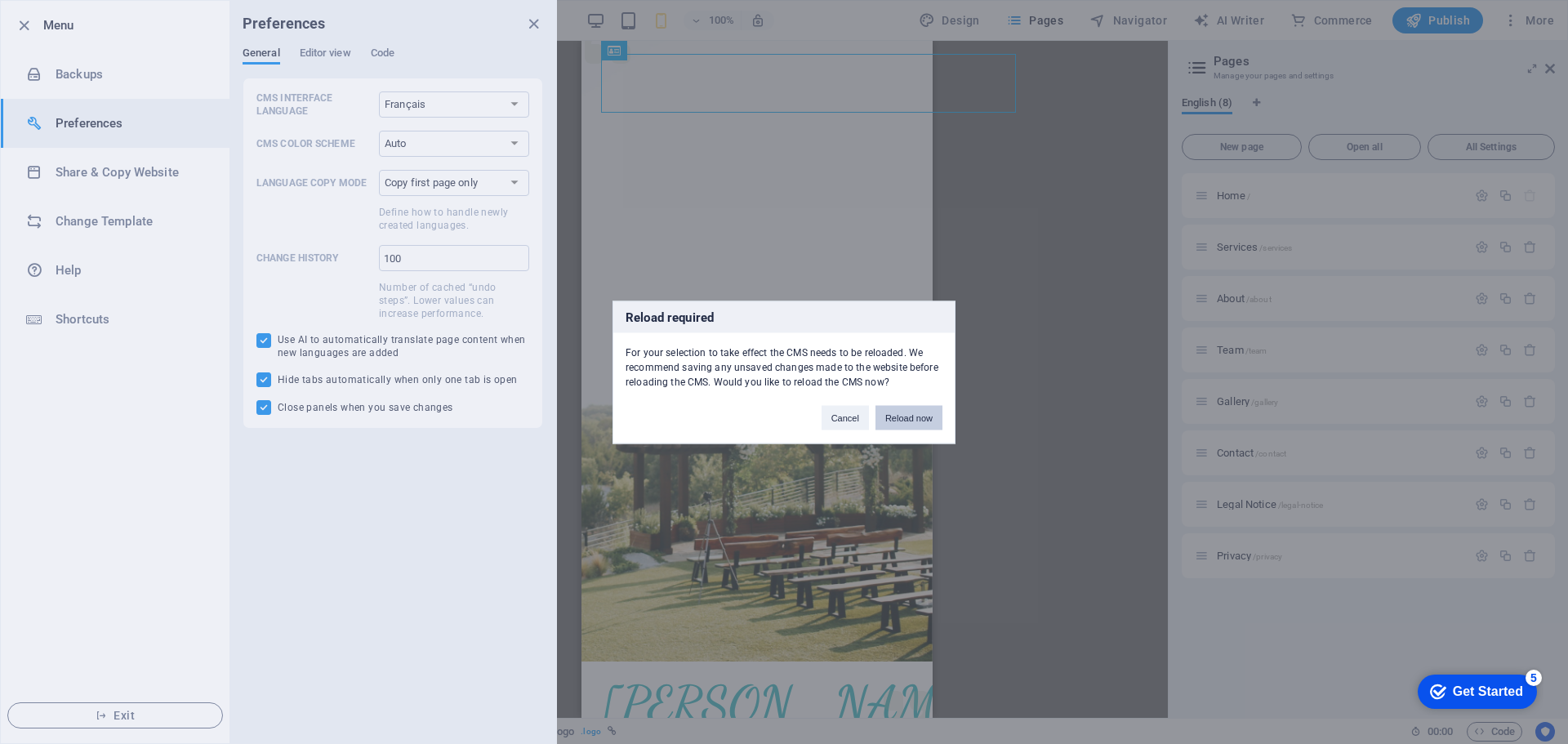
click at [909, 419] on button "Reload now" at bounding box center [909, 416] width 67 height 24
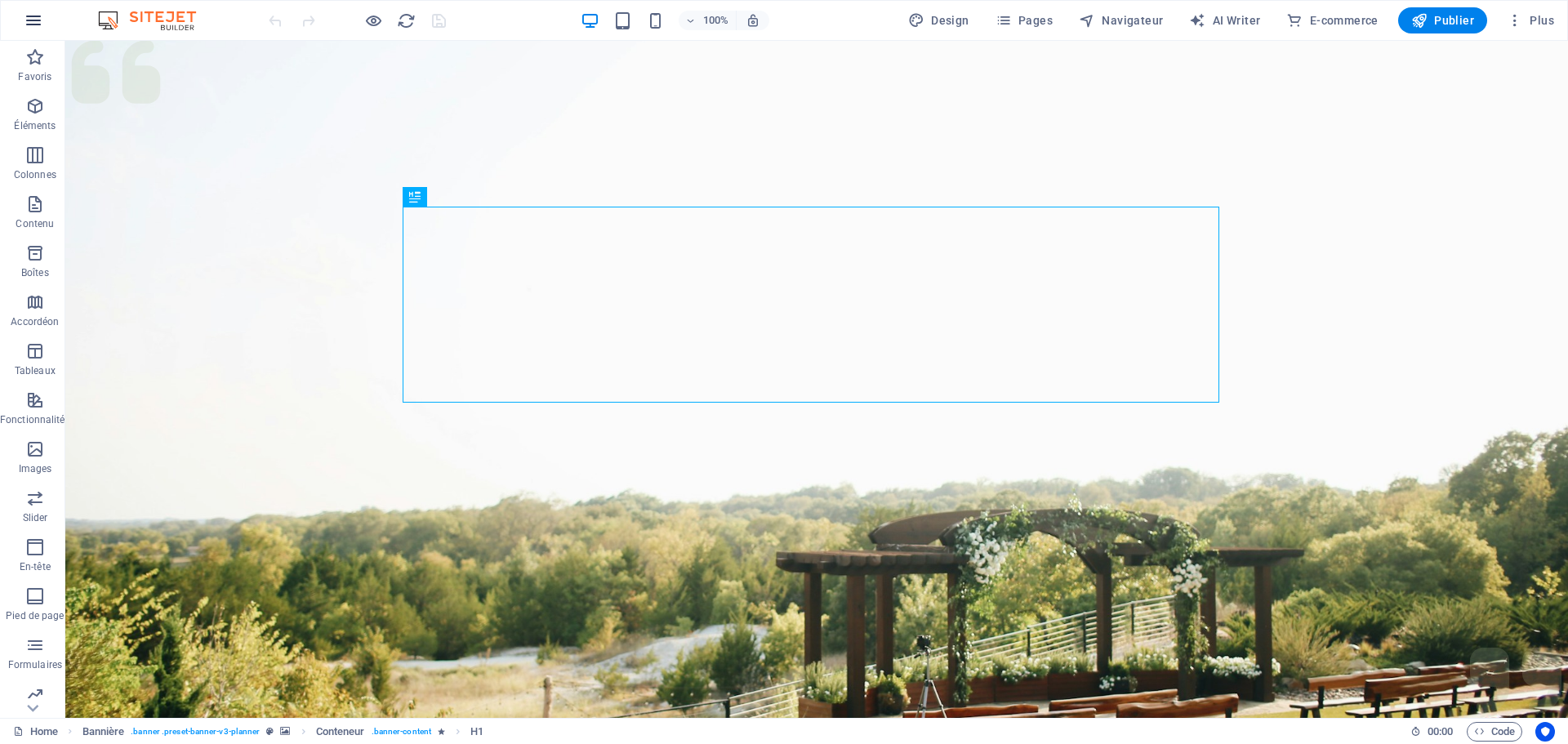
click at [36, 18] on icon "button" at bounding box center [33, 20] width 19 height 19
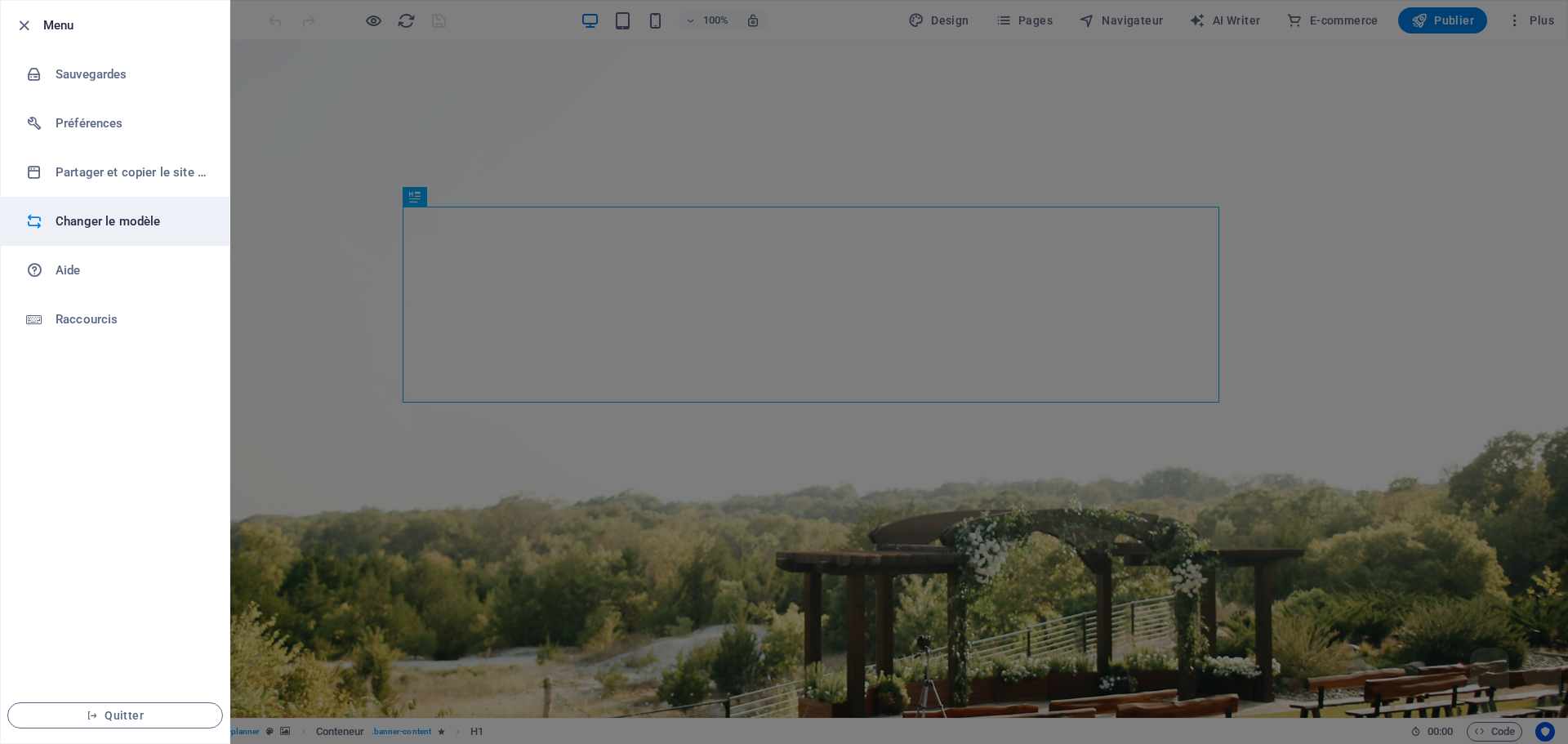
click at [119, 216] on h6 "Changer le modèle" at bounding box center [130, 221] width 151 height 19
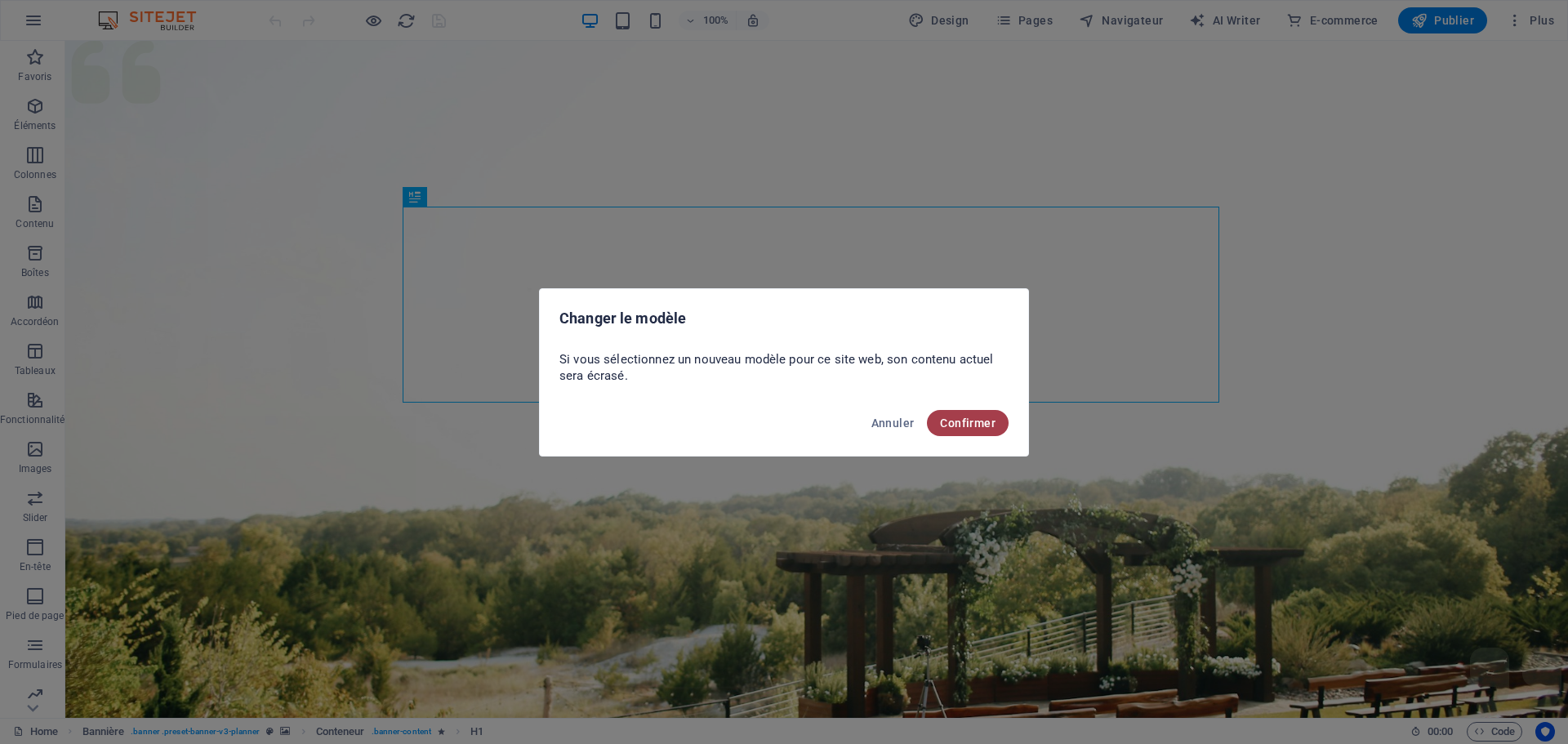
click at [982, 421] on span "Confirmer" at bounding box center [967, 422] width 55 height 13
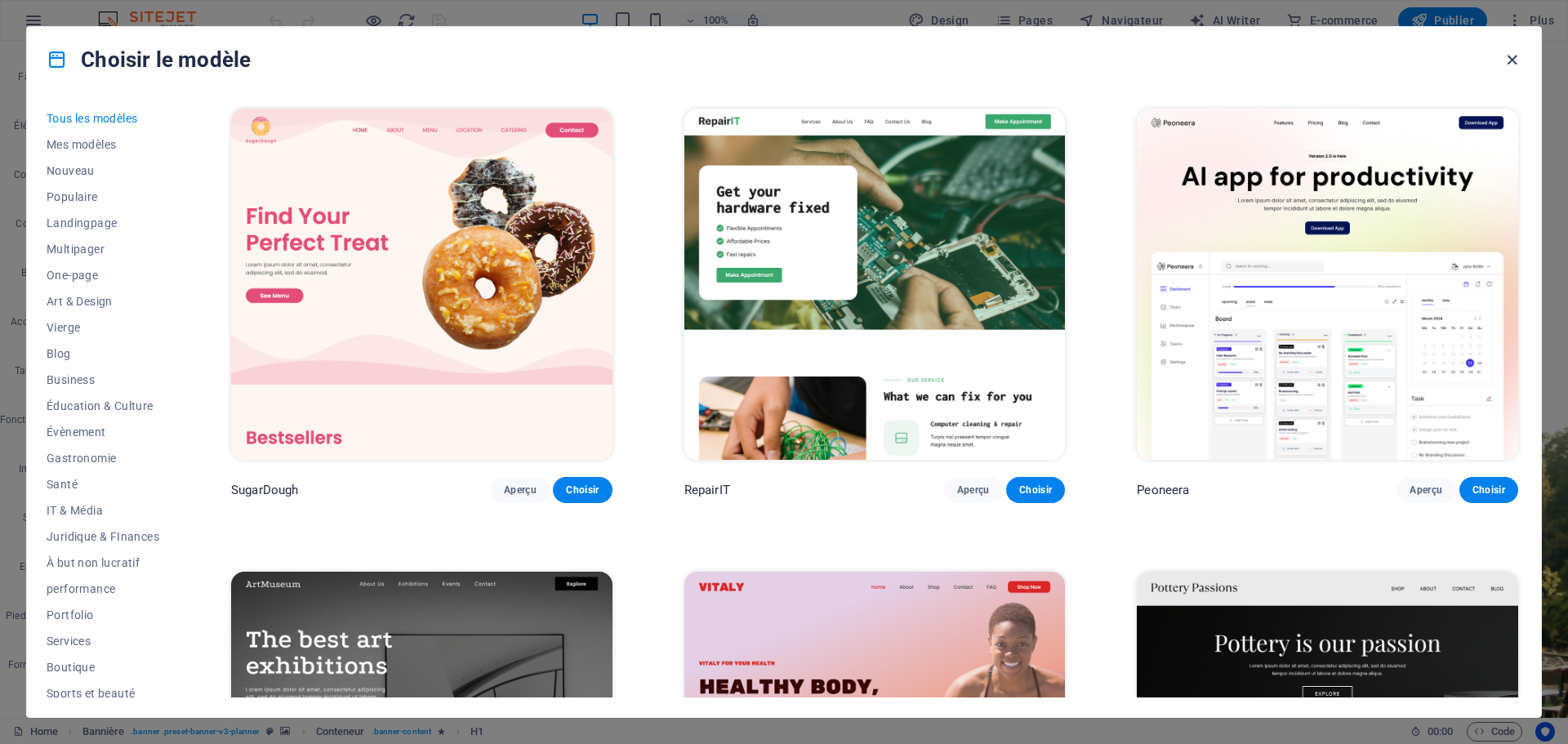
click at [1513, 59] on icon "button" at bounding box center [1512, 59] width 18 height 18
